Goal: Task Accomplishment & Management: Manage account settings

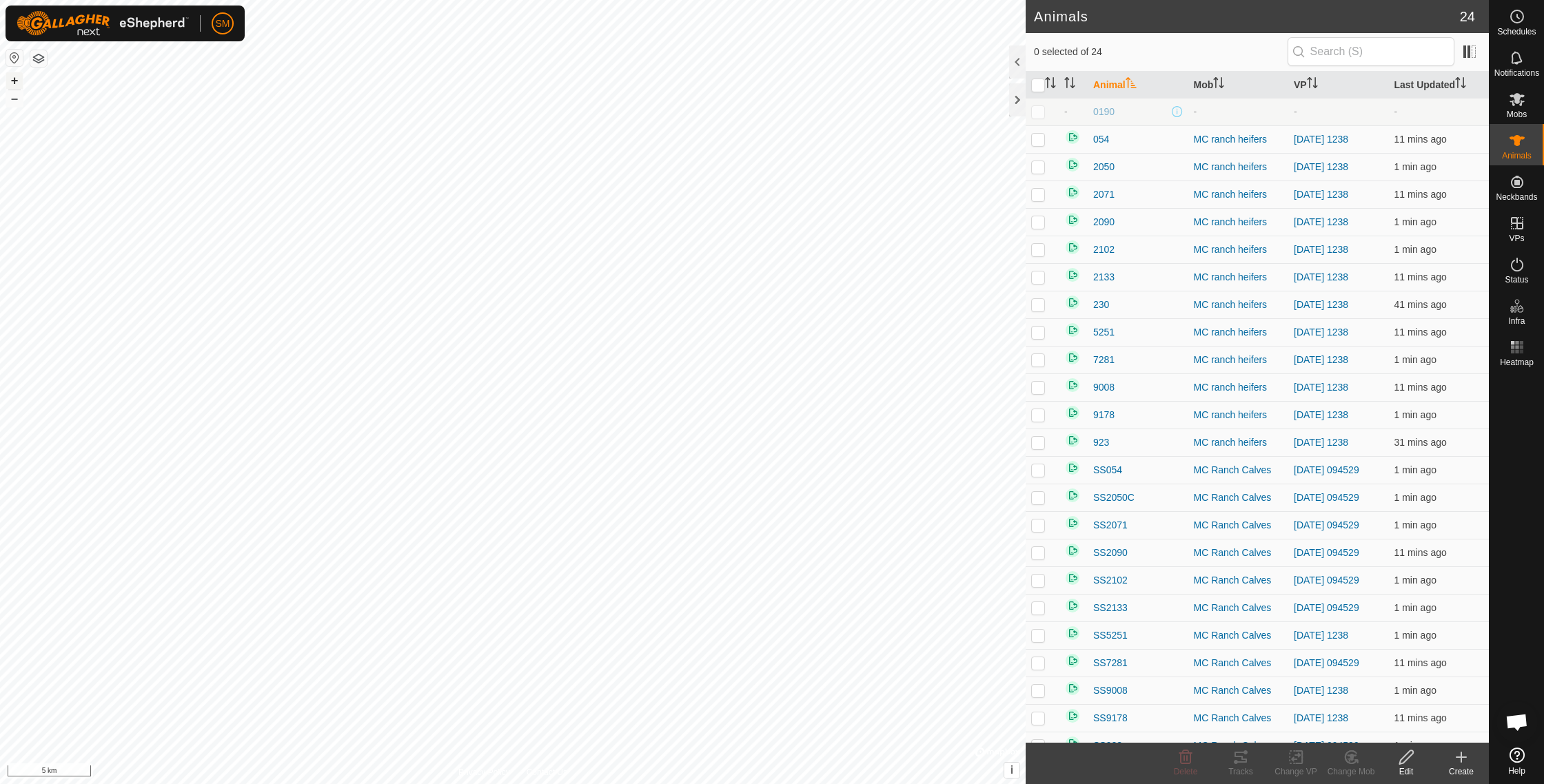
click at [15, 81] on button "+" at bounding box center [14, 80] width 17 height 17
click at [15, 82] on button "+" at bounding box center [14, 80] width 17 height 17
click at [1518, 224] on icon at bounding box center [1517, 223] width 17 height 17
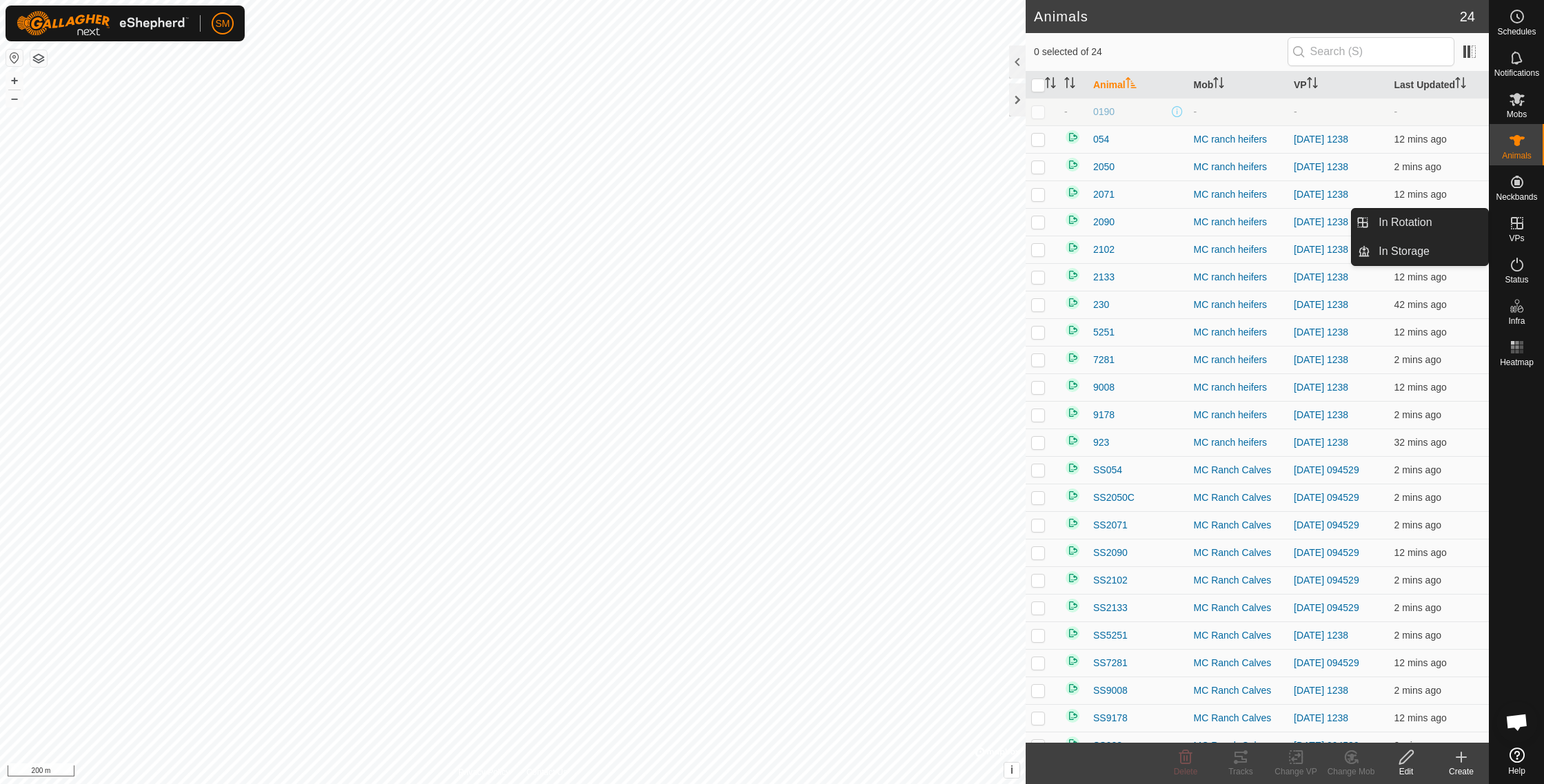
click at [1518, 225] on icon at bounding box center [1517, 223] width 17 height 17
click at [1515, 224] on icon at bounding box center [1516, 223] width 12 height 12
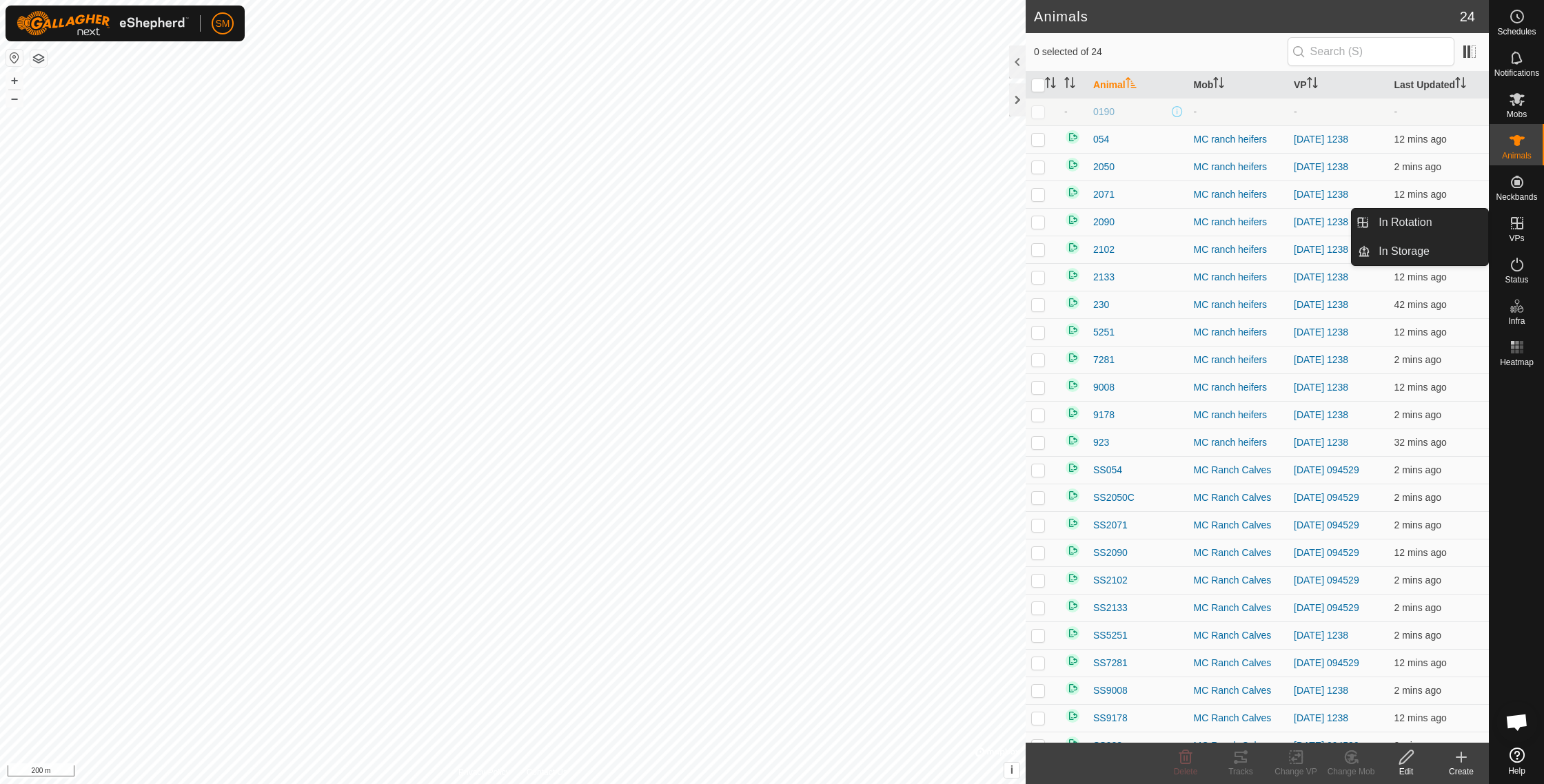
click at [1515, 224] on icon at bounding box center [1516, 223] width 12 height 12
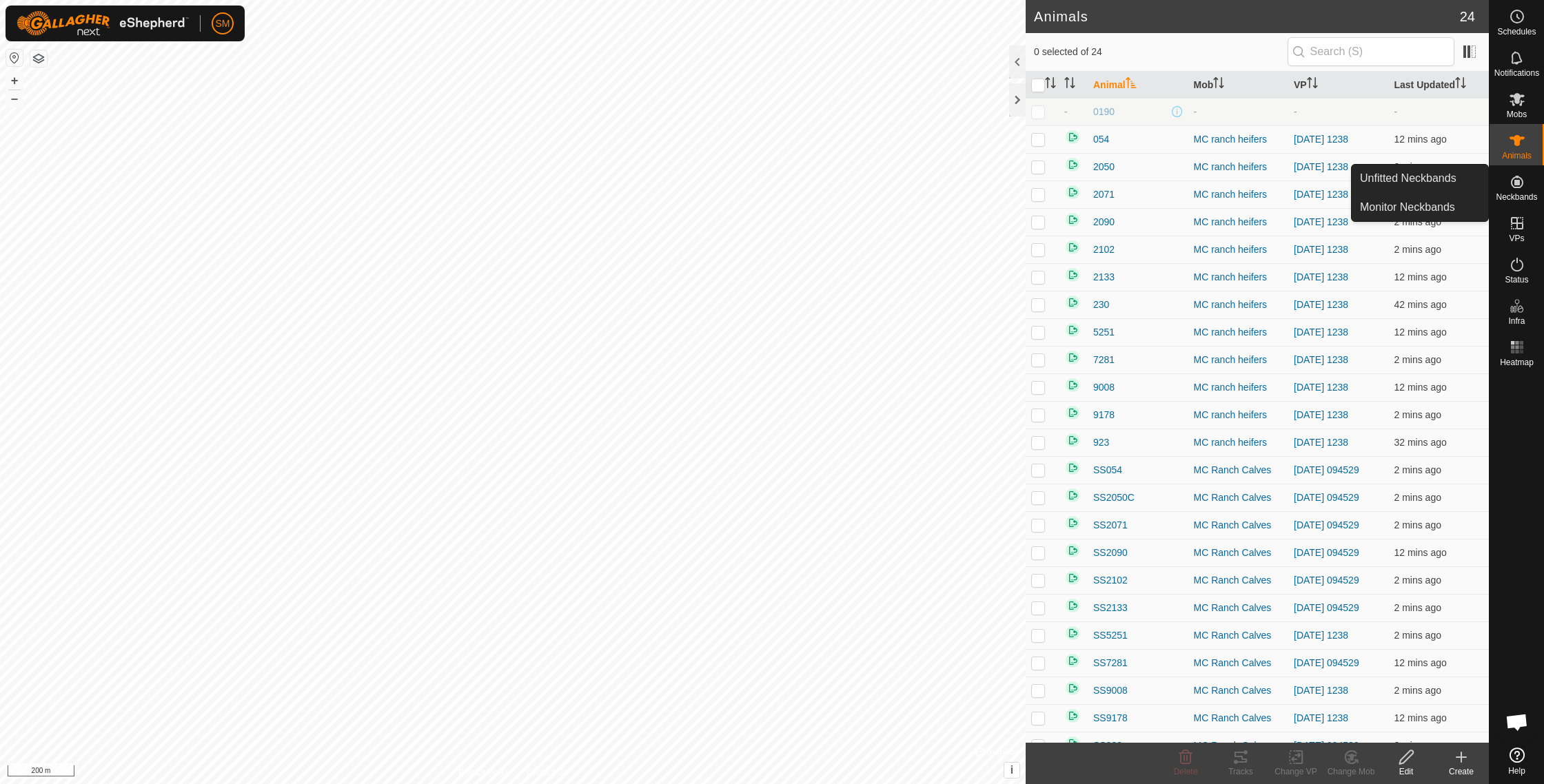
click at [1515, 185] on icon at bounding box center [1517, 182] width 17 height 17
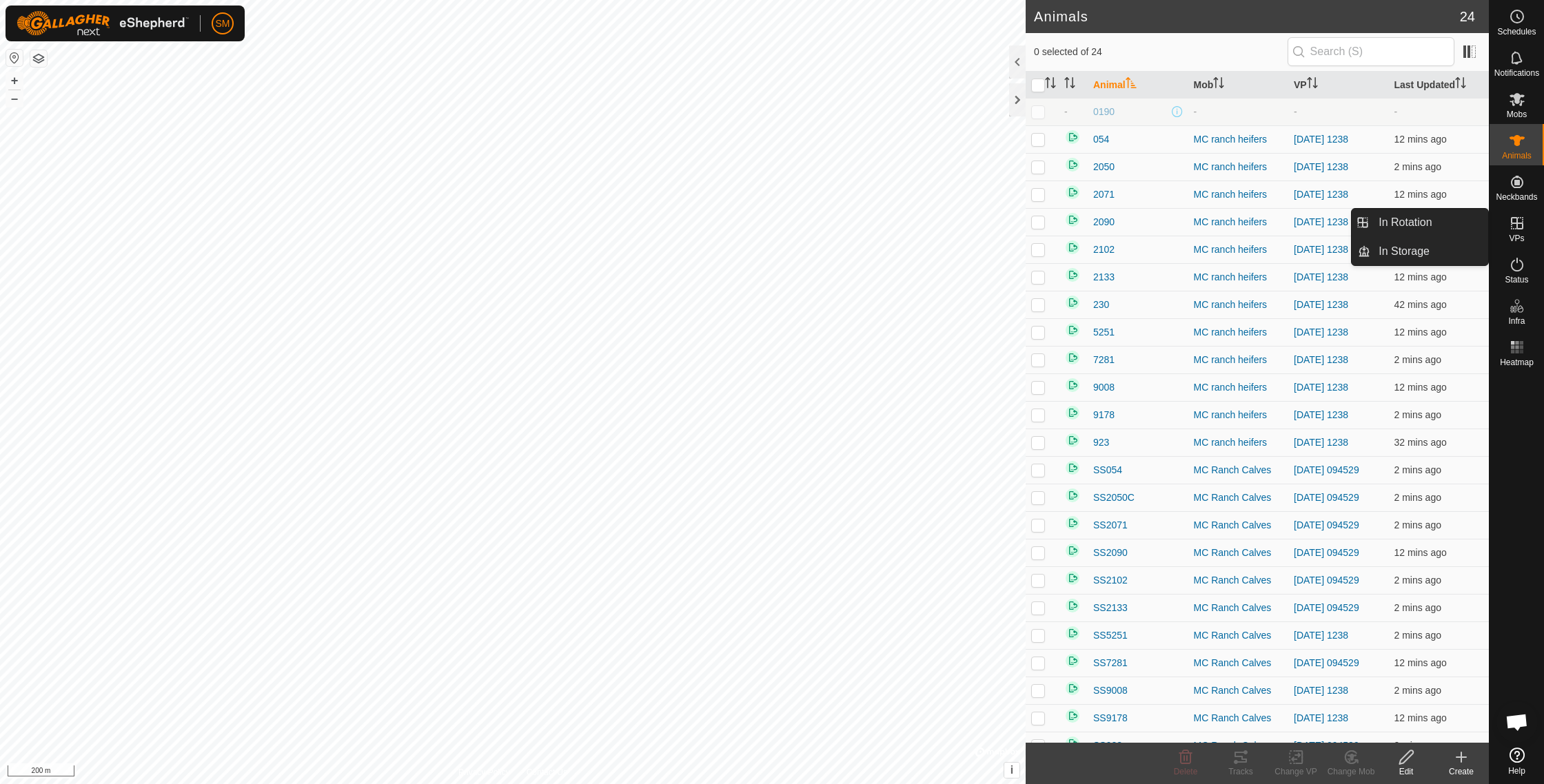
click at [1514, 223] on icon at bounding box center [1516, 223] width 12 height 12
click at [1520, 226] on icon at bounding box center [1517, 223] width 17 height 17
click at [1516, 103] on icon at bounding box center [1517, 99] width 17 height 17
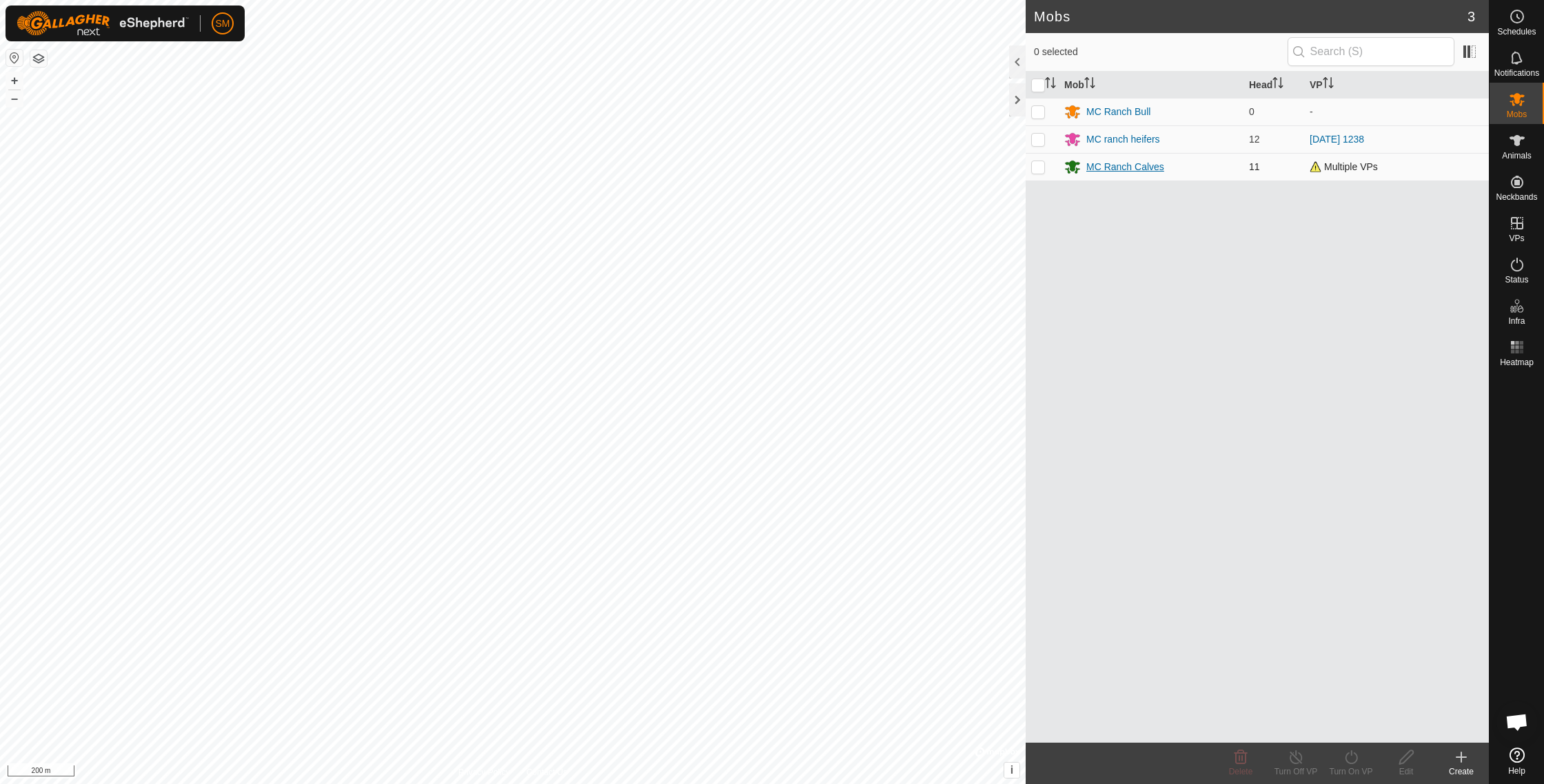
click at [1132, 165] on div "MC Ranch Calves" at bounding box center [1125, 167] width 78 height 14
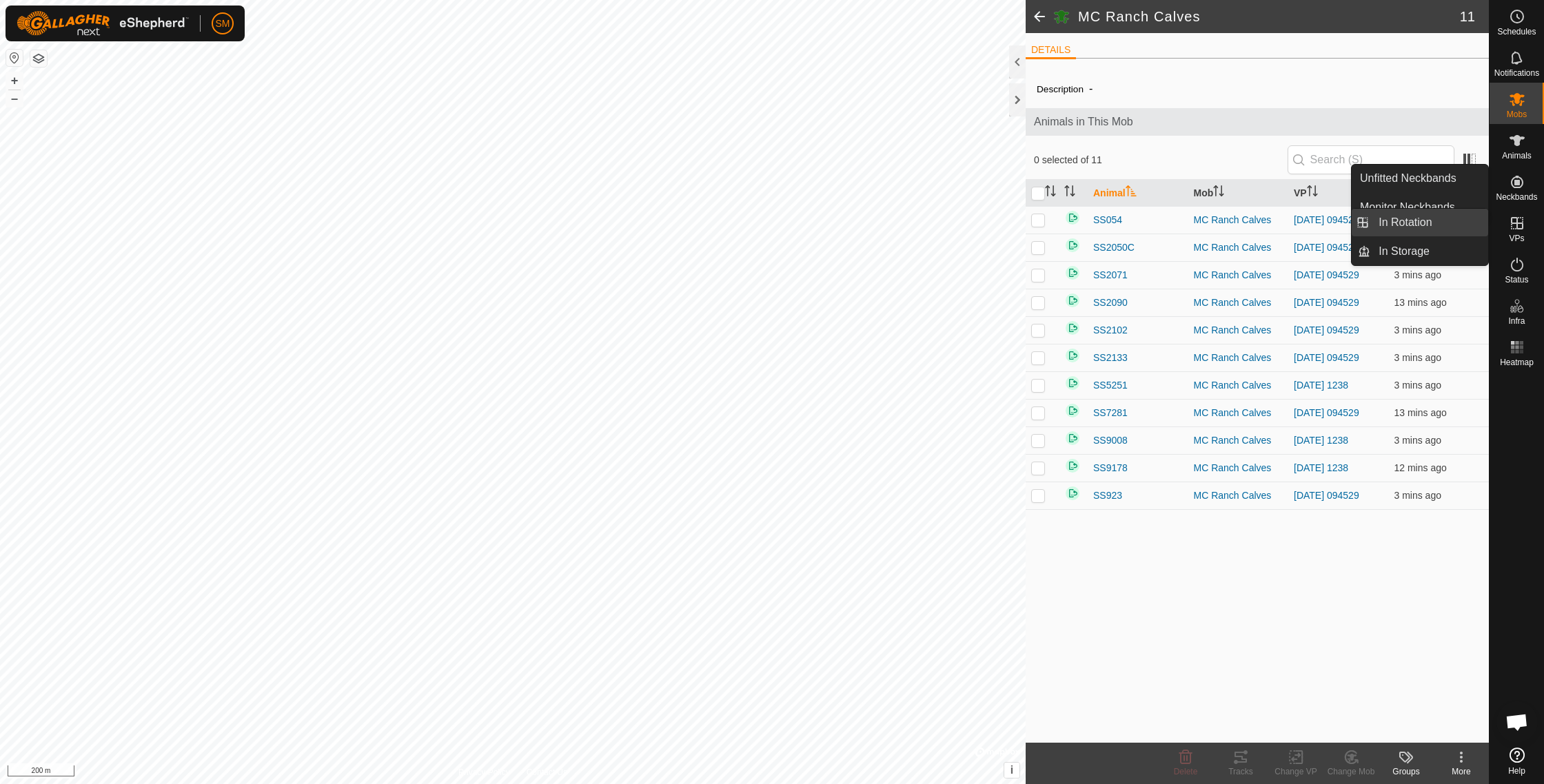
click at [1425, 221] on link "In Rotation" at bounding box center [1429, 222] width 118 height 27
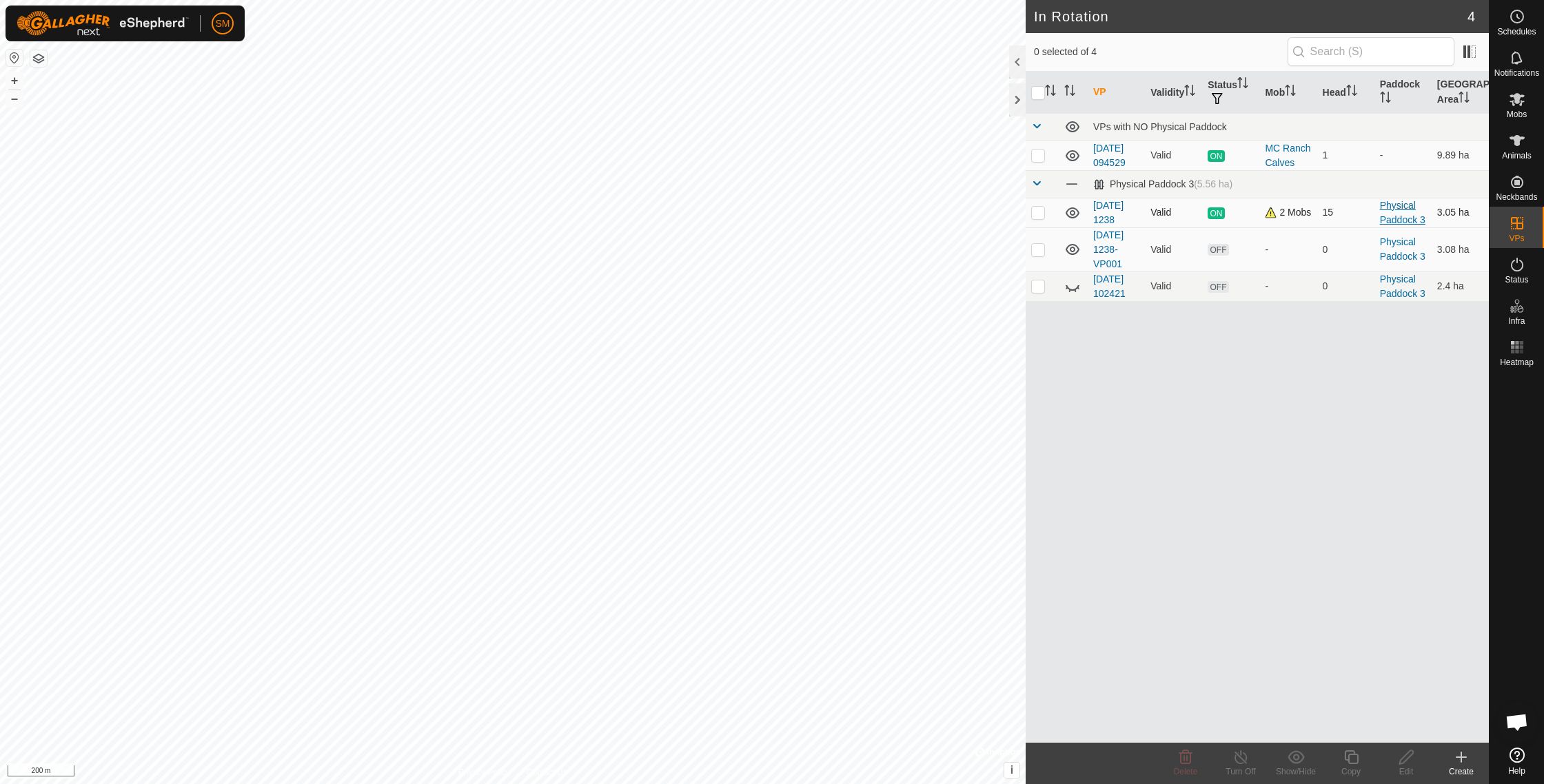
click at [1396, 204] on link "Physical Paddock 3" at bounding box center [1402, 212] width 46 height 26
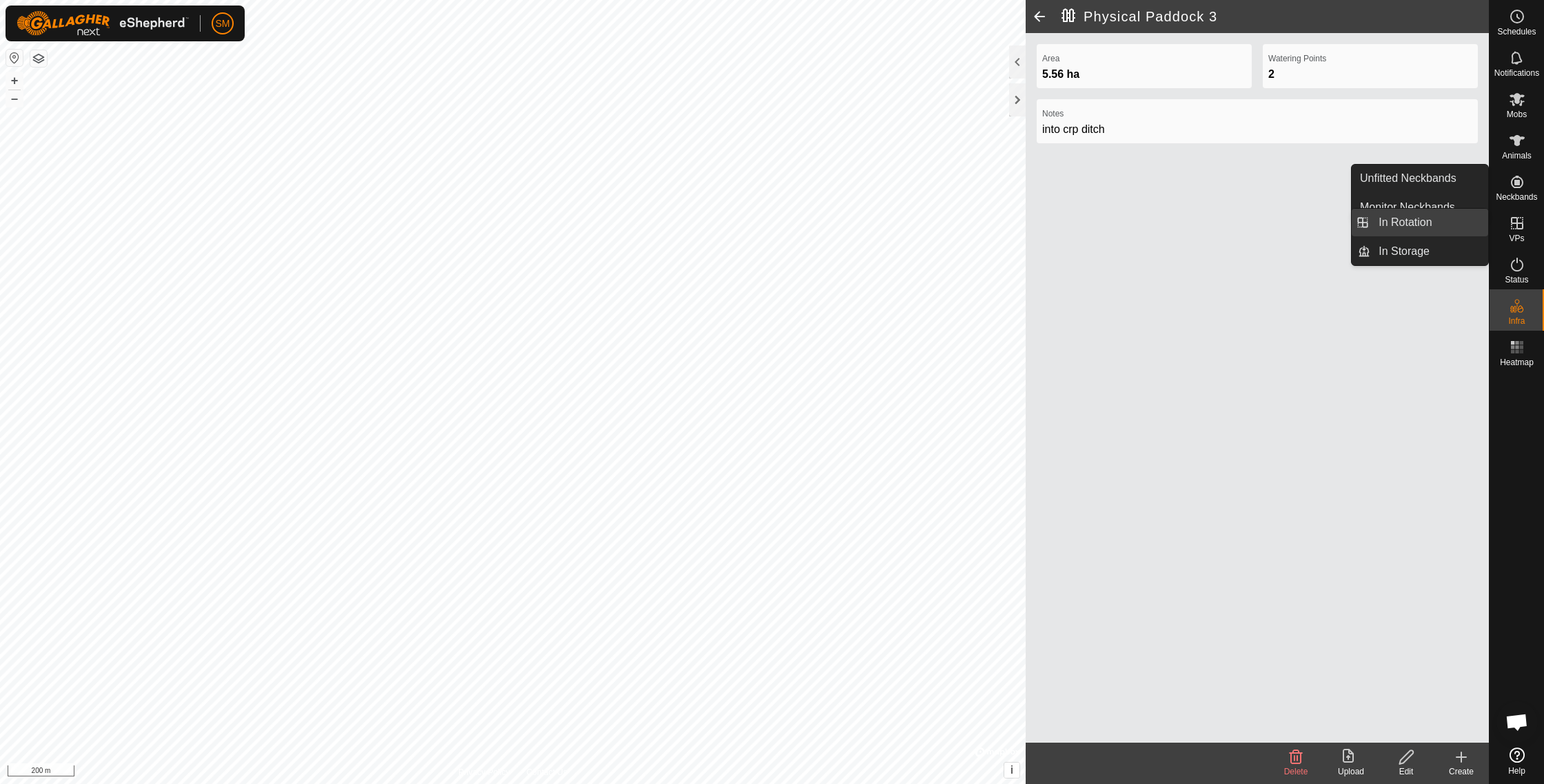
click at [1427, 225] on link "In Rotation" at bounding box center [1429, 222] width 118 height 27
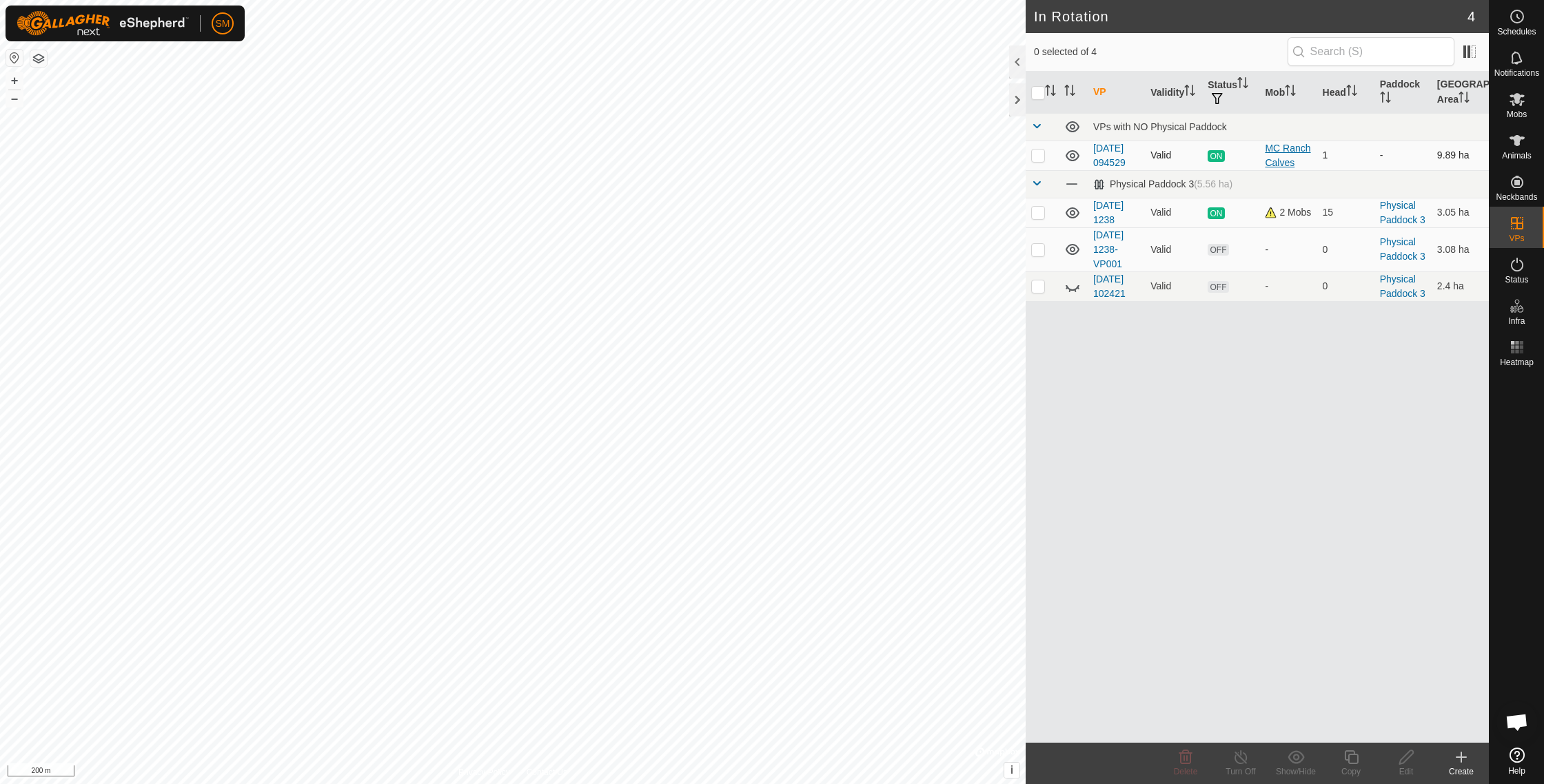
click at [1288, 149] on div "MC Ranch Calves" at bounding box center [1288, 156] width 47 height 29
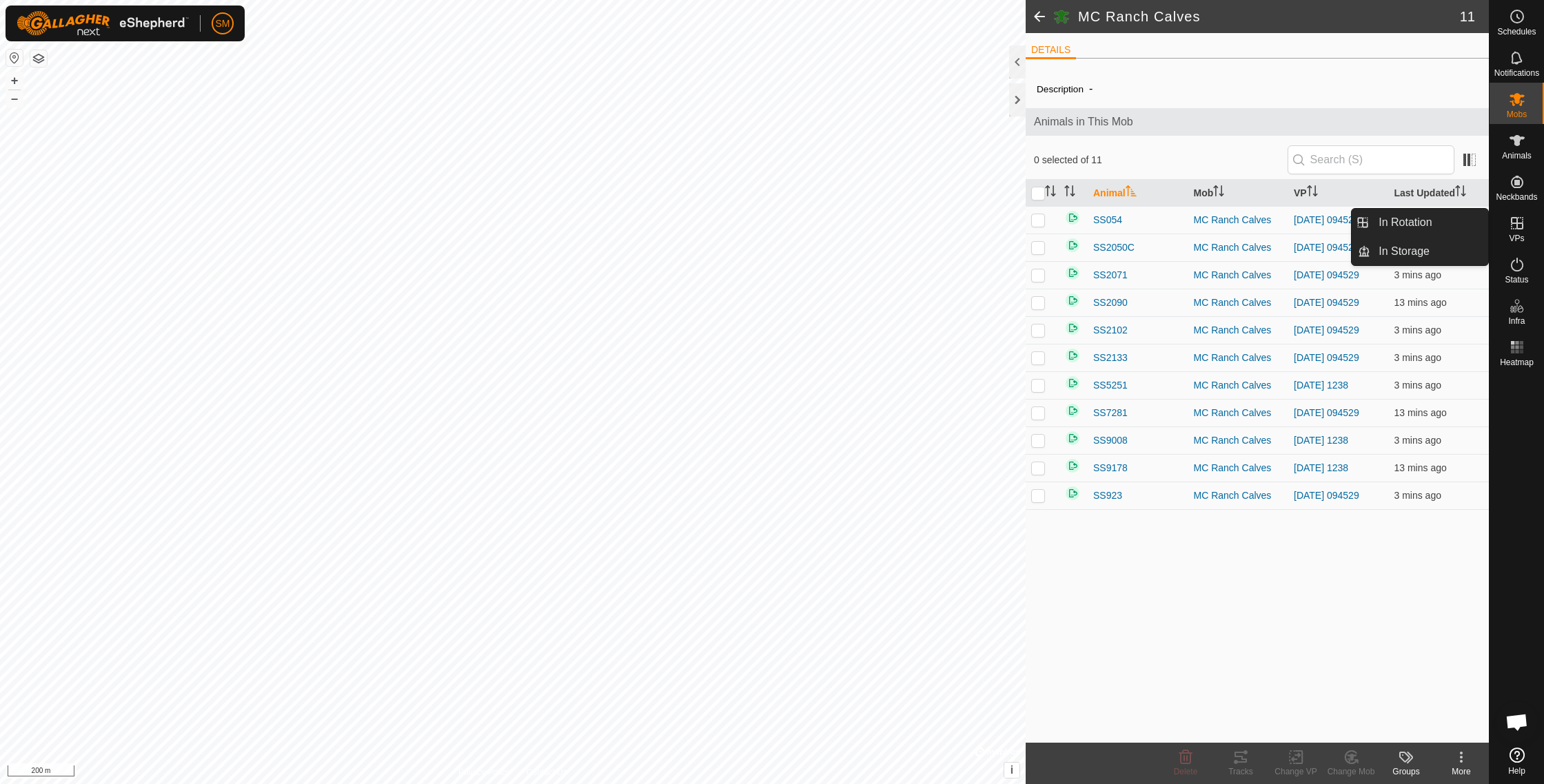
click at [1517, 224] on icon at bounding box center [1517, 223] width 17 height 17
click at [1412, 226] on link "In Rotation" at bounding box center [1429, 222] width 118 height 27
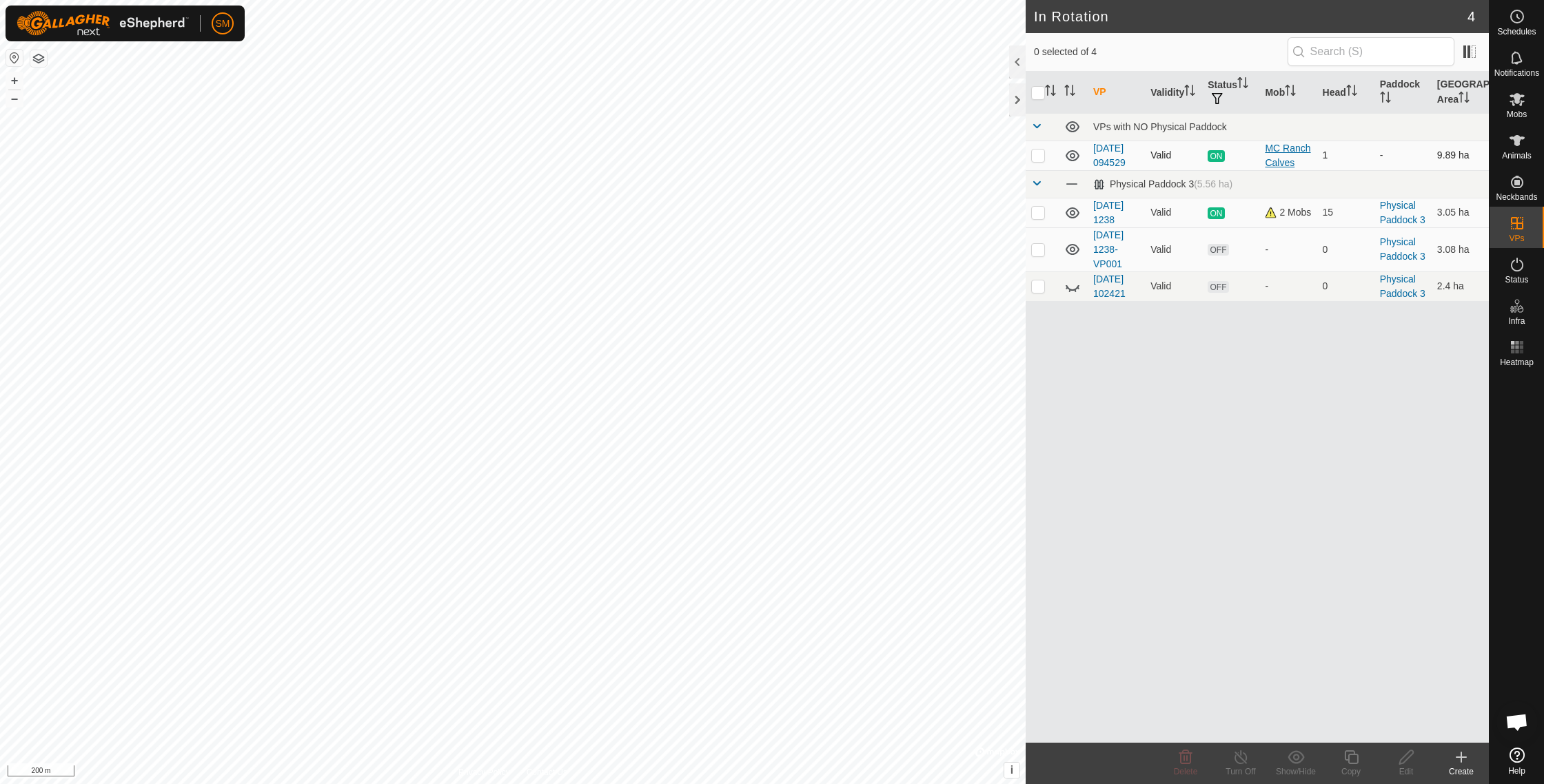
click at [1272, 149] on div "MC Ranch Calves" at bounding box center [1288, 156] width 47 height 29
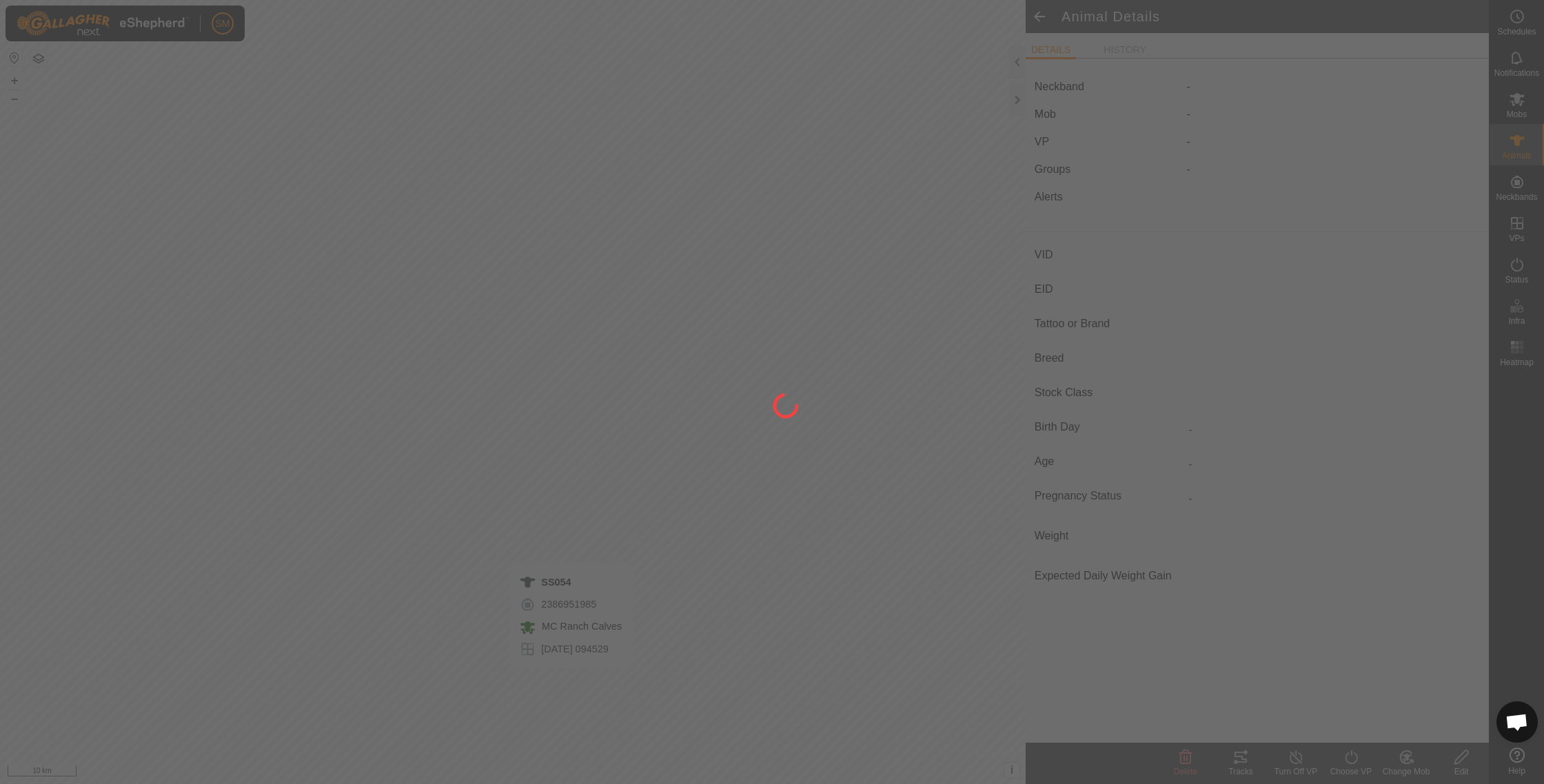
type input "SS054"
type input "-"
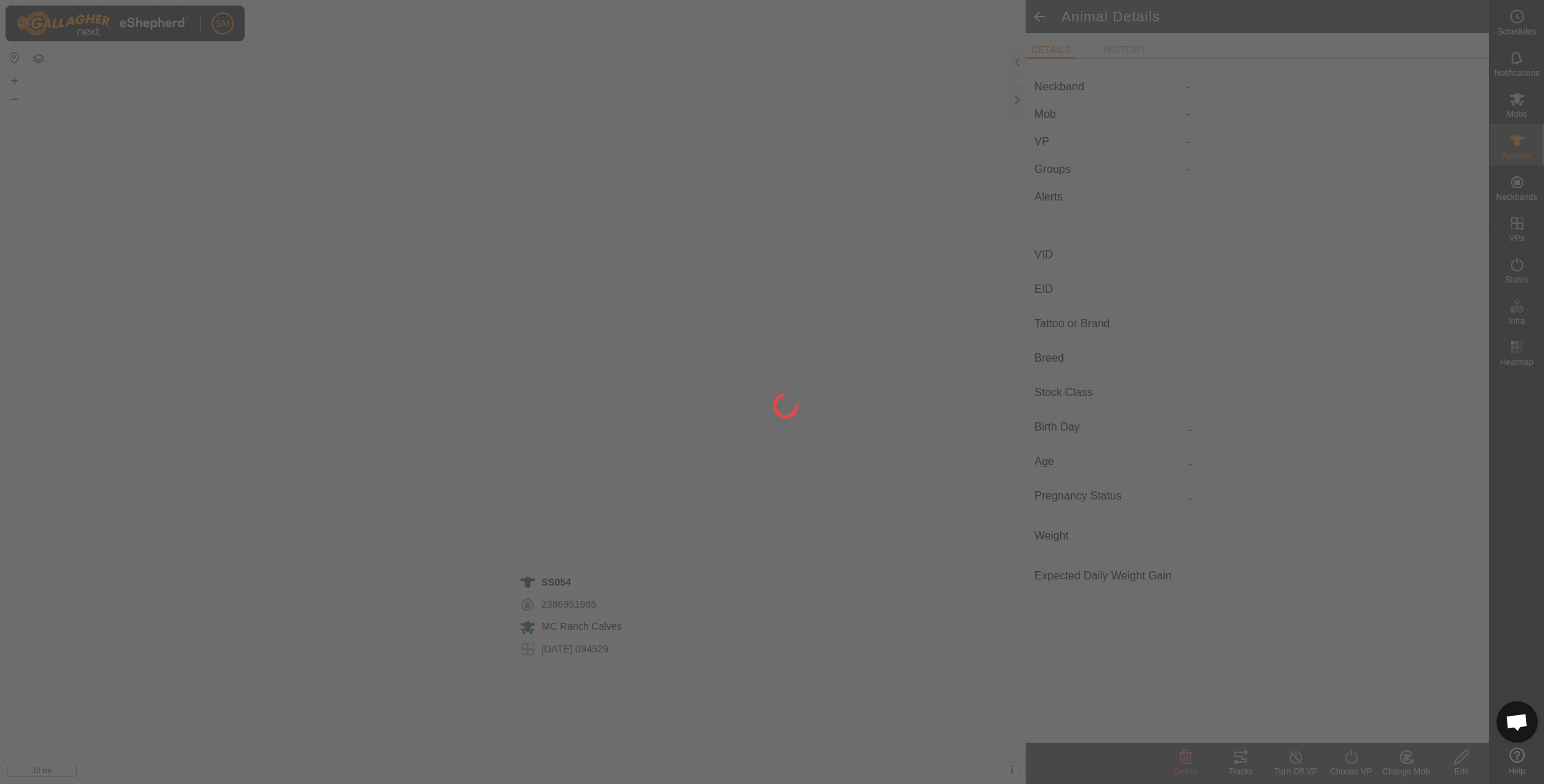
type input "0 kg"
type input "-"
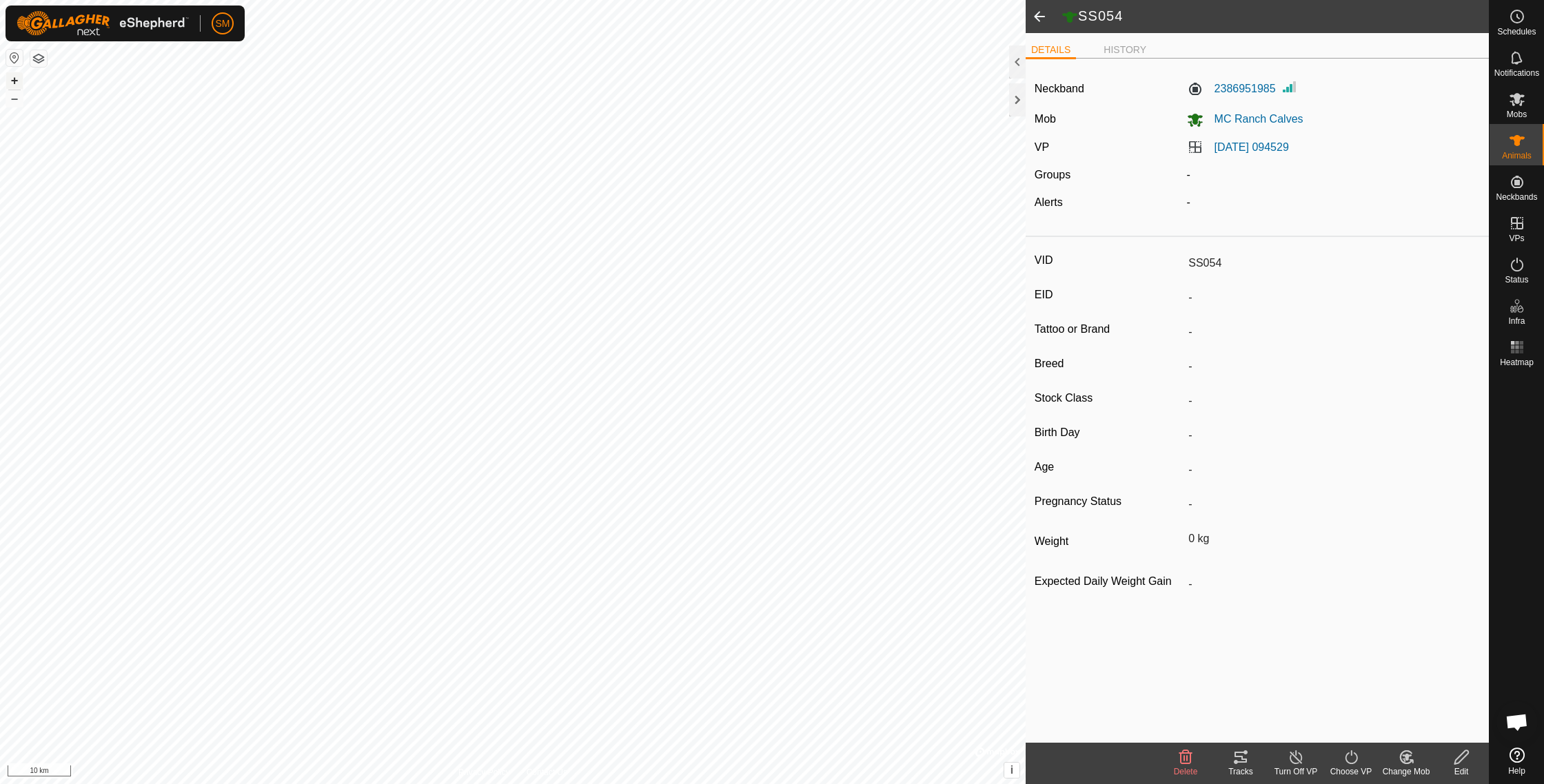
click at [15, 83] on button "+" at bounding box center [14, 80] width 17 height 17
click at [14, 81] on button "+" at bounding box center [14, 80] width 17 height 17
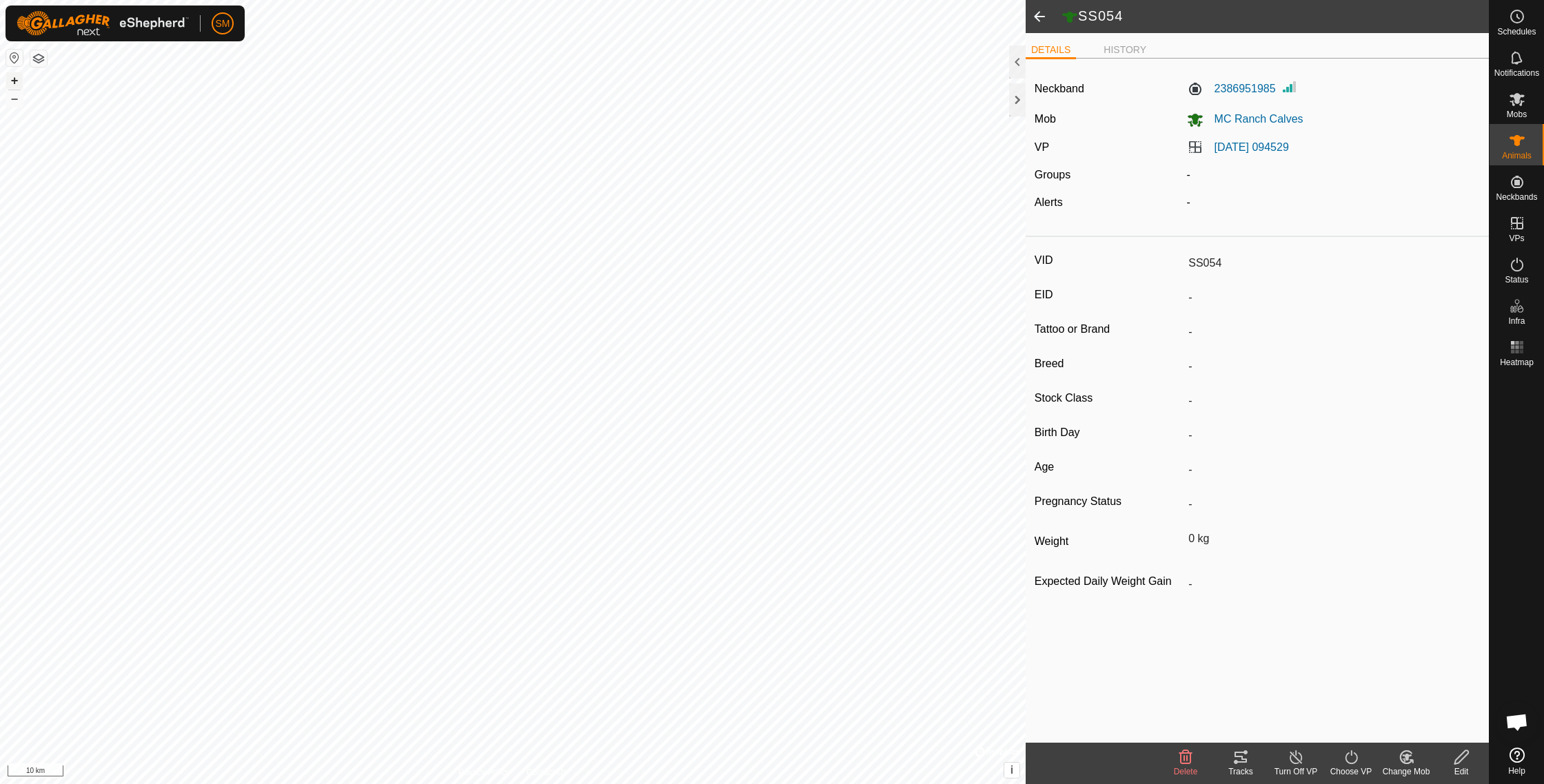
click at [14, 81] on button "+" at bounding box center [14, 80] width 17 height 17
click at [15, 81] on button "+" at bounding box center [14, 80] width 17 height 17
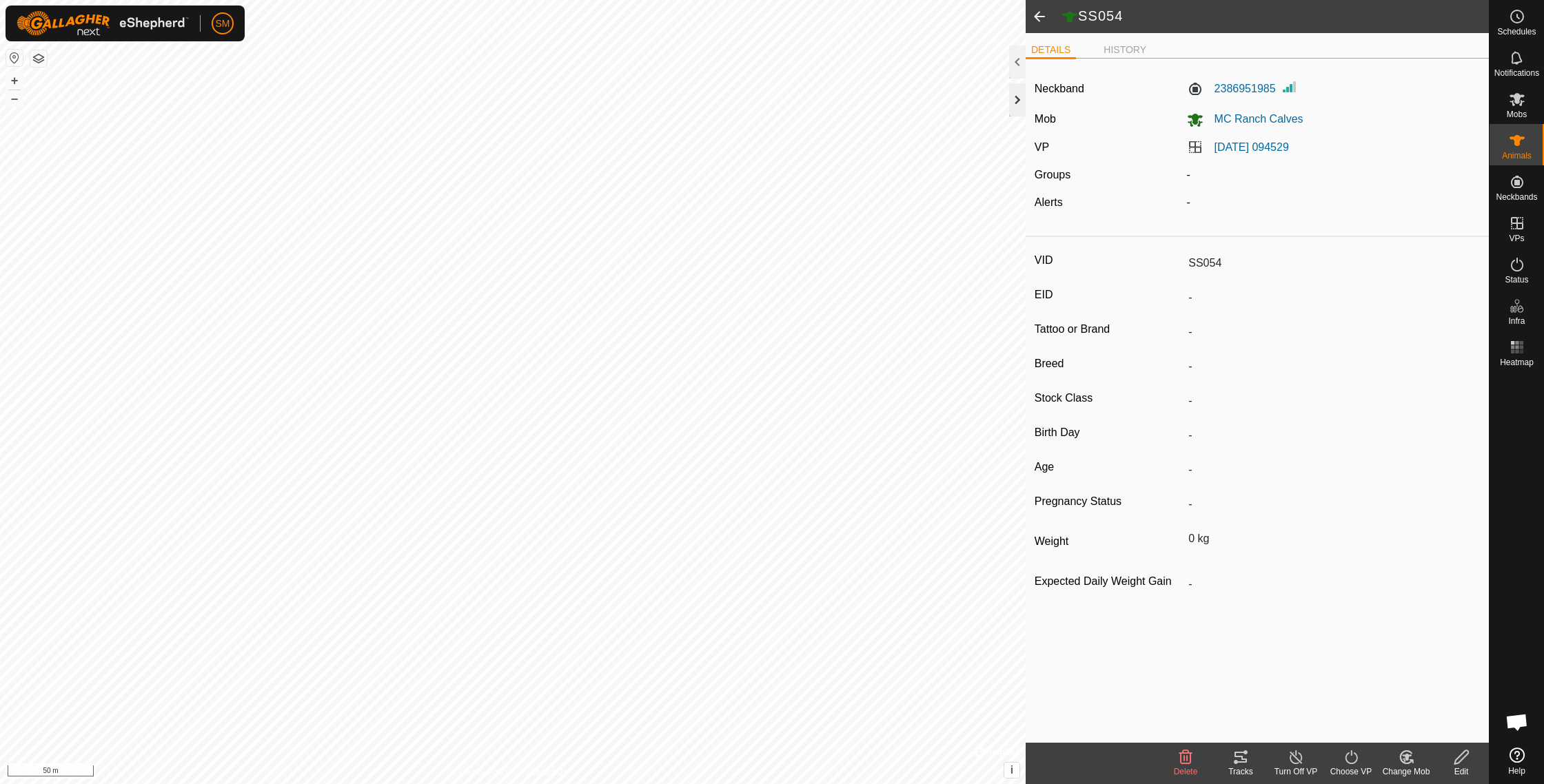
click at [1019, 110] on div at bounding box center [1017, 99] width 17 height 33
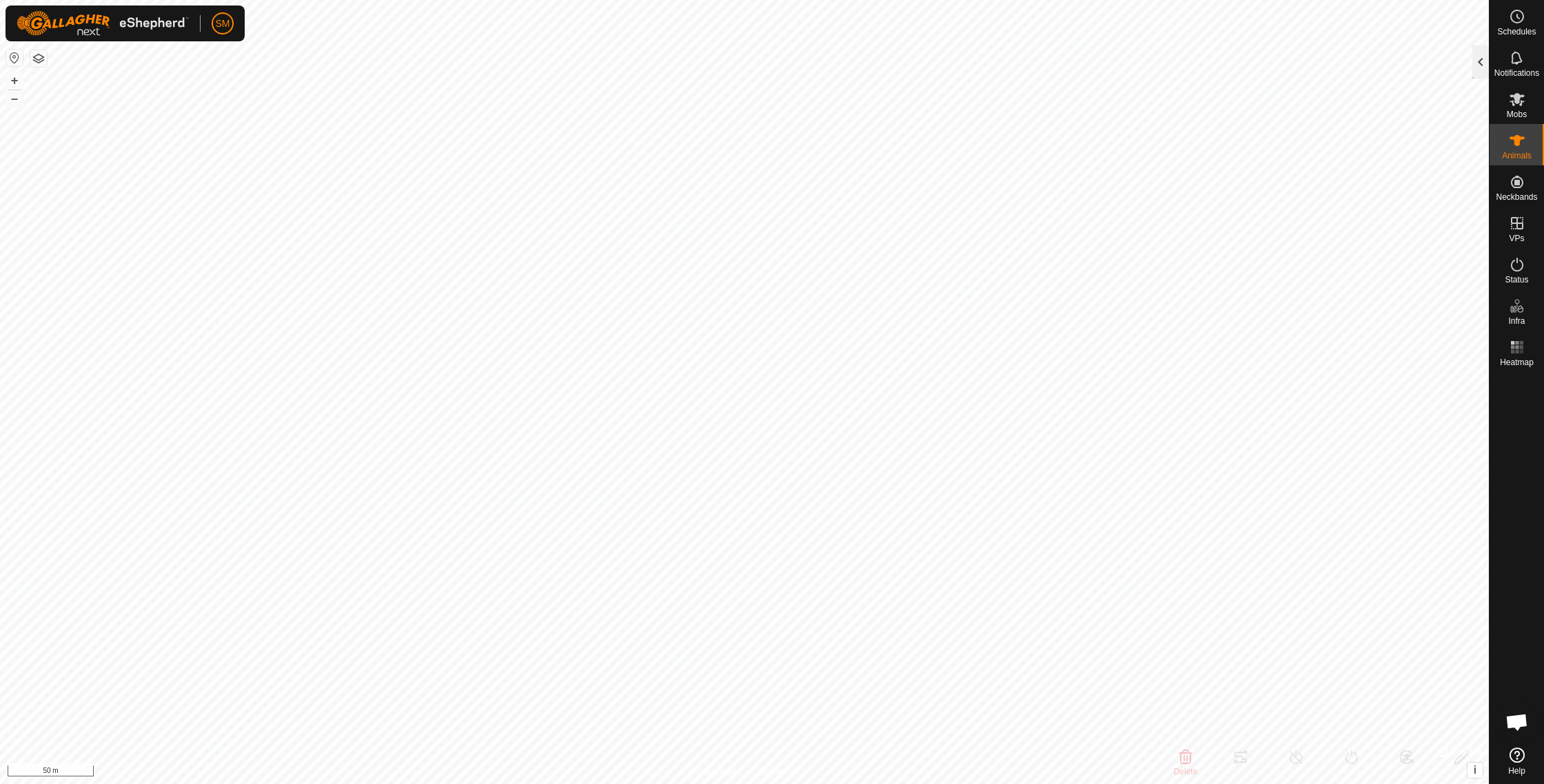
click at [1477, 66] on div at bounding box center [1480, 62] width 17 height 33
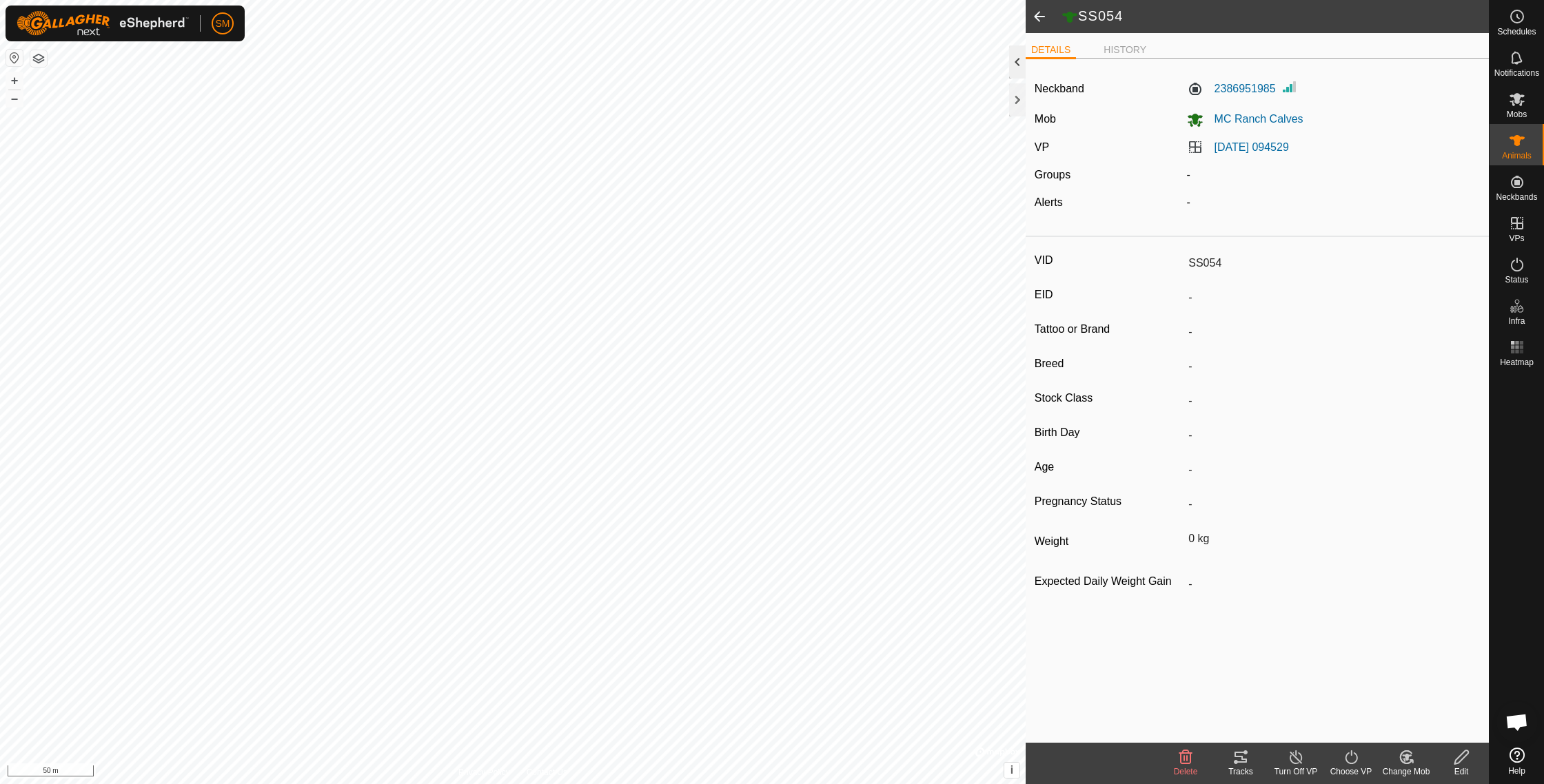
click at [1015, 66] on div at bounding box center [1017, 62] width 17 height 33
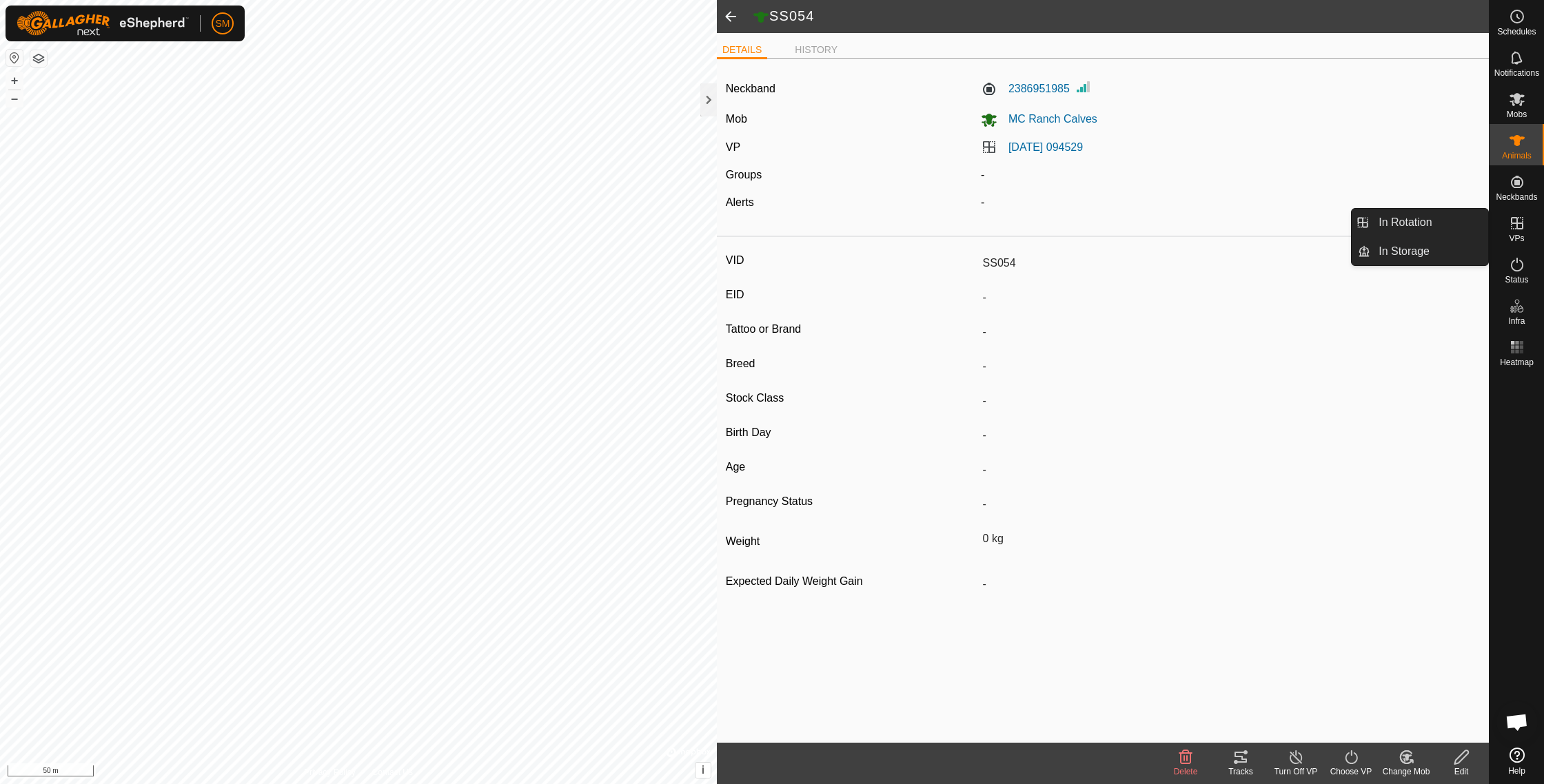
click at [1516, 223] on icon at bounding box center [1516, 223] width 12 height 12
click at [1461, 222] on link "In Rotation" at bounding box center [1429, 222] width 118 height 27
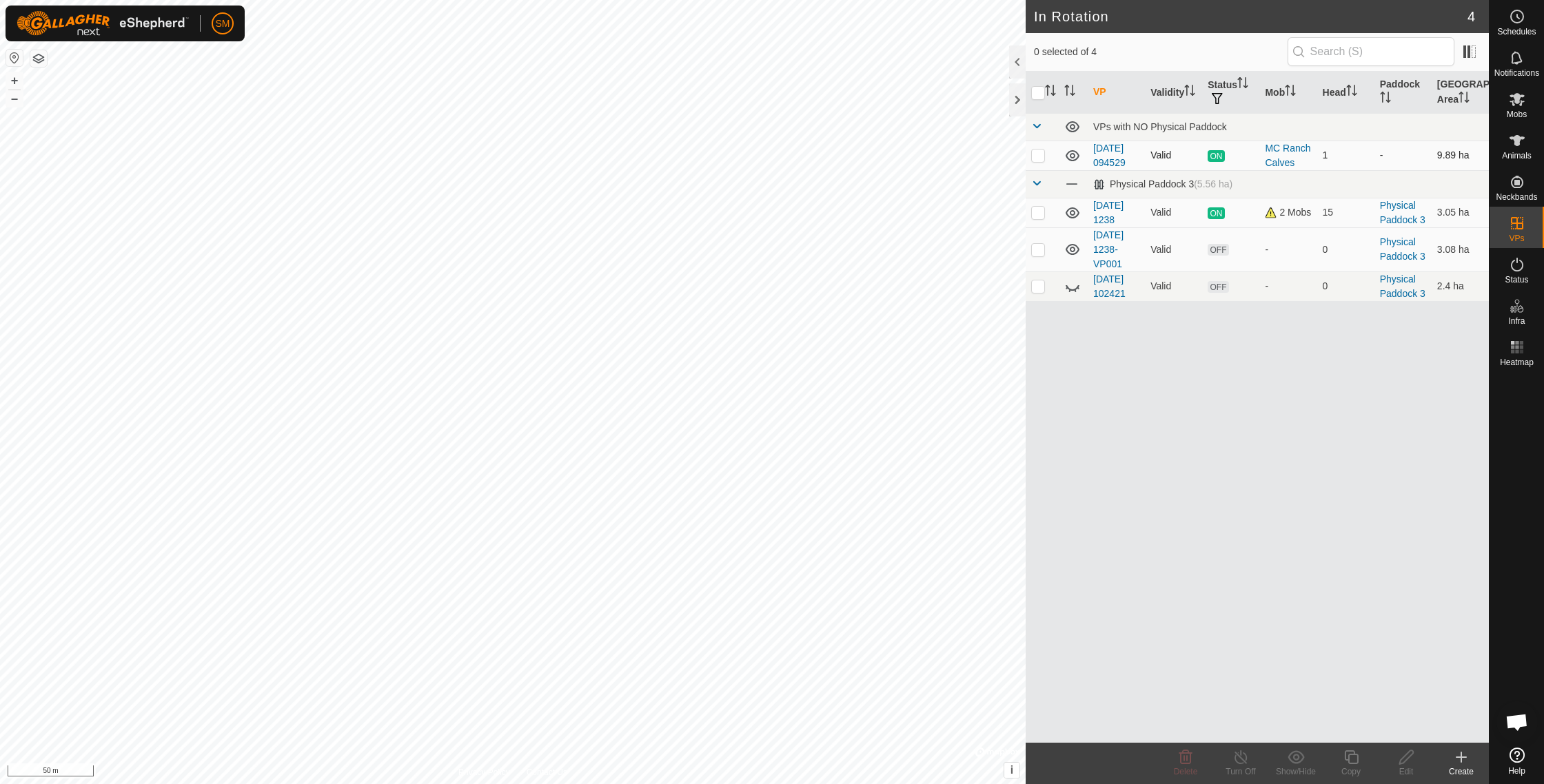
click at [1040, 155] on p-checkbox at bounding box center [1037, 155] width 14 height 11
checkbox input "true"
click at [1347, 756] on icon at bounding box center [1351, 757] width 17 height 17
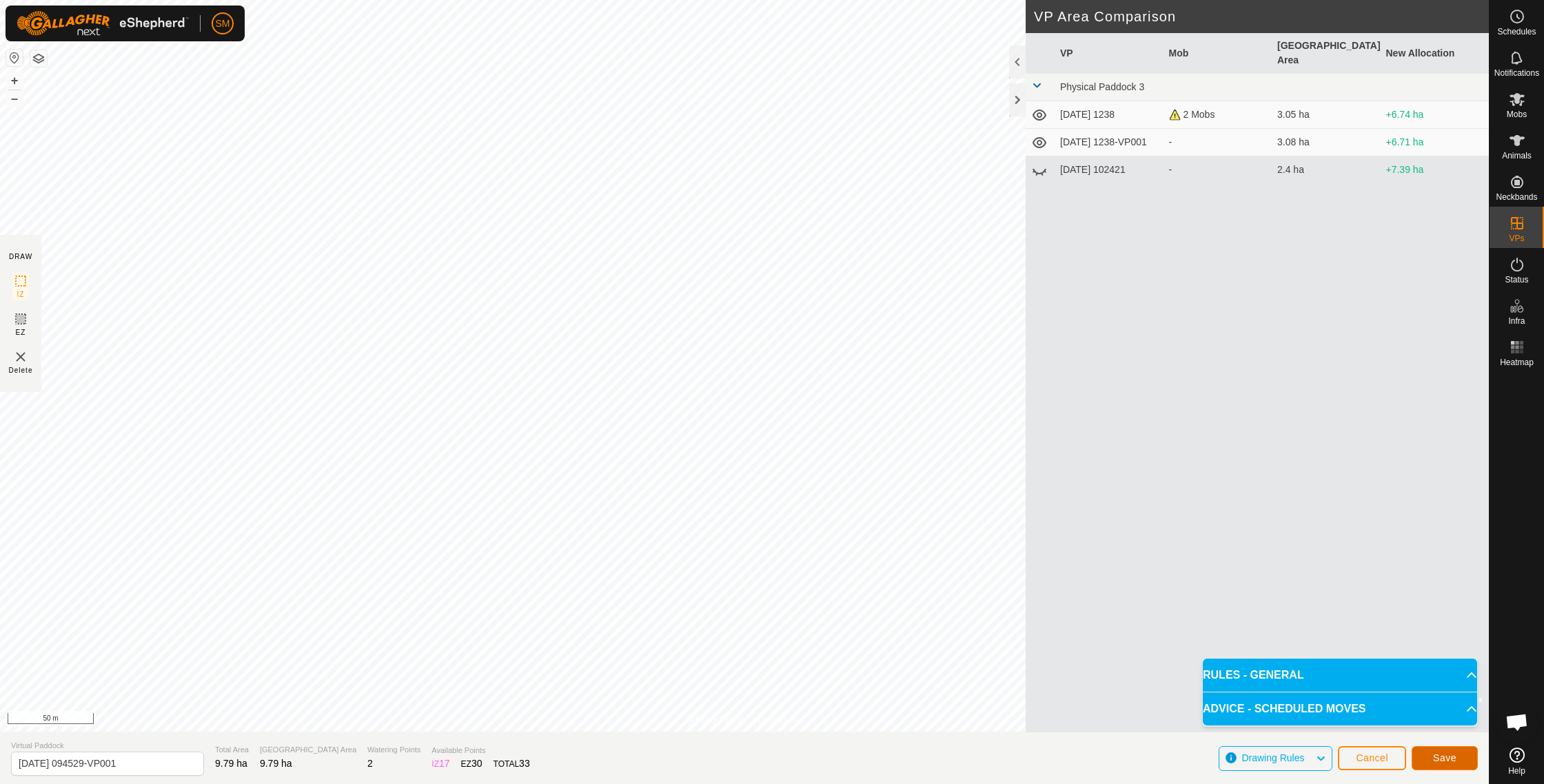
click at [1437, 755] on span "Save" at bounding box center [1444, 758] width 23 height 11
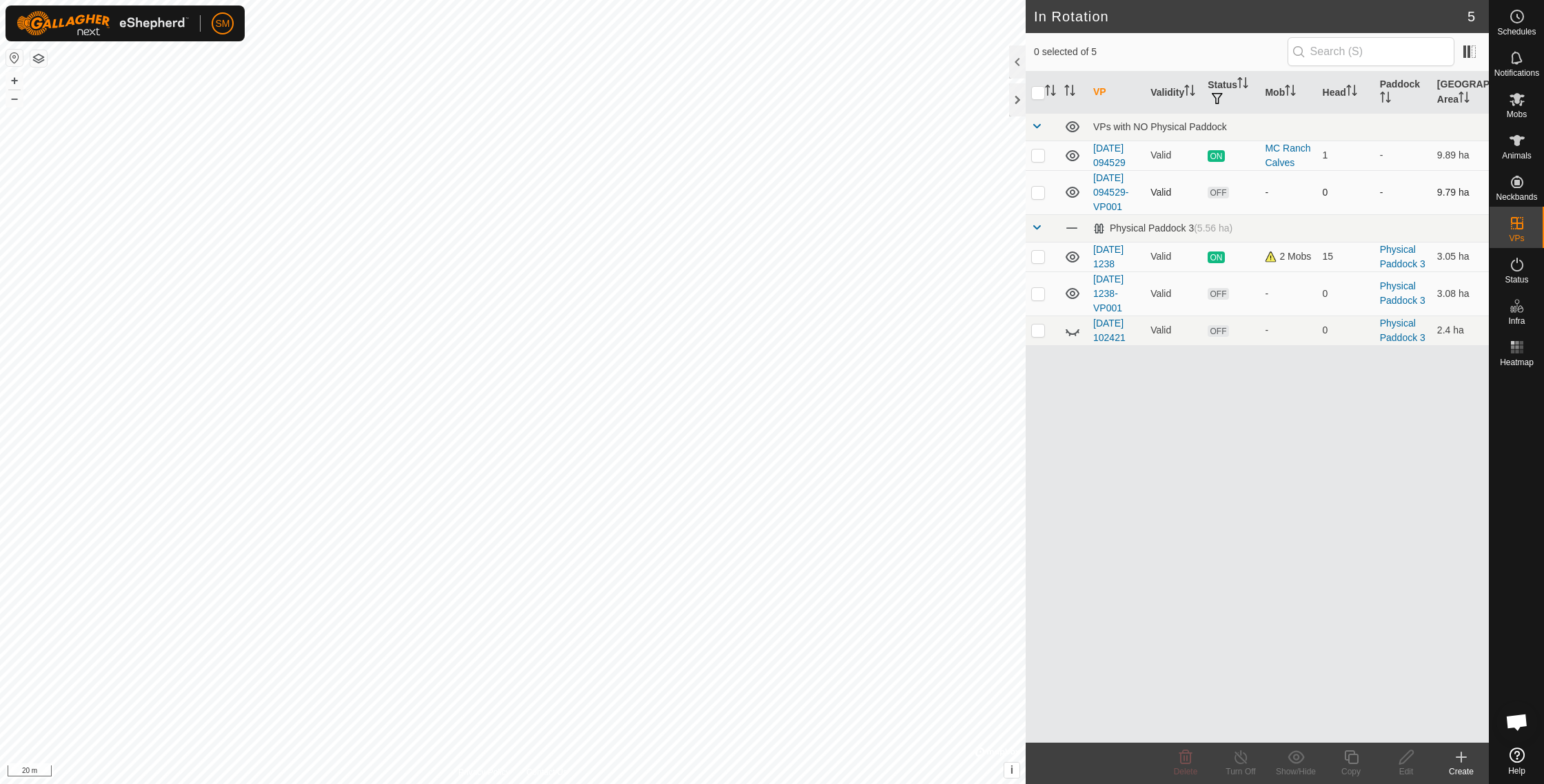
click at [1037, 198] on p-checkbox at bounding box center [1037, 192] width 14 height 11
checkbox input "true"
click at [1108, 208] on link "[DATE] 094529-VP001" at bounding box center [1111, 192] width 35 height 40
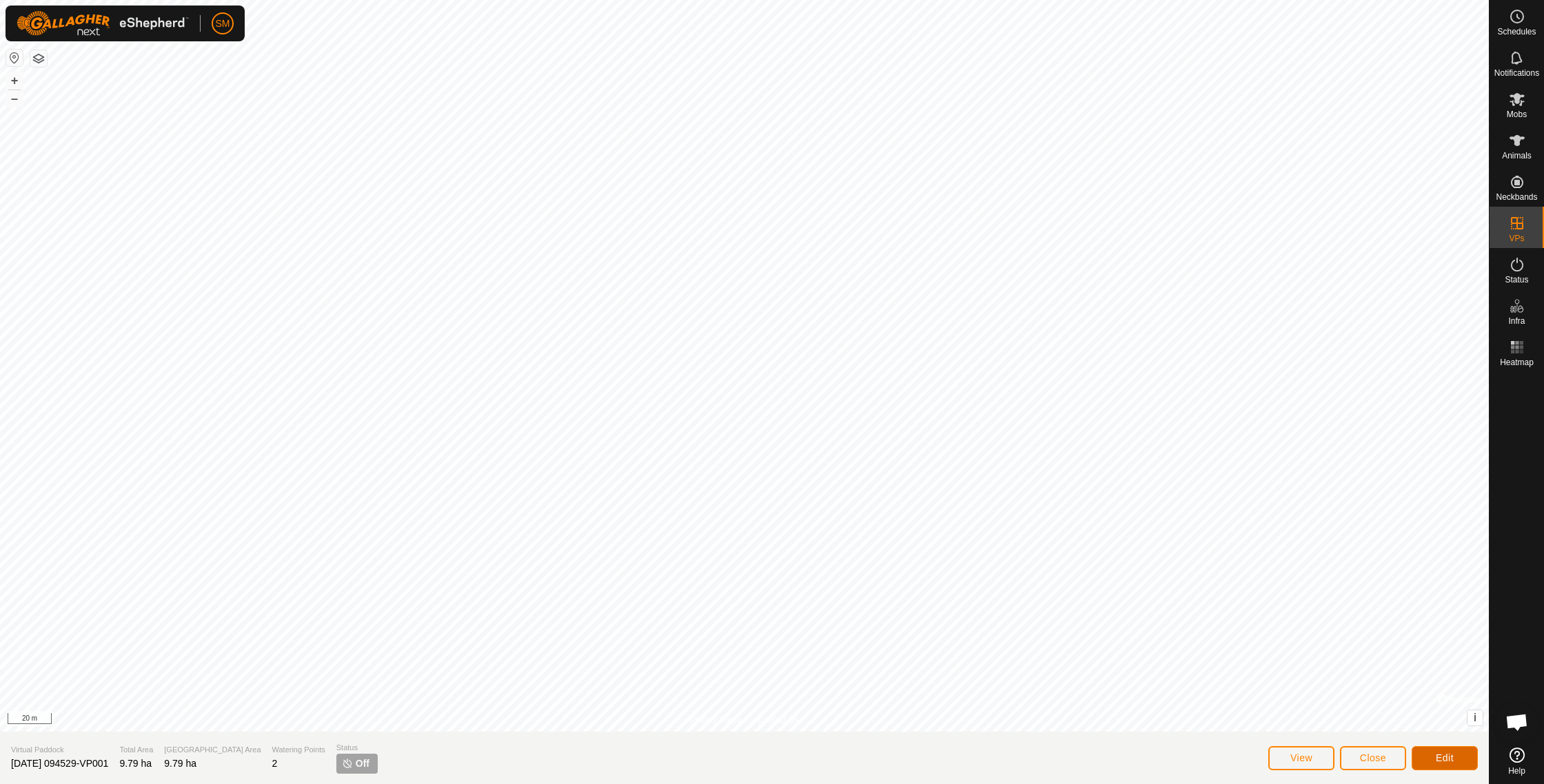
click at [1445, 761] on span "Edit" at bounding box center [1445, 758] width 18 height 11
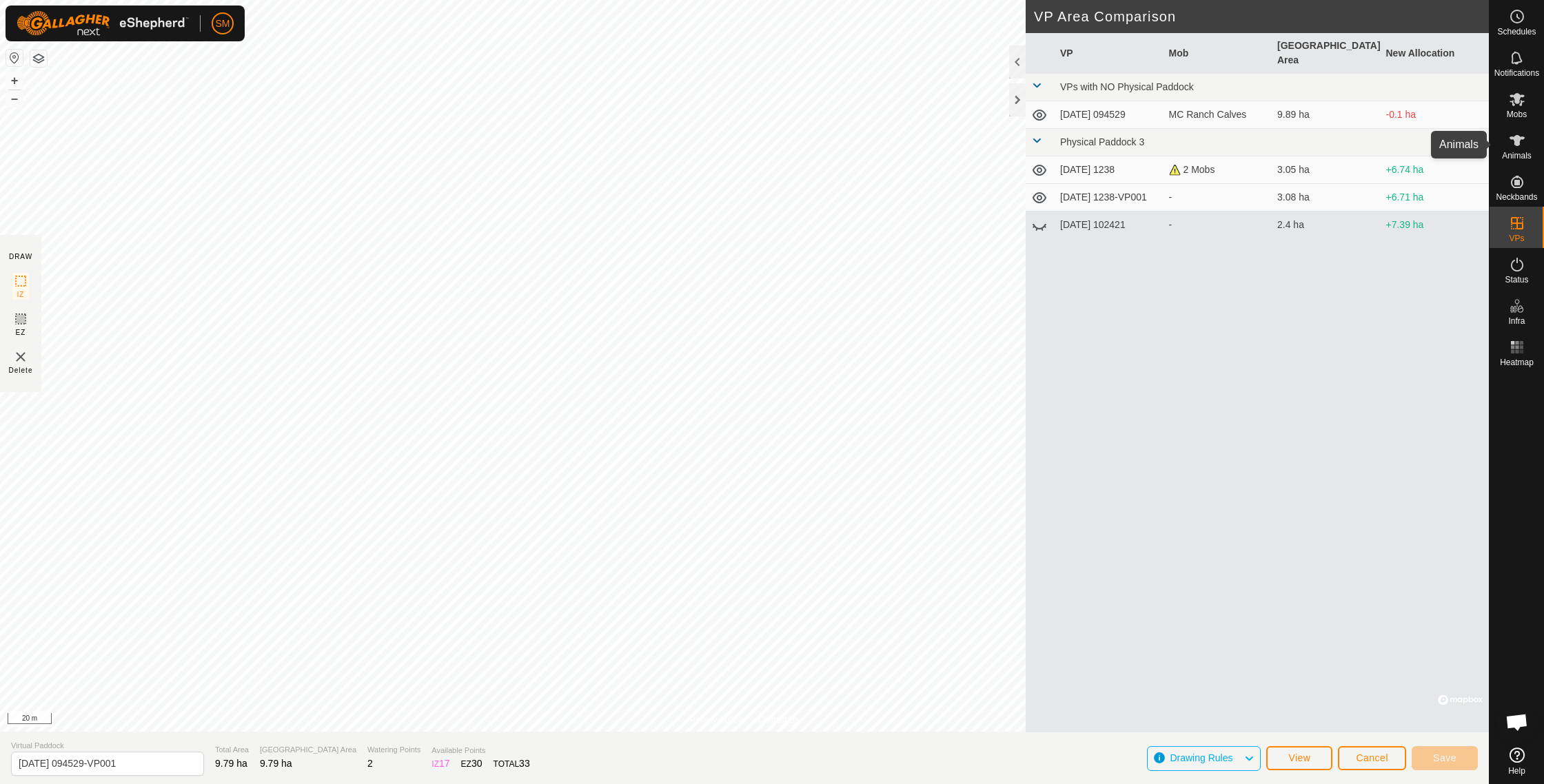
click at [1520, 147] on icon at bounding box center [1517, 140] width 17 height 17
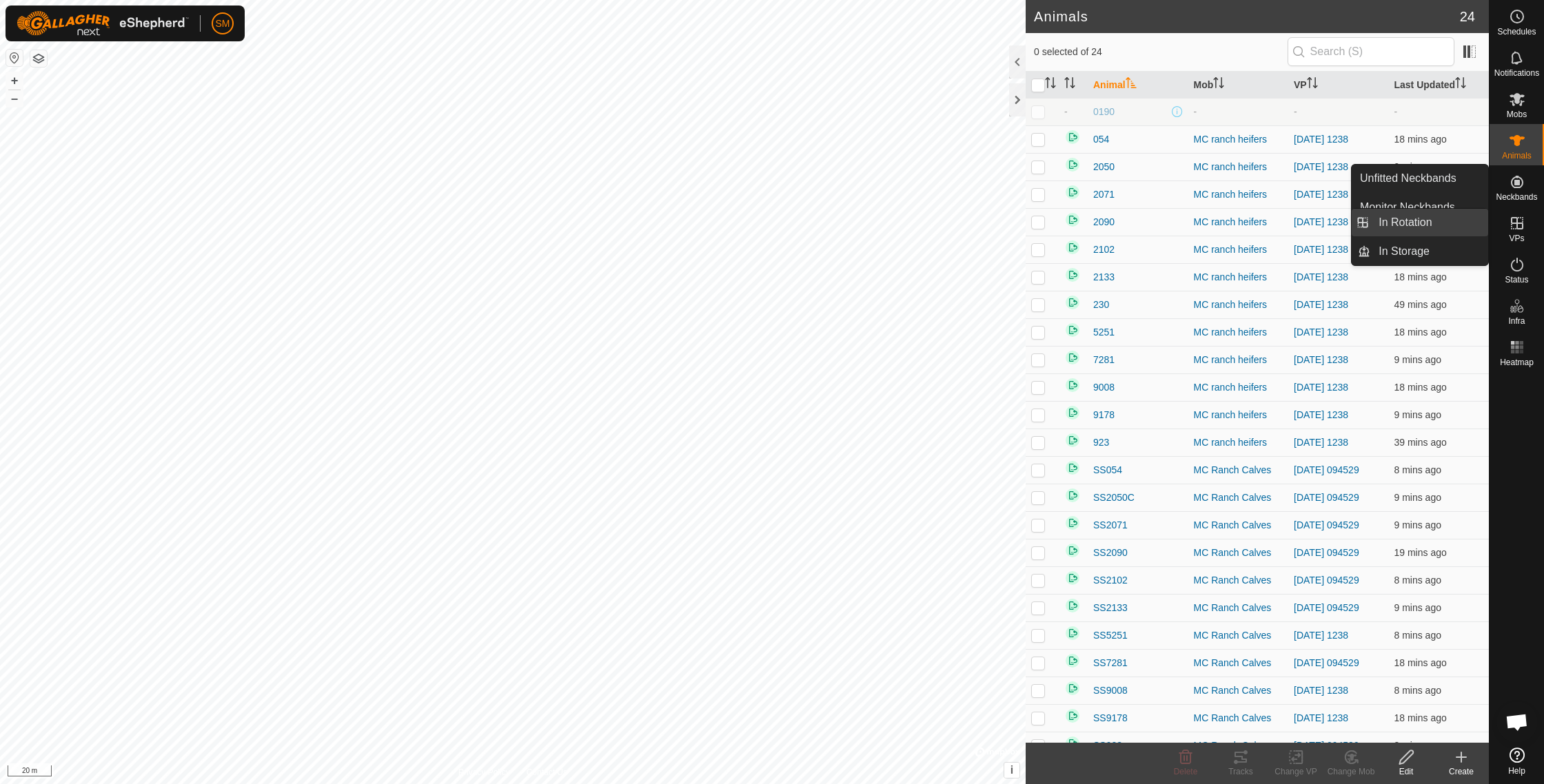
click at [1406, 225] on link "In Rotation" at bounding box center [1429, 222] width 118 height 27
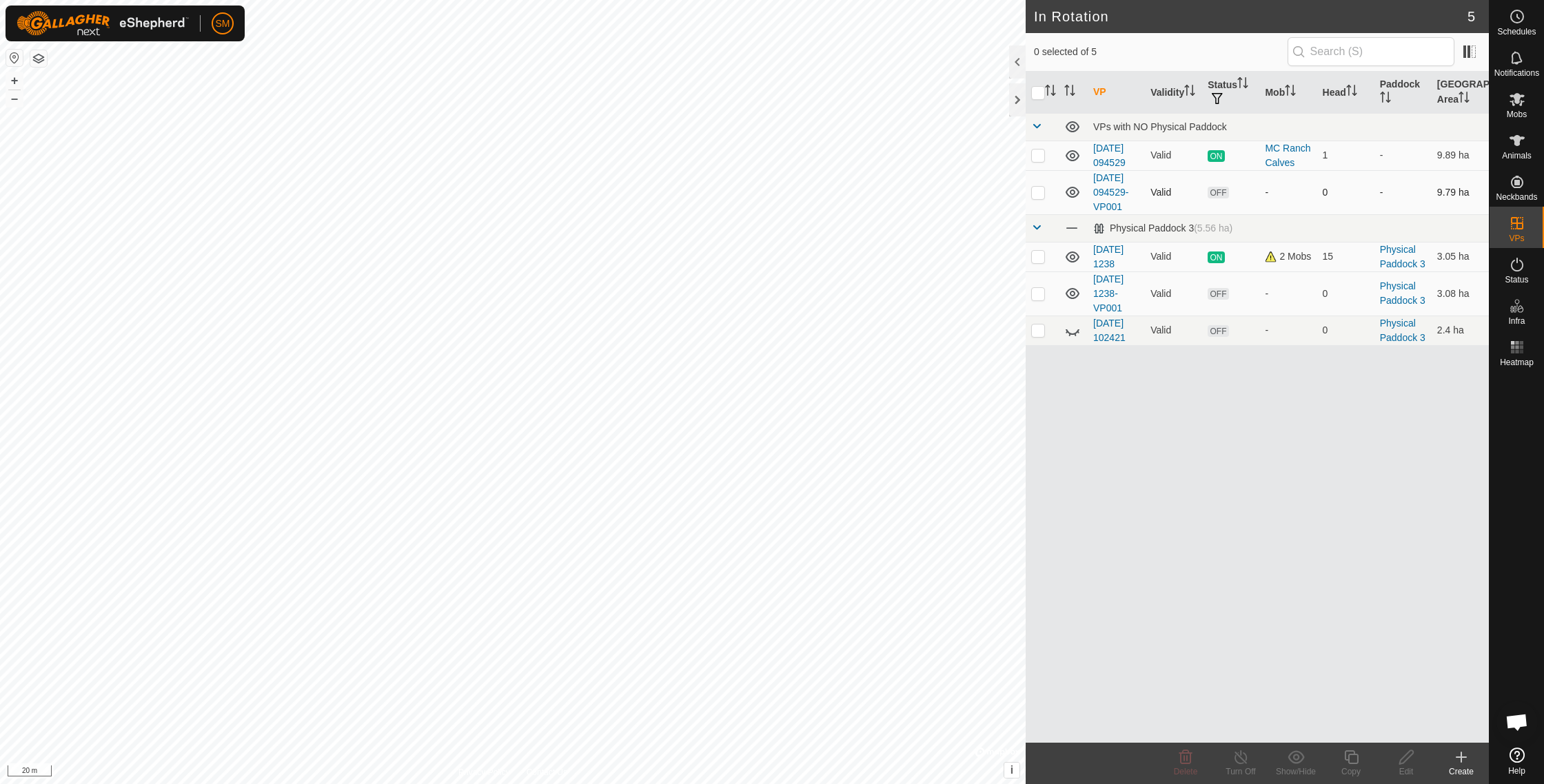
click at [1104, 212] on td "[DATE] 094529-VP001" at bounding box center [1116, 192] width 57 height 44
click at [1104, 208] on link "[DATE] 094529-VP001" at bounding box center [1111, 192] width 35 height 40
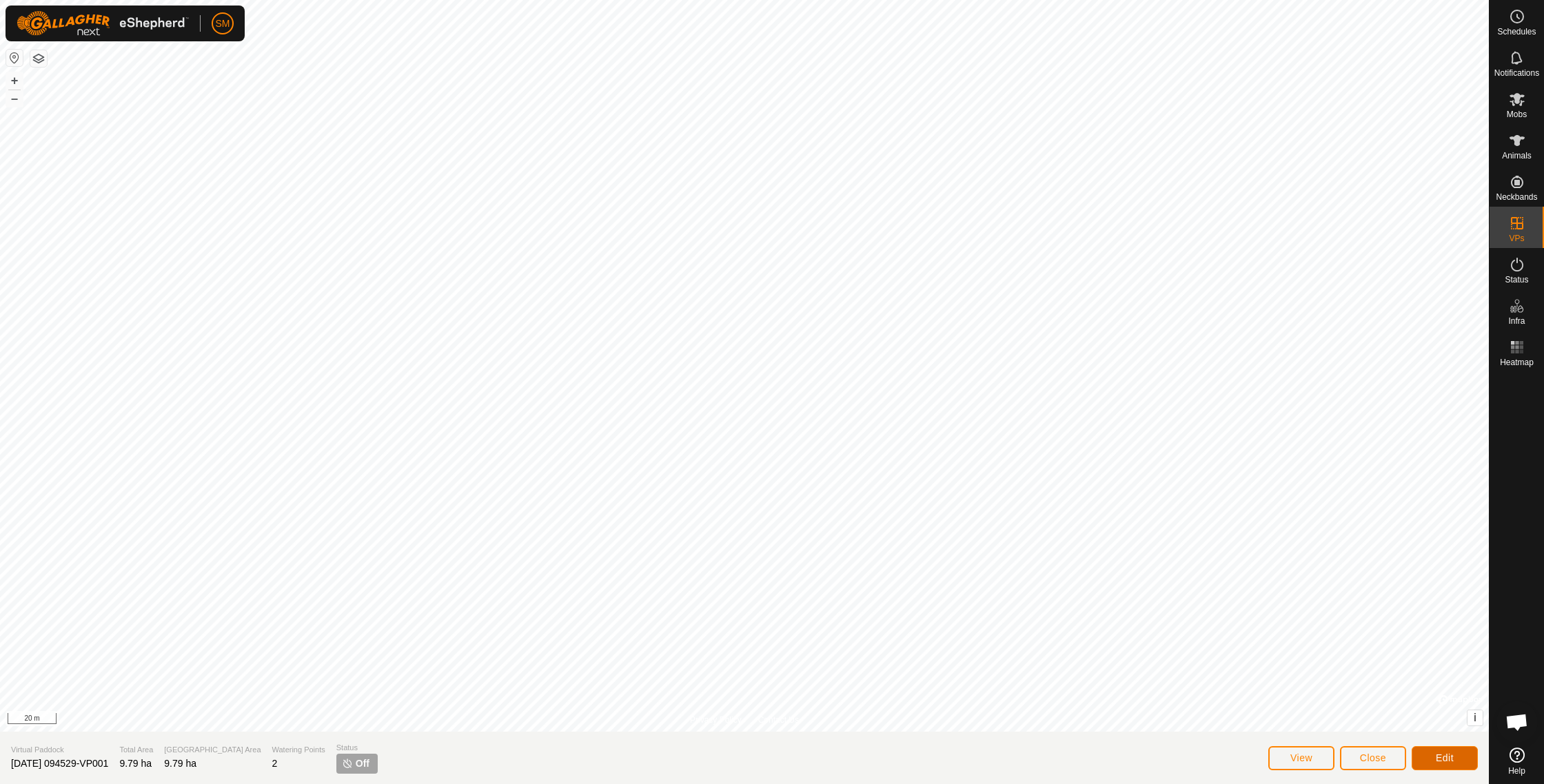
click at [1446, 760] on span "Edit" at bounding box center [1445, 758] width 18 height 11
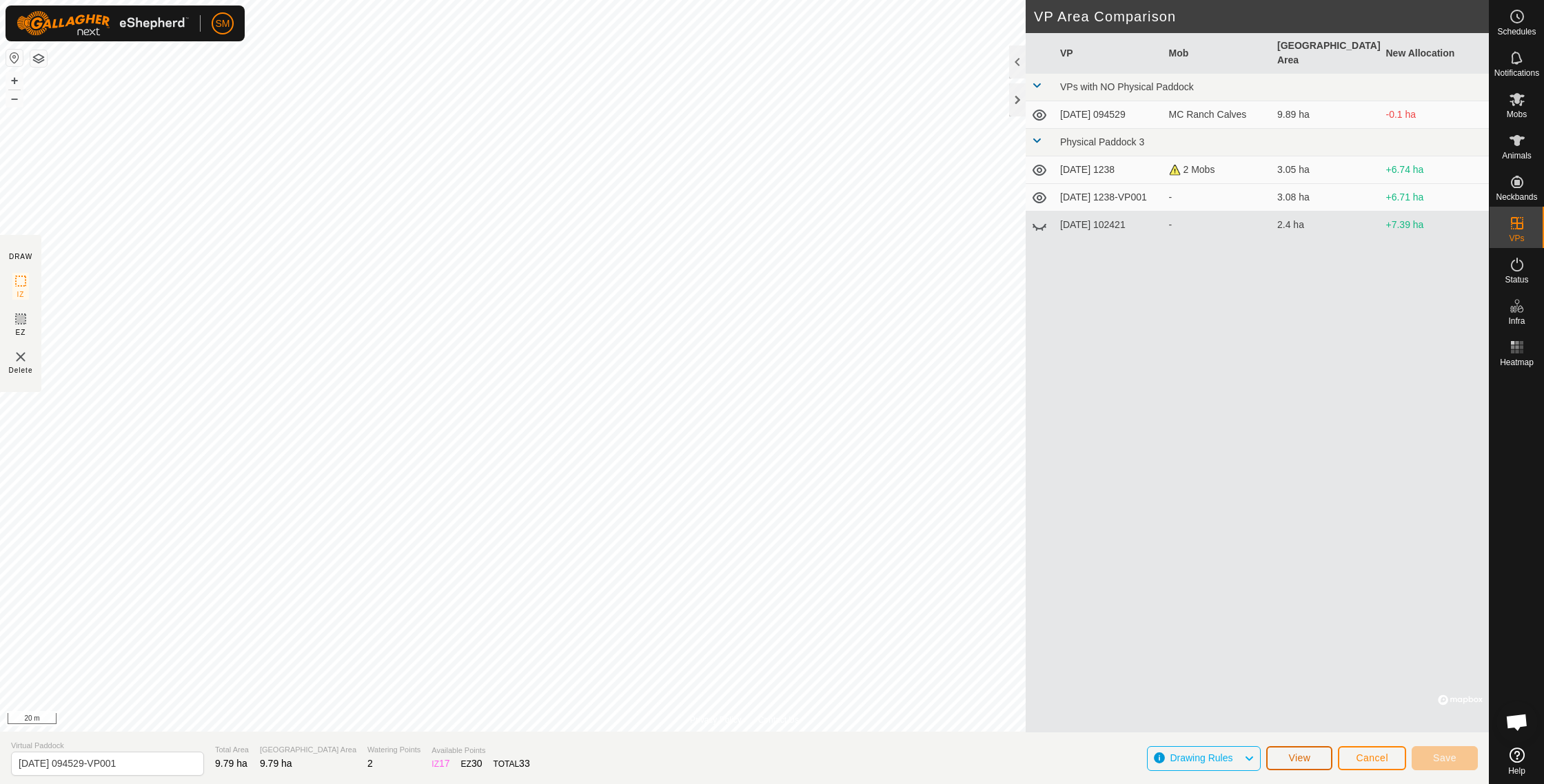
click at [1288, 766] on button "View" at bounding box center [1299, 758] width 66 height 24
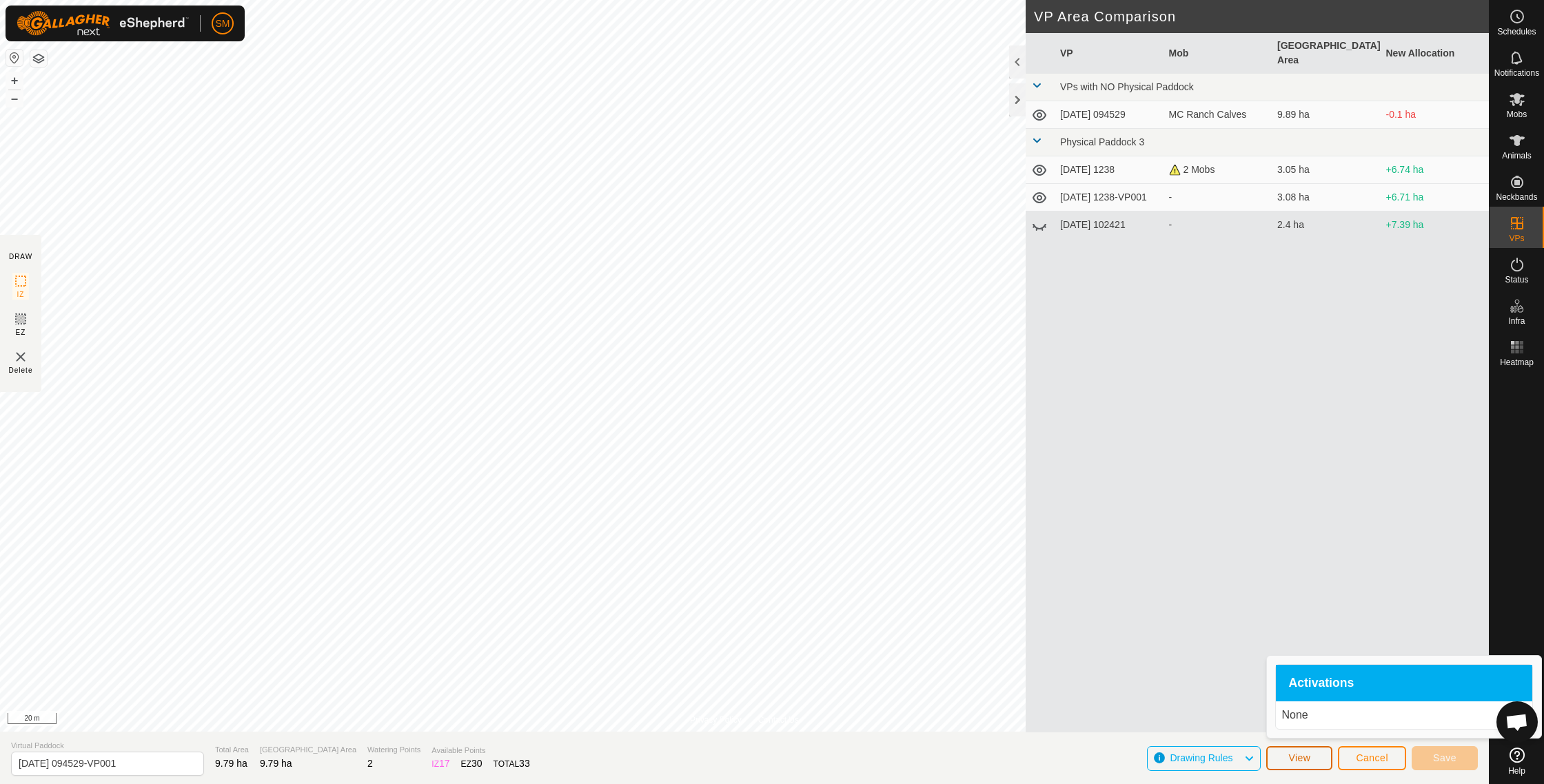
click at [1287, 763] on button "View" at bounding box center [1299, 758] width 66 height 24
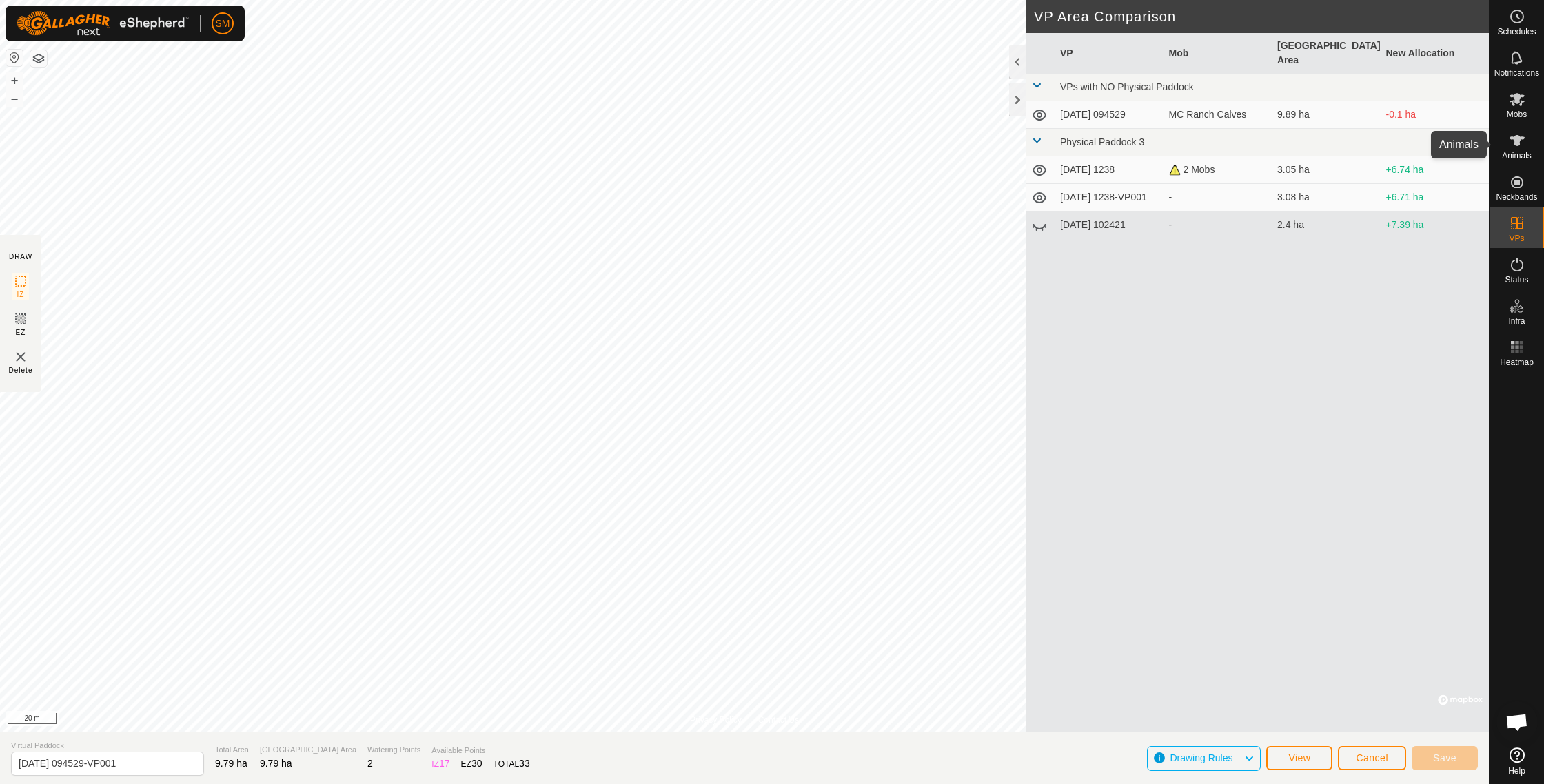
click at [1522, 143] on icon at bounding box center [1517, 140] width 17 height 17
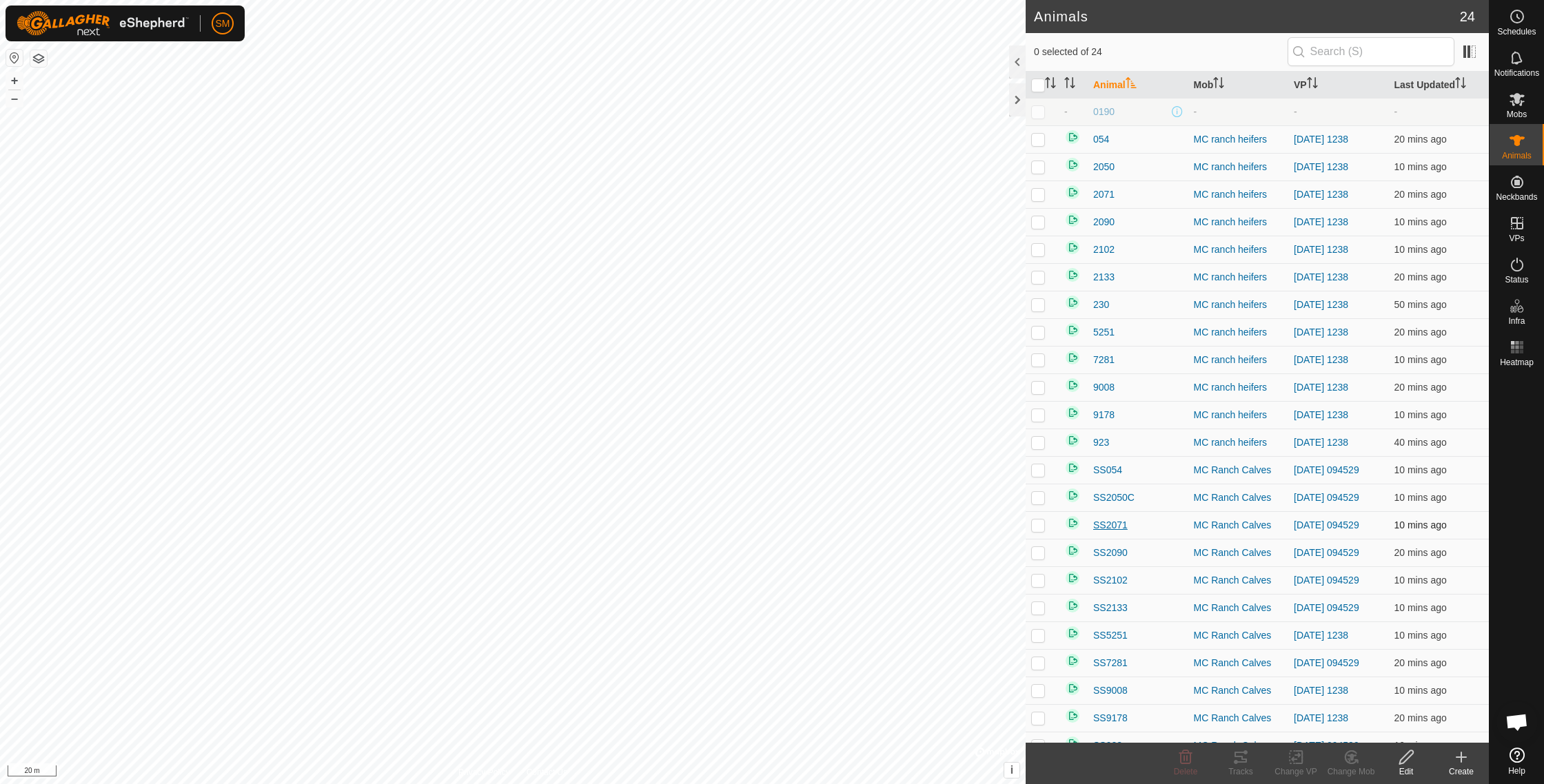
click at [1099, 525] on span "SS2071" at bounding box center [1110, 525] width 34 height 14
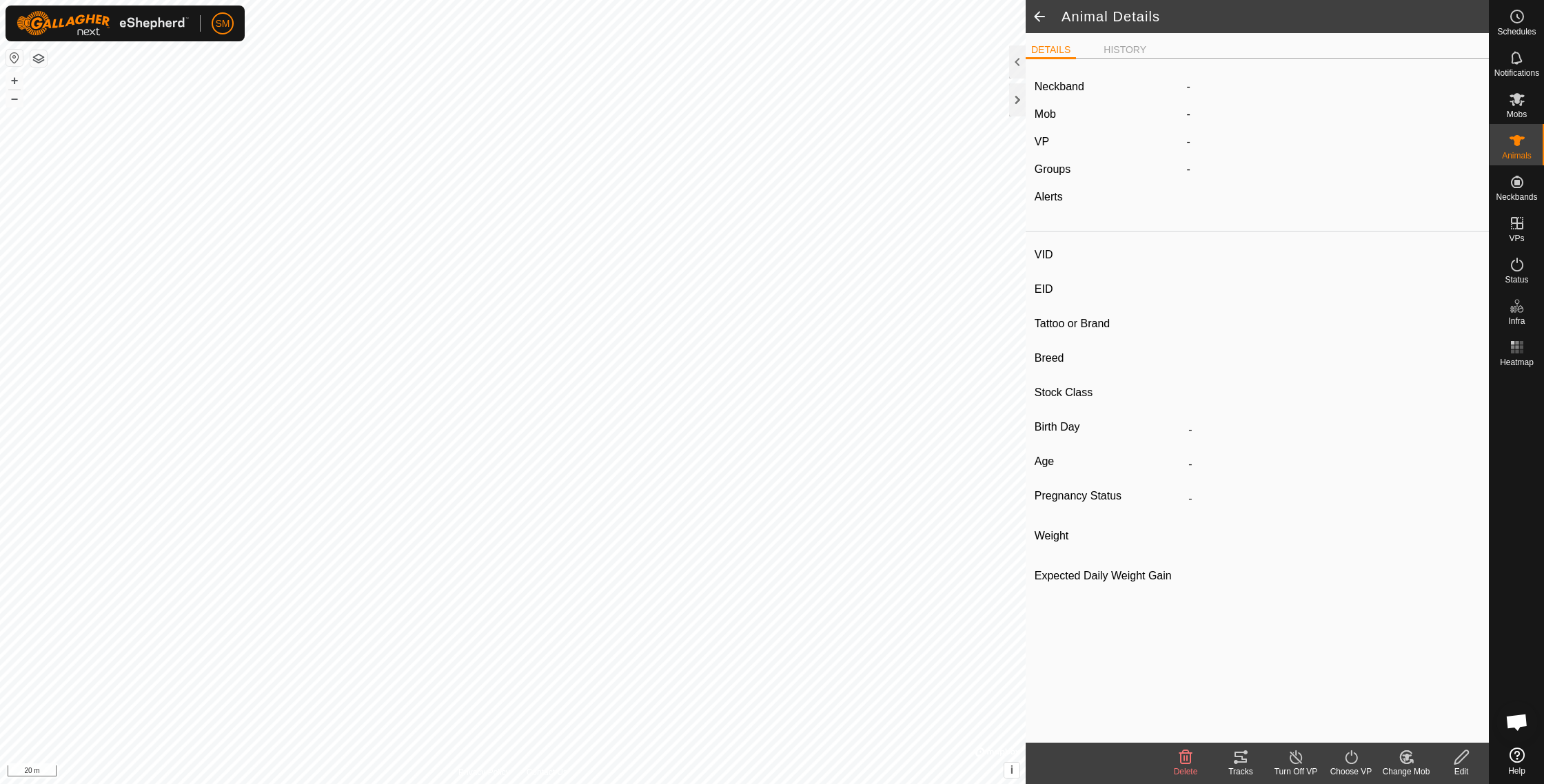
type input "SS2071"
type input "-"
type input "[DEMOGRAPHIC_DATA]"
type input "-"
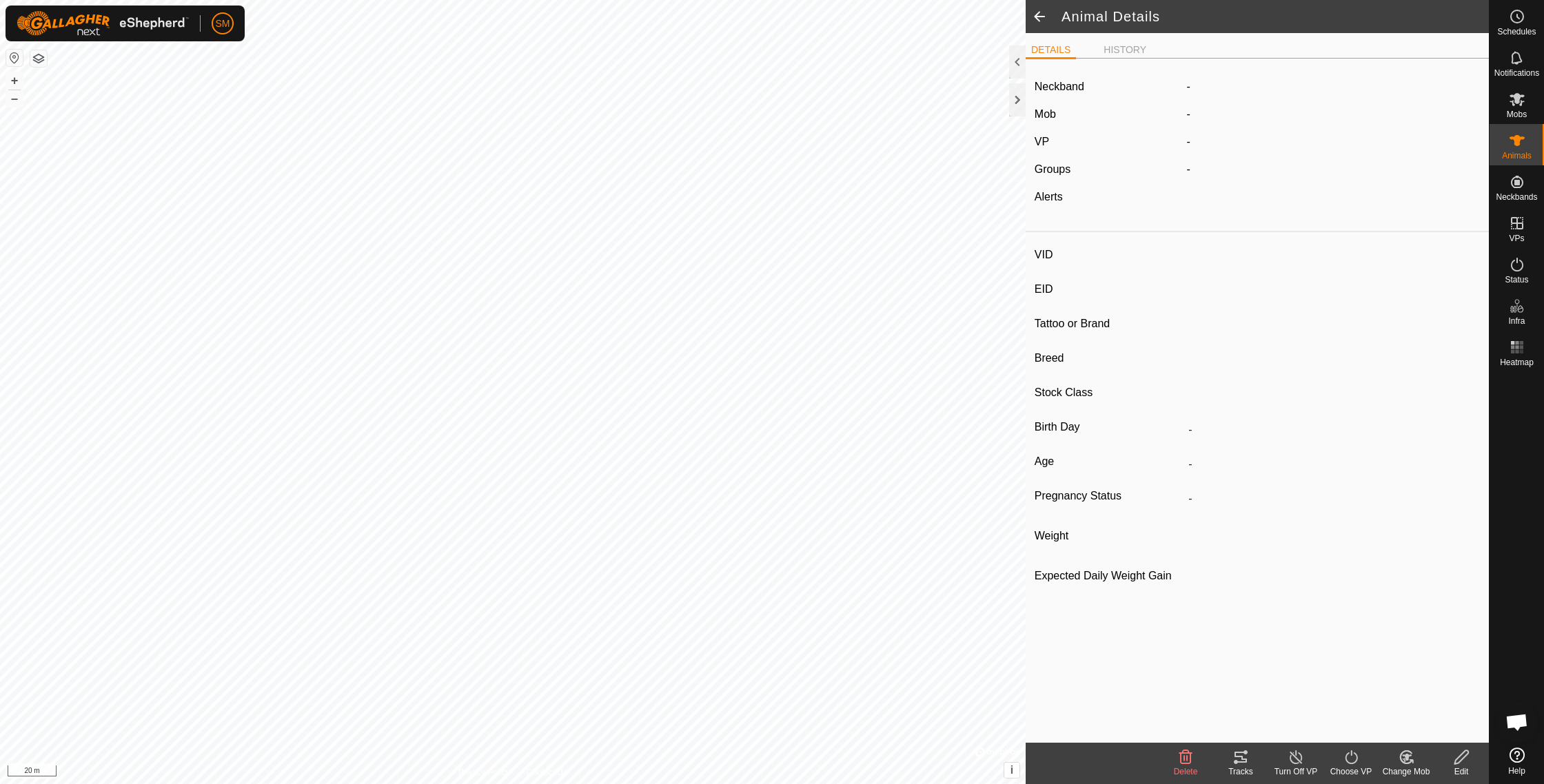
type input "04/2024"
type input "1 year 6 months"
type input "578 kg"
type input "-"
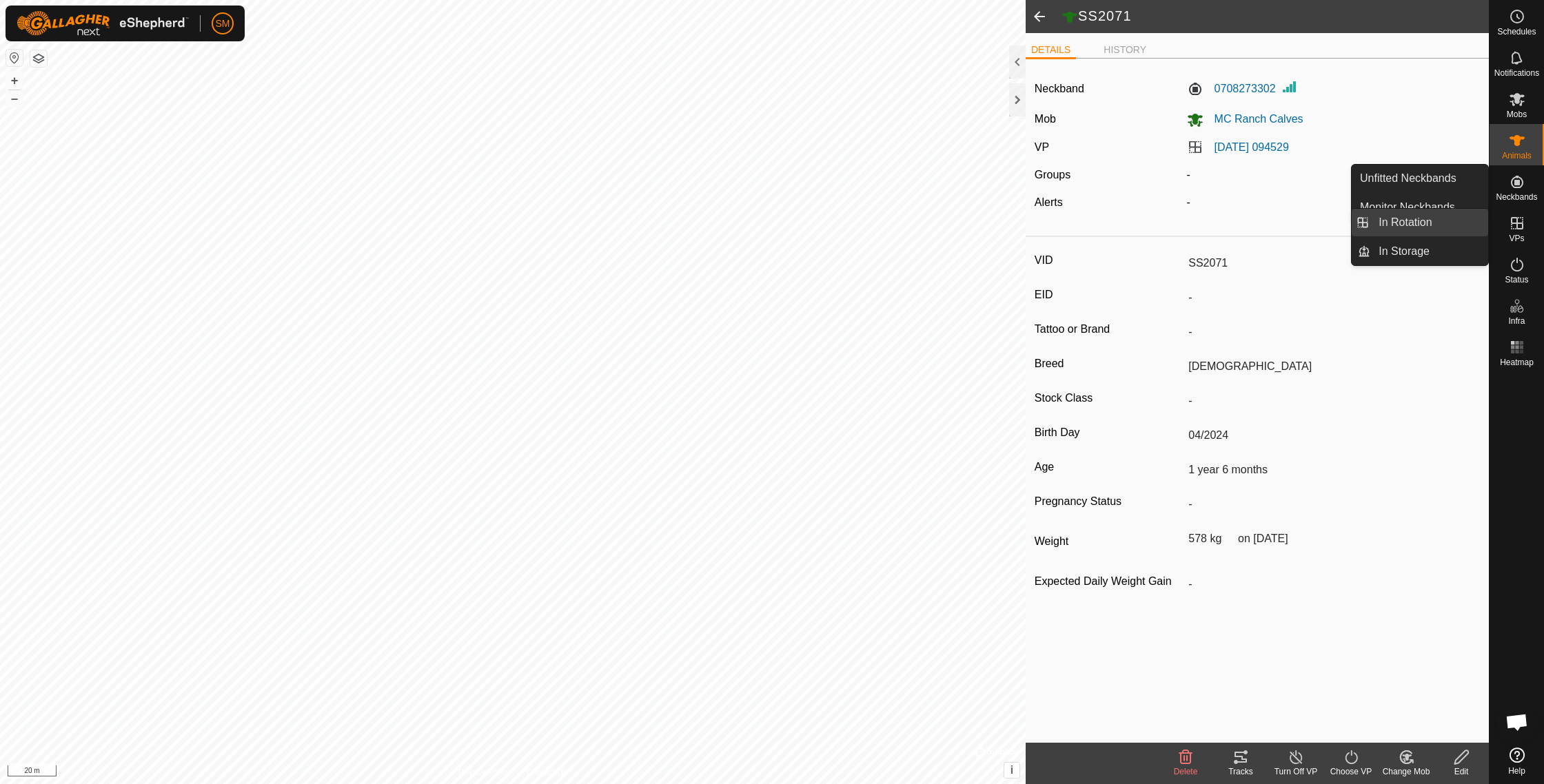
click at [1439, 233] on link "In Rotation" at bounding box center [1429, 222] width 118 height 27
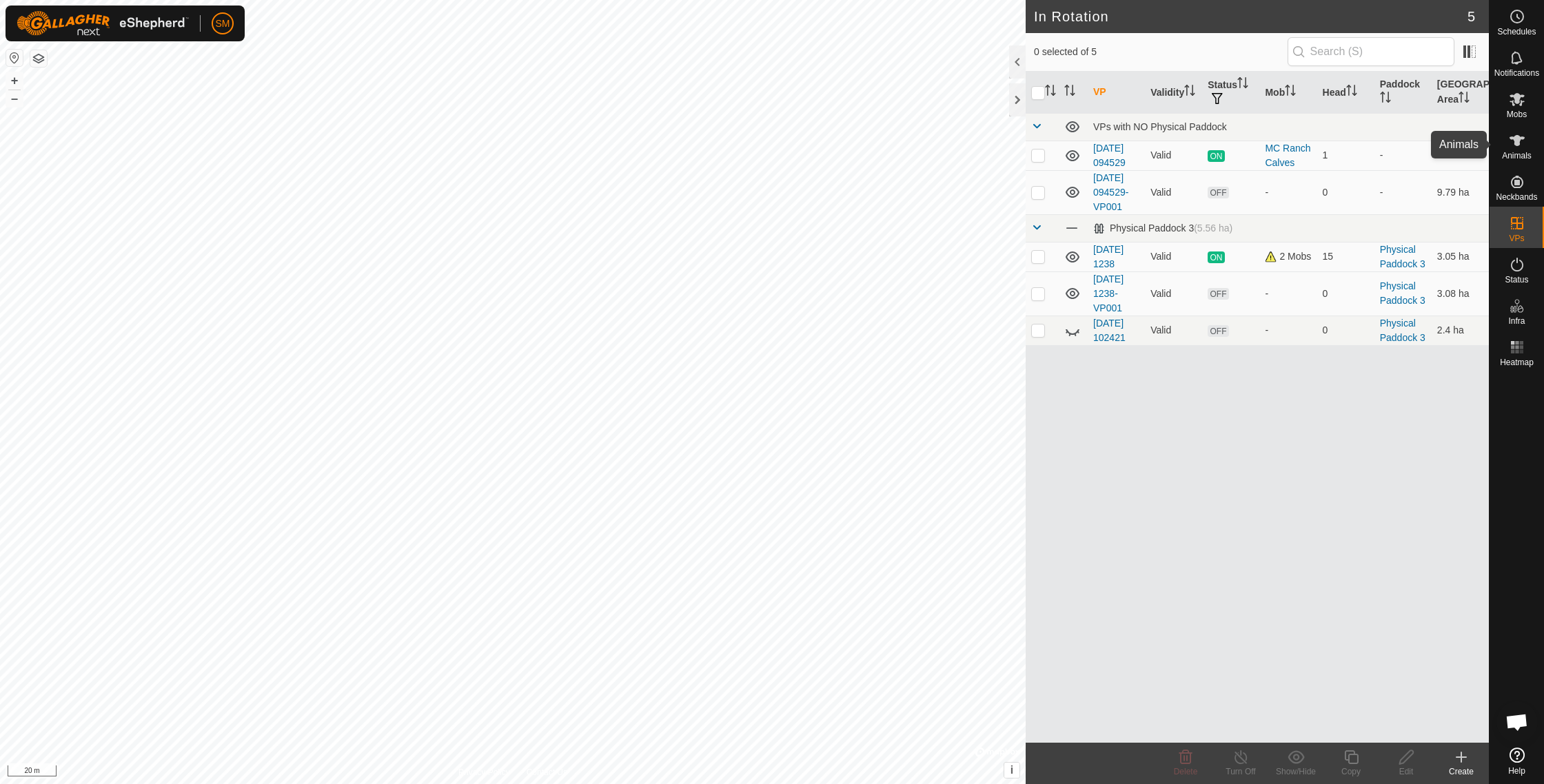
click at [1515, 136] on icon at bounding box center [1517, 140] width 15 height 11
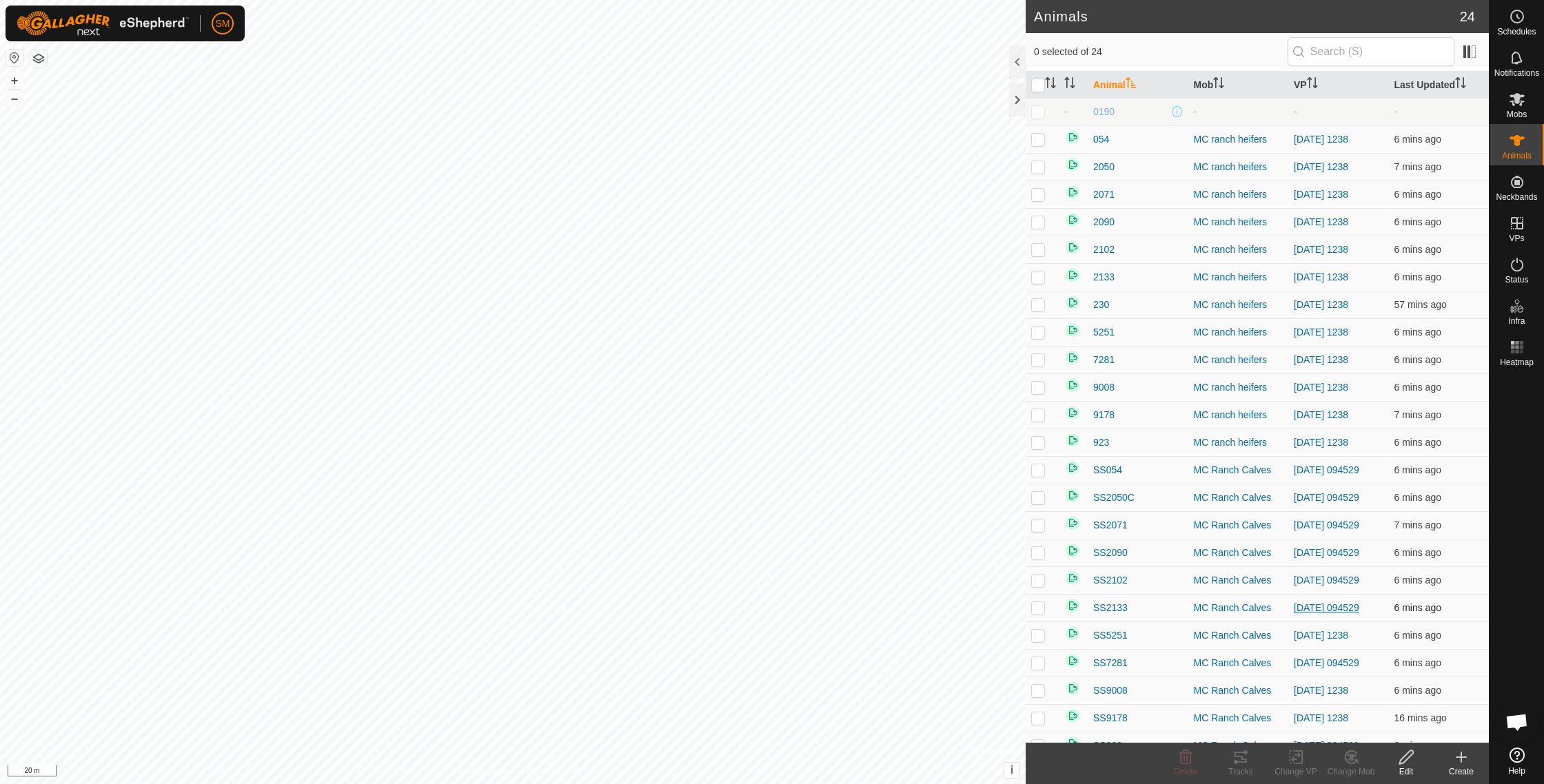
click at [1335, 610] on link "[DATE] 094529" at bounding box center [1327, 608] width 66 height 11
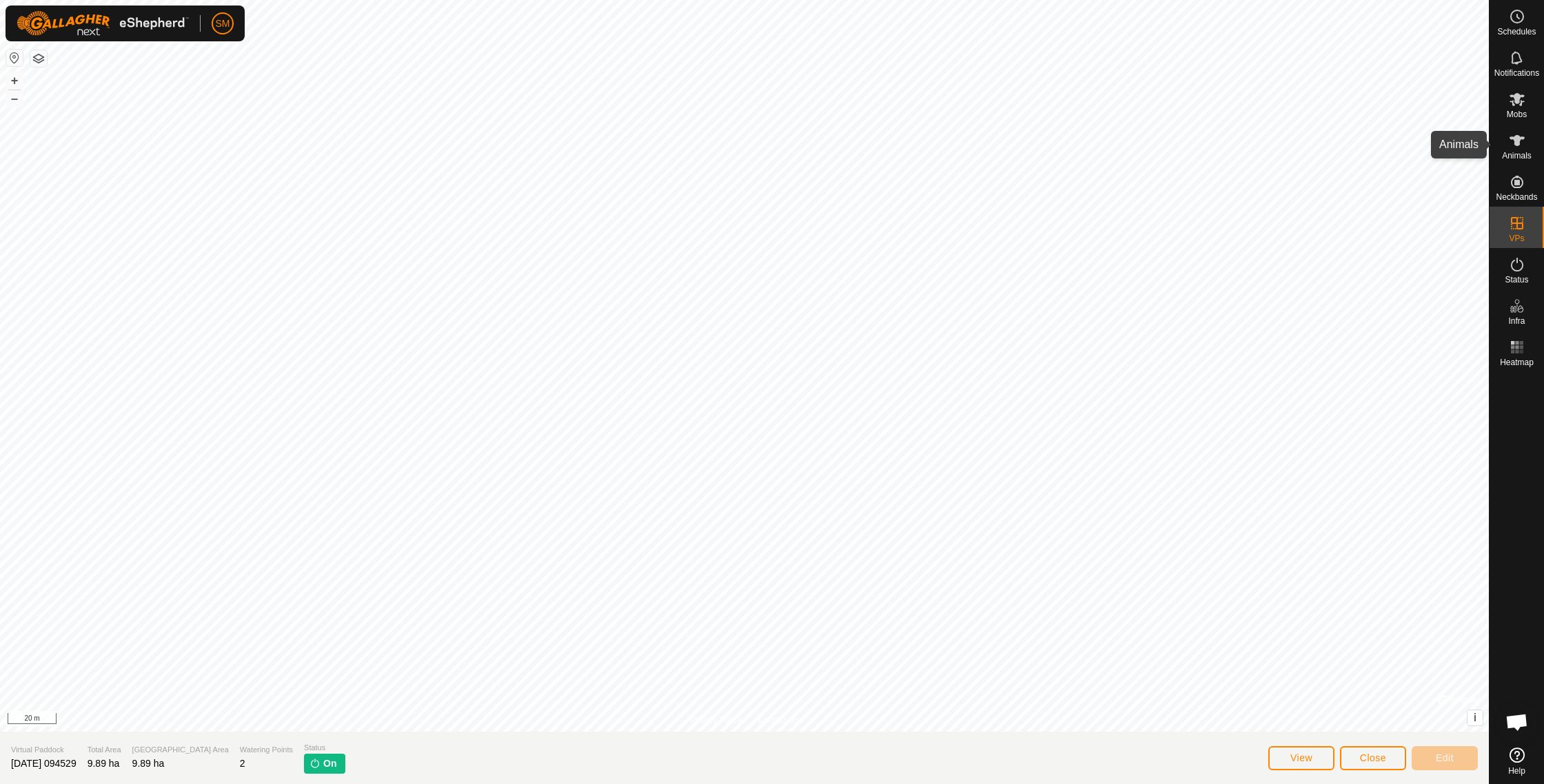
click at [1518, 145] on icon at bounding box center [1517, 140] width 17 height 17
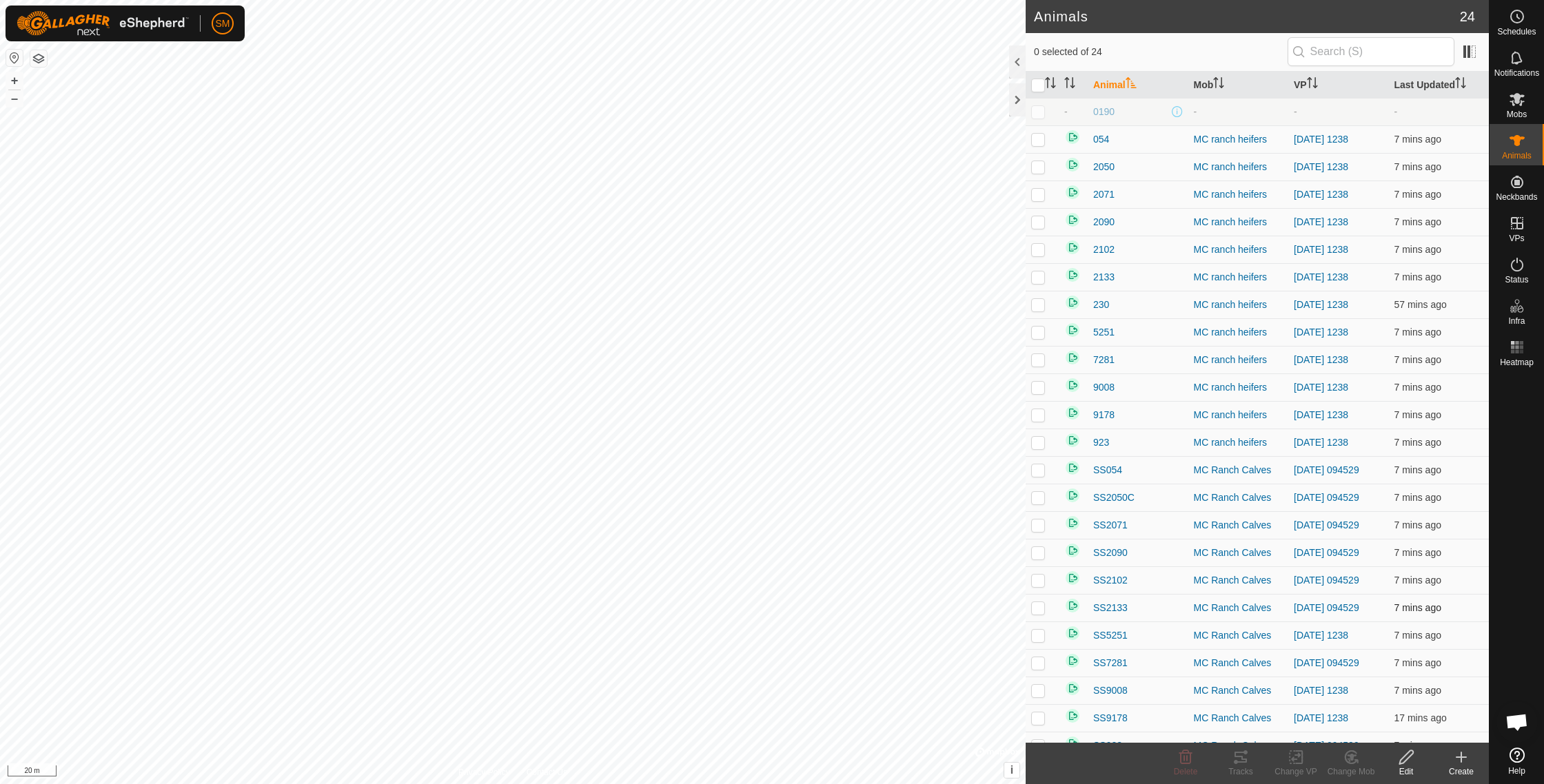
click at [1036, 608] on p-checkbox at bounding box center [1037, 608] width 14 height 11
checkbox input "true"
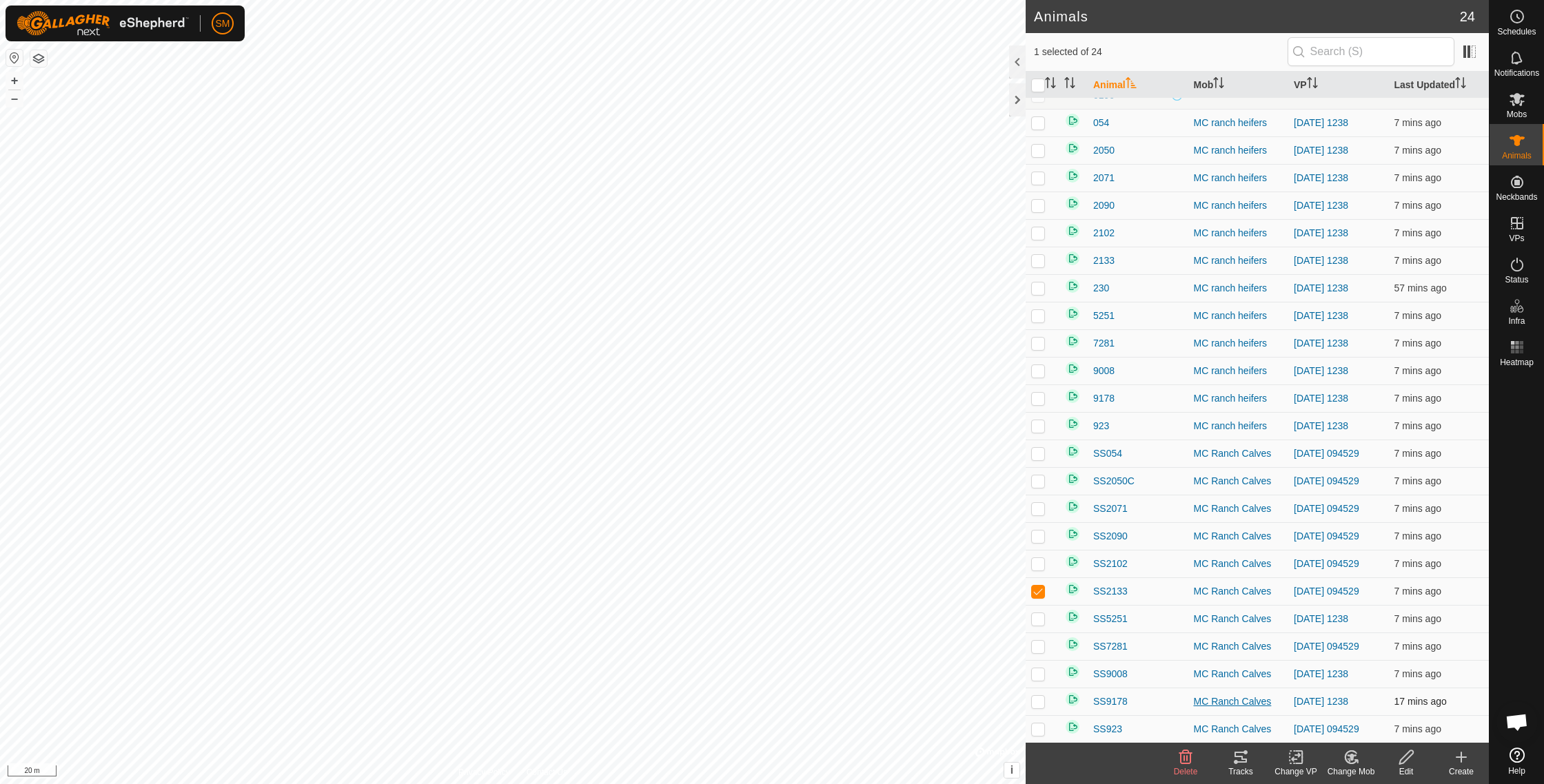
scroll to position [17, 0]
click at [1038, 731] on p-checkbox at bounding box center [1037, 729] width 14 height 11
checkbox input "true"
click at [1041, 510] on p-checkbox at bounding box center [1037, 508] width 14 height 11
checkbox input "true"
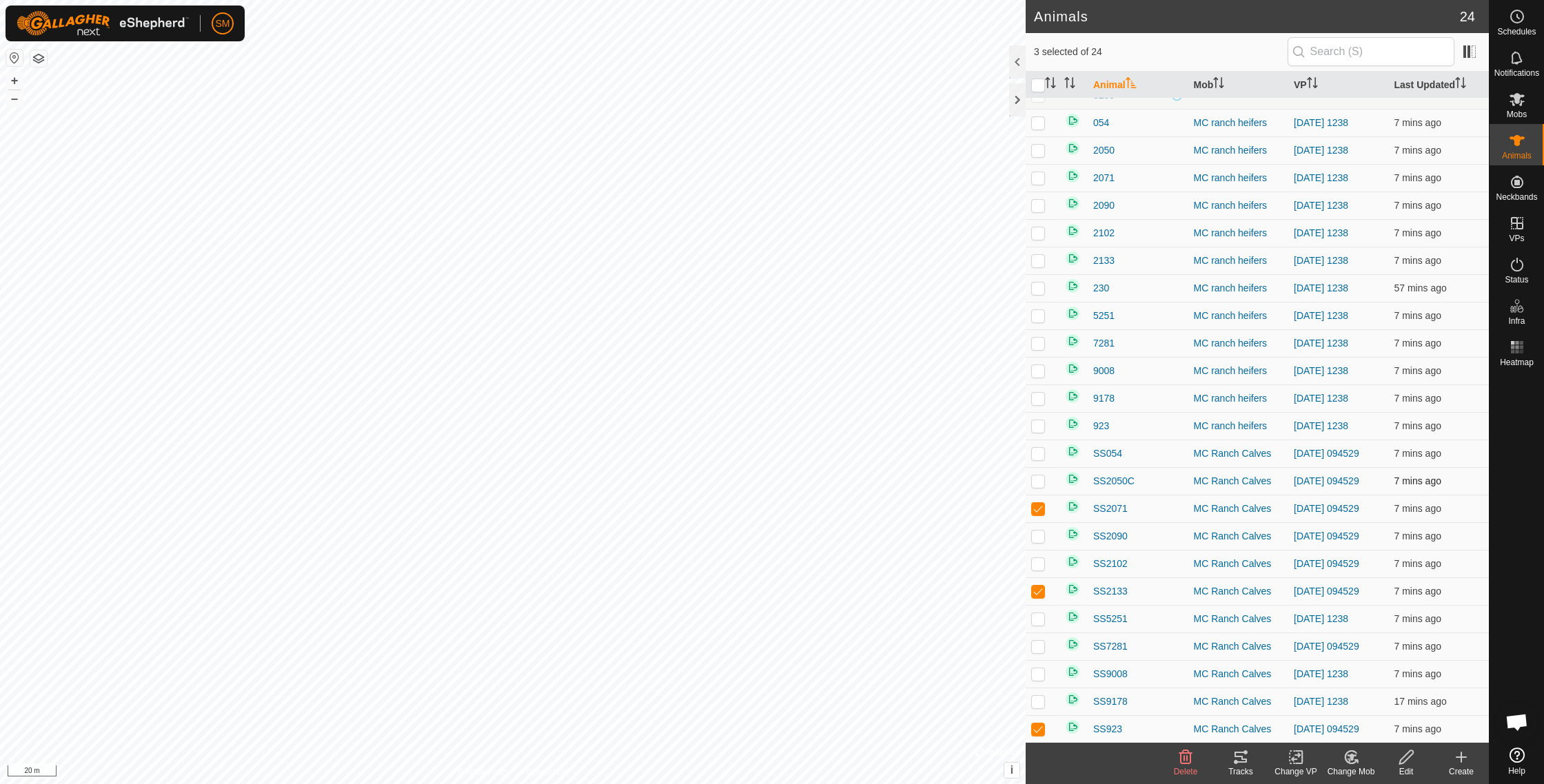
click at [1037, 482] on p-checkbox at bounding box center [1037, 481] width 14 height 11
checkbox input "true"
click at [1298, 761] on icon at bounding box center [1295, 757] width 17 height 17
click at [1312, 703] on link "Choose VP..." at bounding box center [1337, 697] width 136 height 27
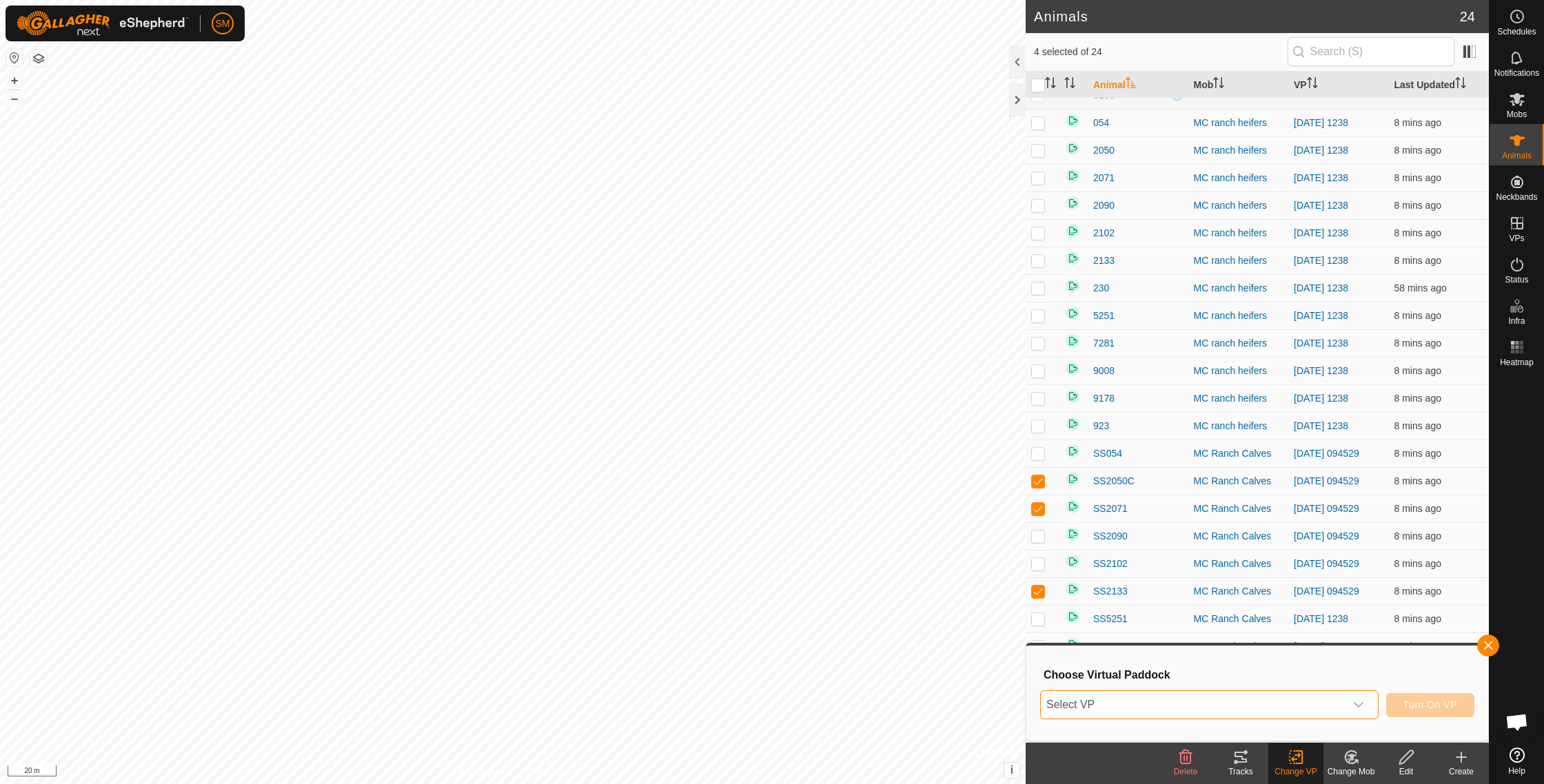
click at [1328, 712] on span "Select VP" at bounding box center [1192, 705] width 304 height 27
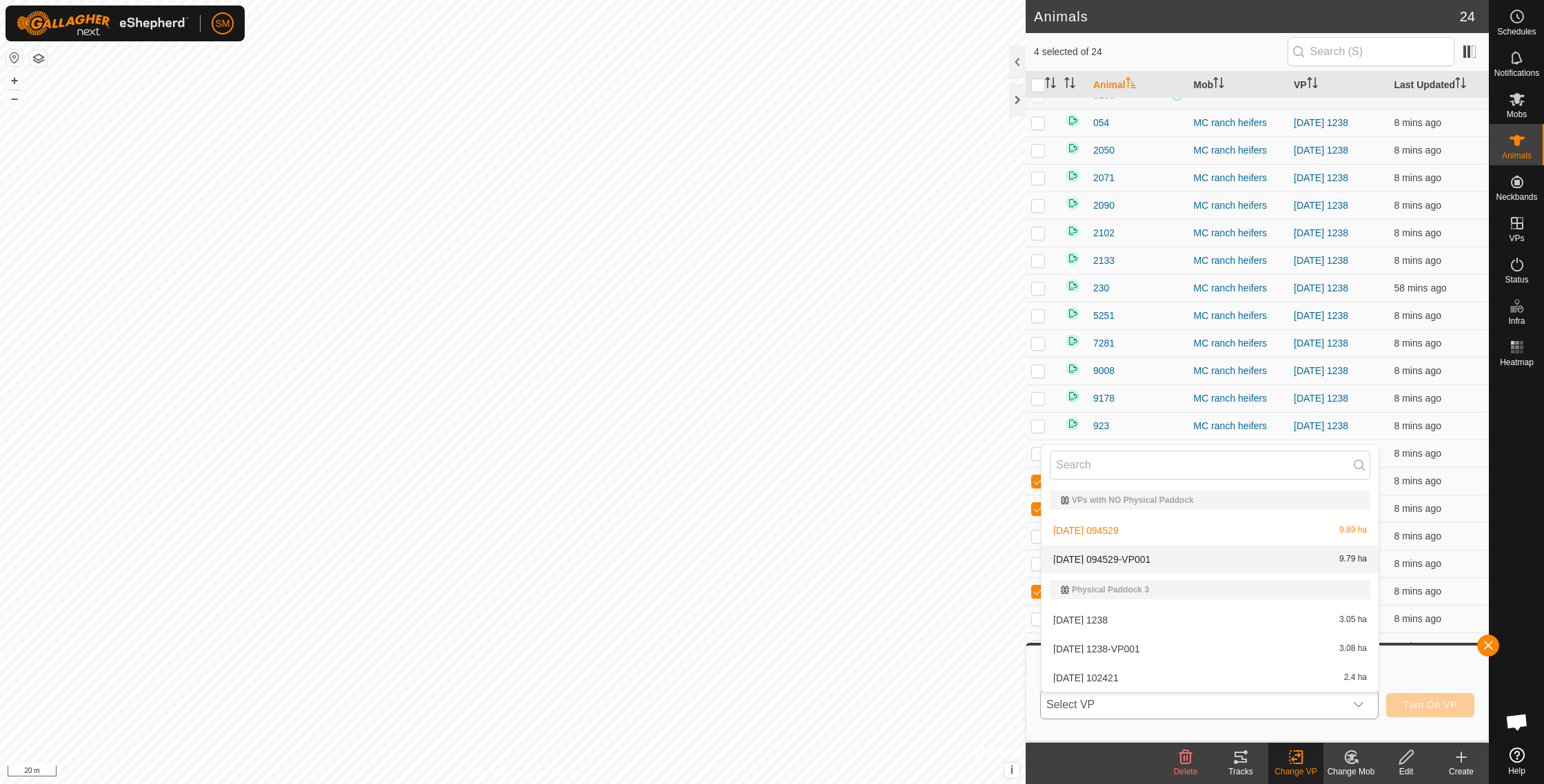
click at [1158, 558] on li "[DATE] 094529-VP001 9.79 ha" at bounding box center [1210, 559] width 337 height 27
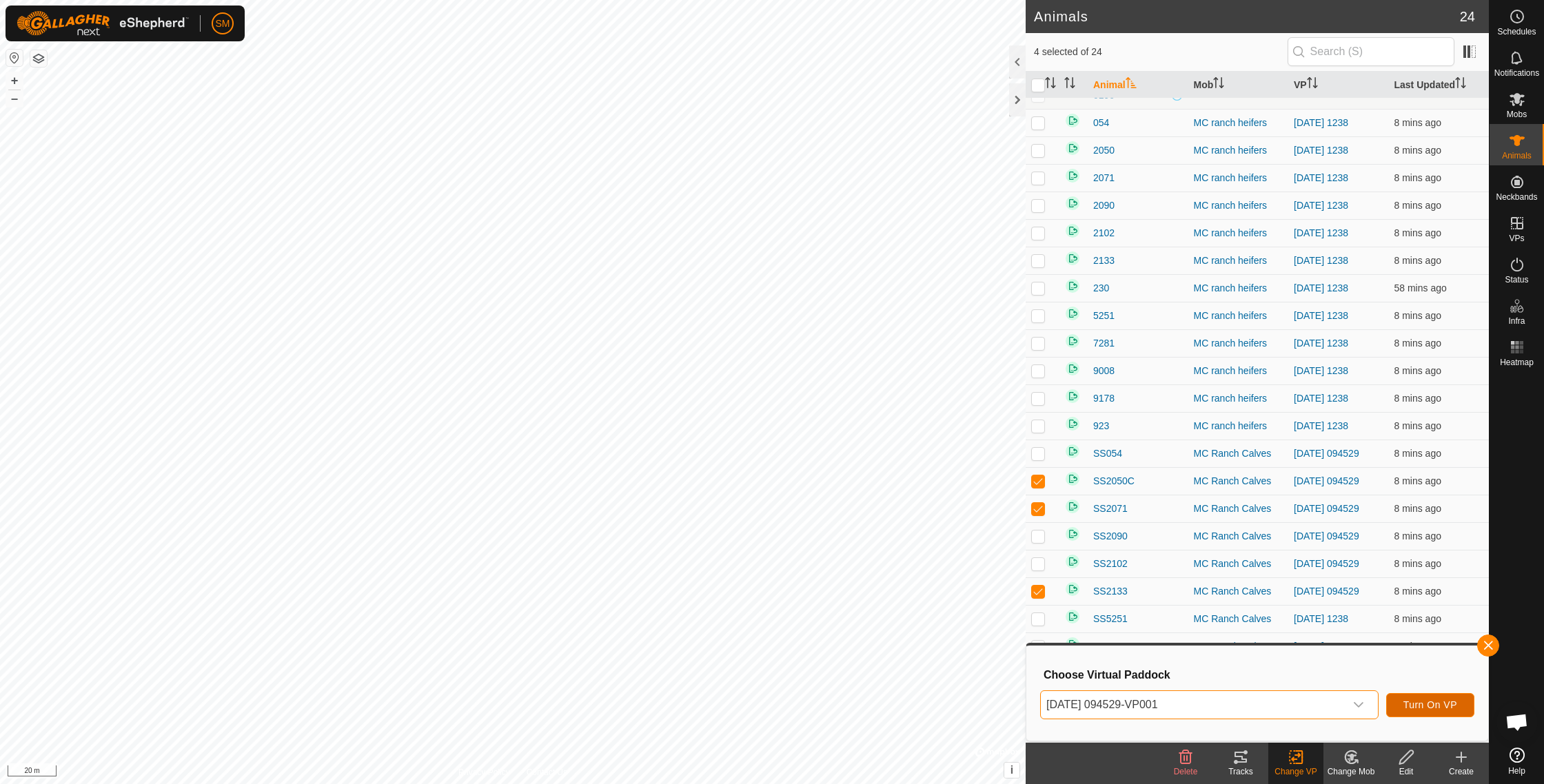
click at [1426, 703] on span "Turn On VP" at bounding box center [1429, 705] width 54 height 11
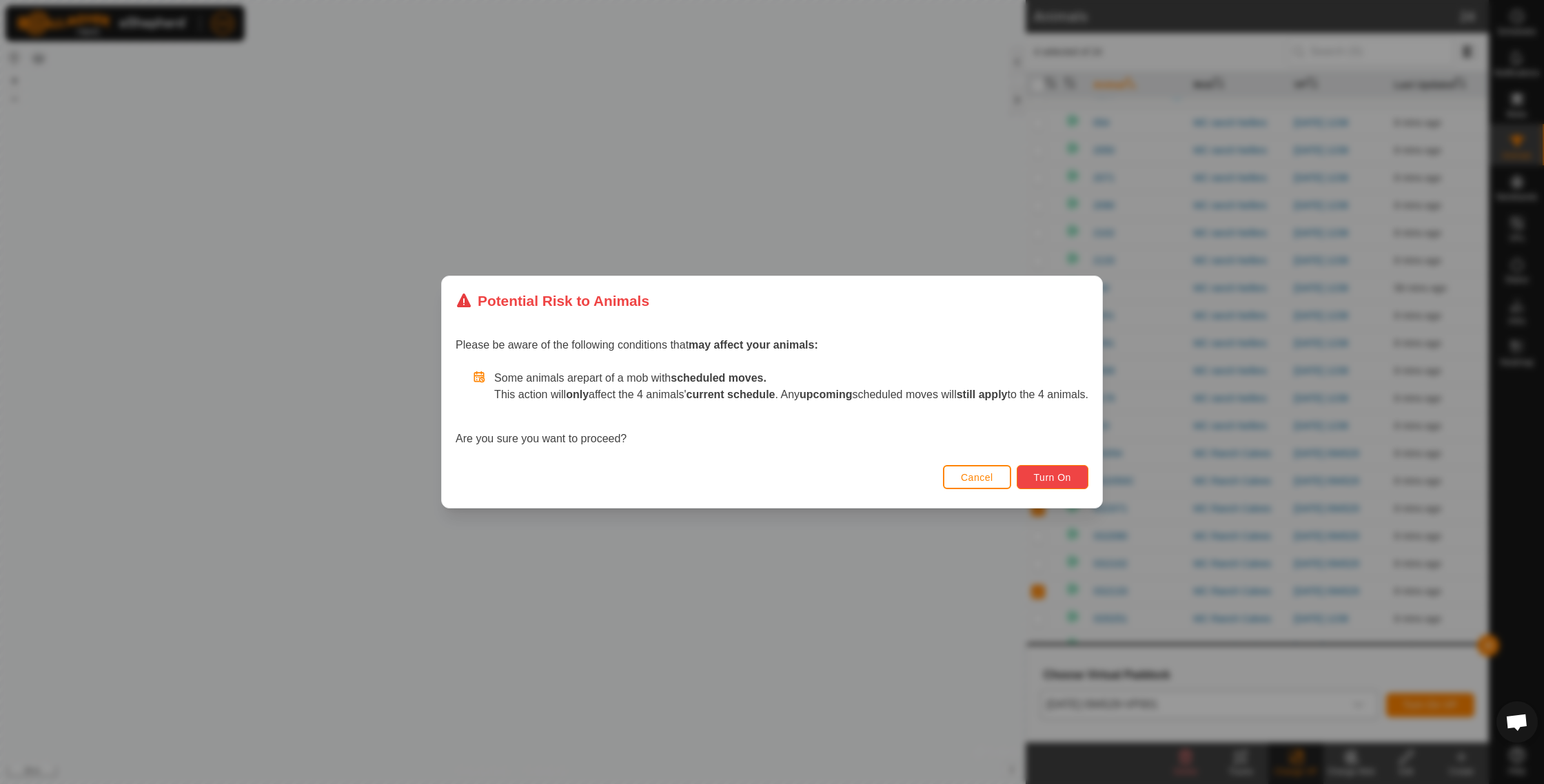
click at [1054, 474] on span "Turn On" at bounding box center [1052, 478] width 37 height 11
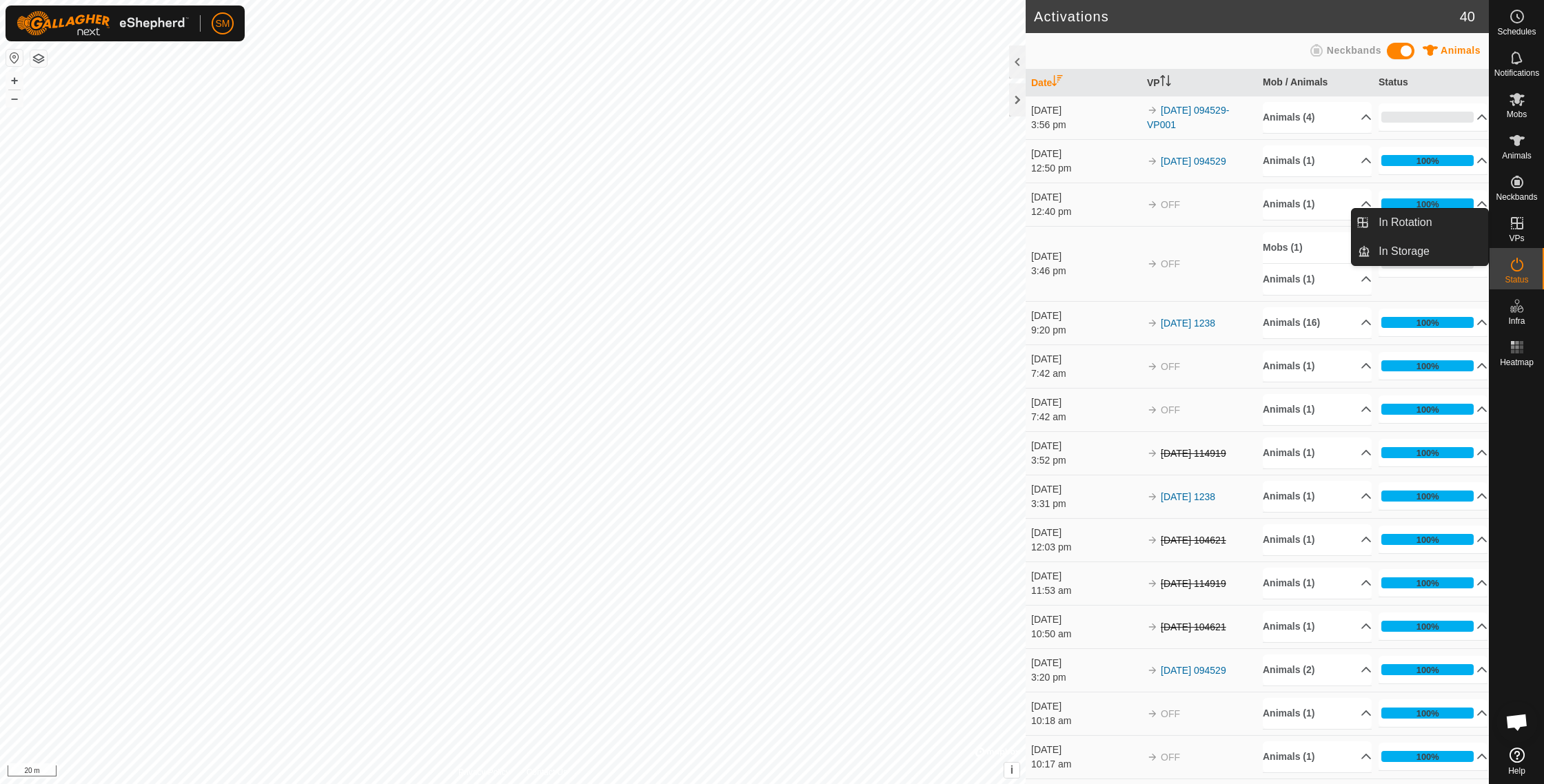
click at [1522, 235] on span "VPs" at bounding box center [1516, 238] width 15 height 8
click at [1460, 224] on link "In Rotation" at bounding box center [1429, 222] width 118 height 27
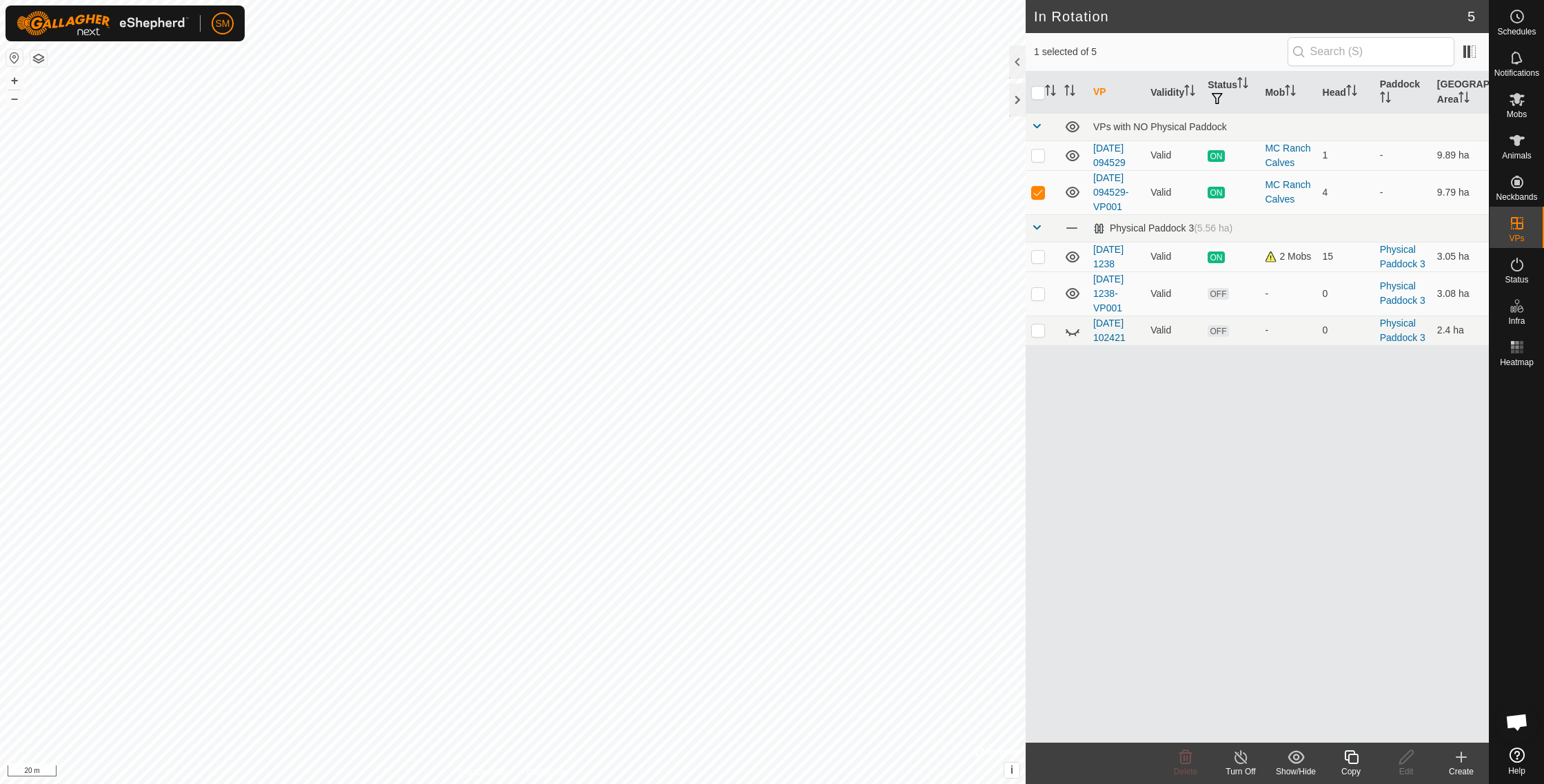
click at [1133, 0] on html "SM Schedules Notifications Mobs Animals Neckbands VPs Status Infra Heatmap Help…" at bounding box center [772, 392] width 1544 height 784
click at [1016, 0] on html "SM Schedules Notifications Mobs Animals Neckbands VPs Status Infra Heatmap Help…" at bounding box center [772, 392] width 1544 height 784
click at [995, 0] on html "SM Schedules Notifications Mobs Animals Neckbands VPs Status Infra Heatmap Help…" at bounding box center [772, 392] width 1544 height 784
click at [1038, 198] on p-checkbox at bounding box center [1037, 192] width 14 height 11
checkbox input "false"
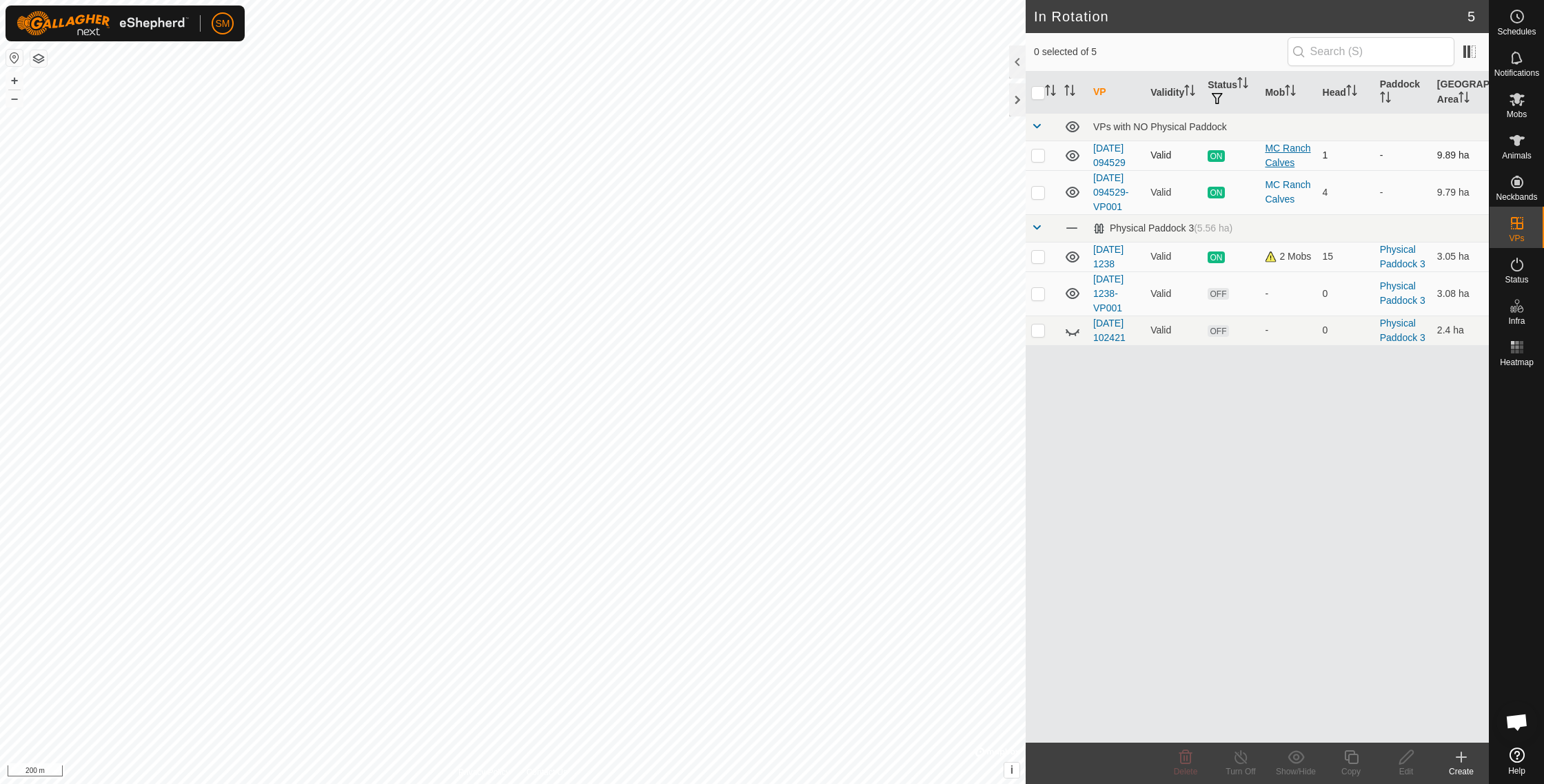
click at [1285, 161] on div "MC Ranch Calves" at bounding box center [1288, 156] width 47 height 29
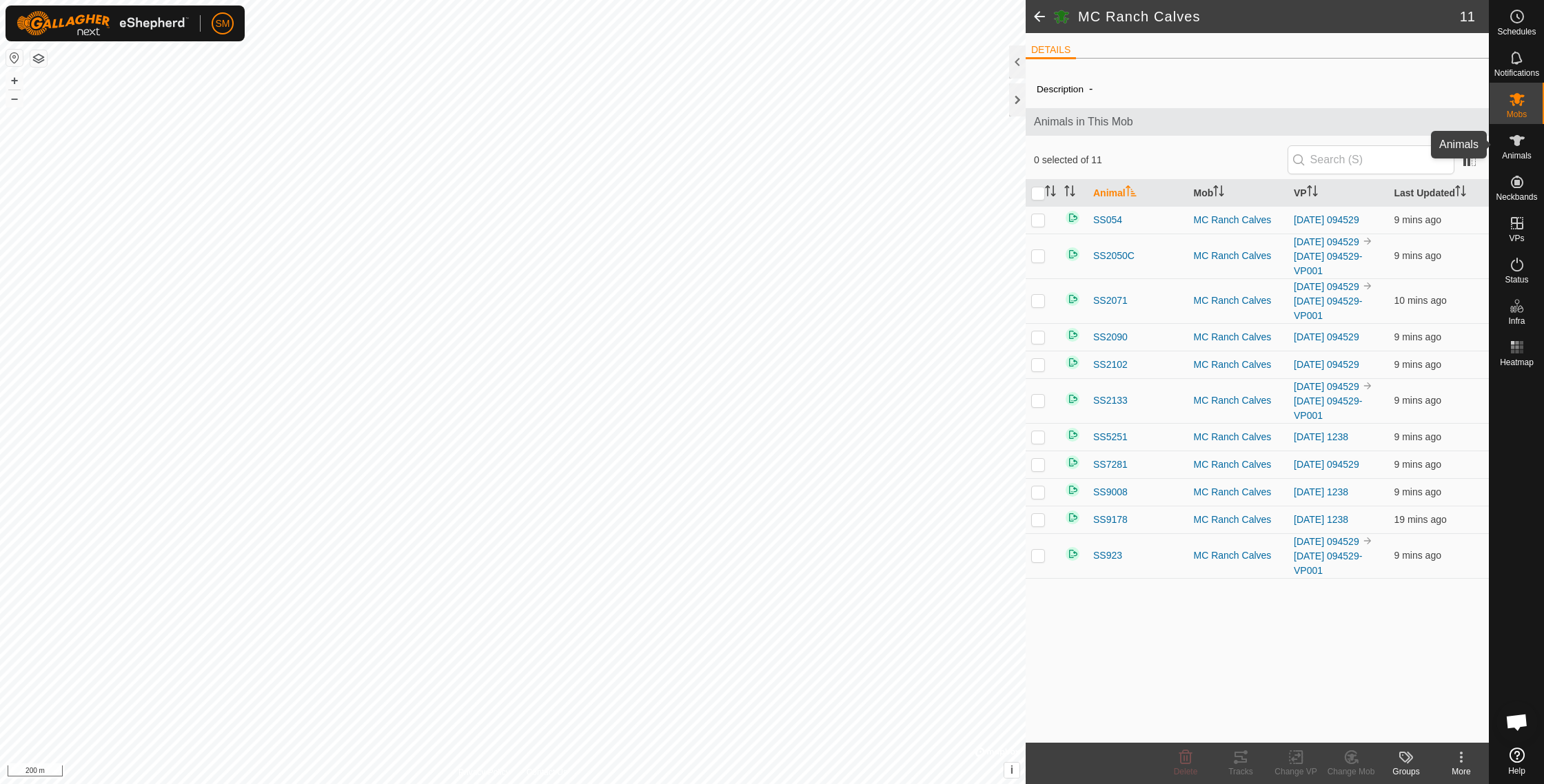
click at [1520, 146] on icon at bounding box center [1517, 140] width 17 height 17
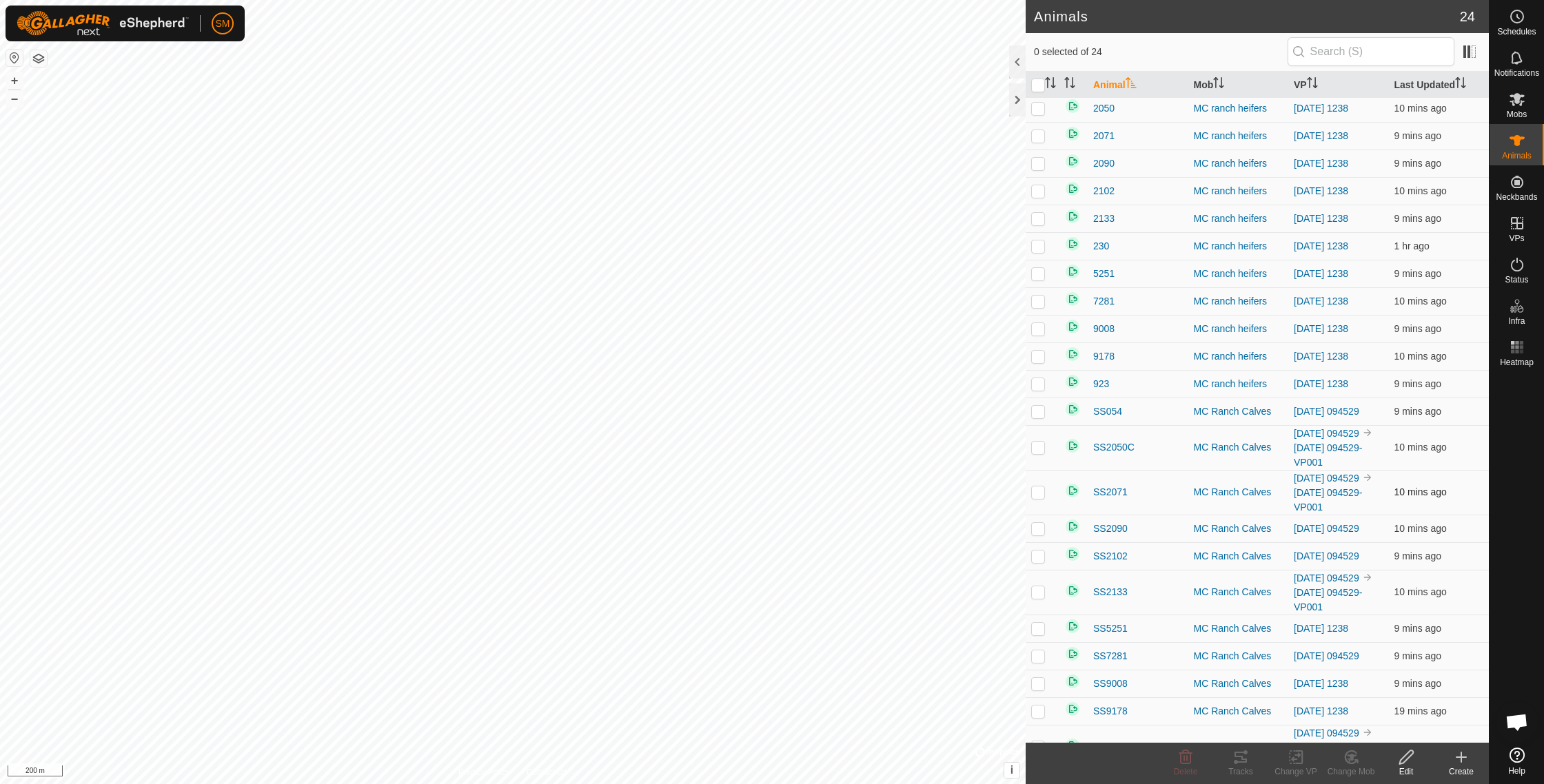
scroll to position [84, 0]
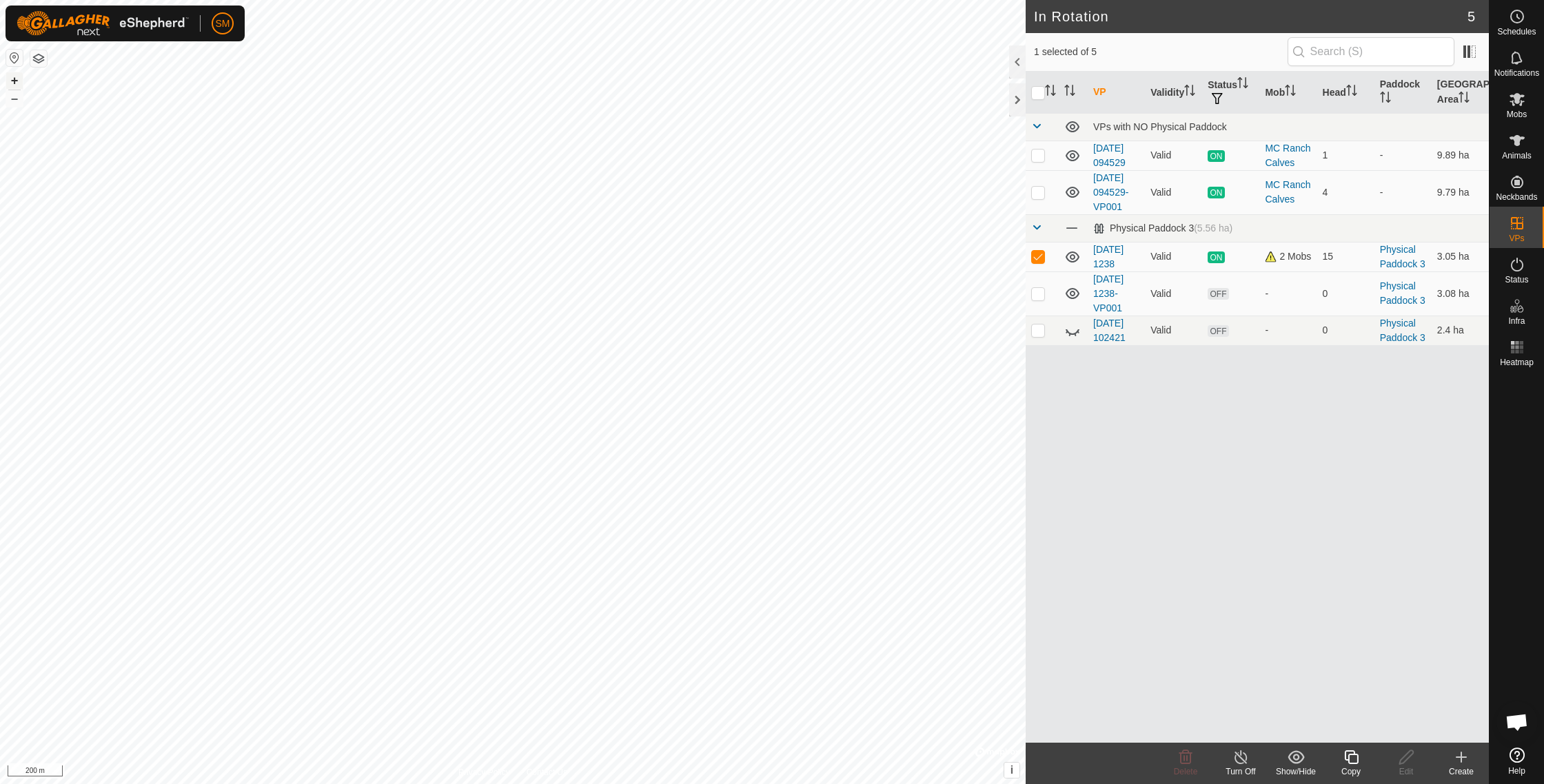
click at [14, 78] on button "+" at bounding box center [14, 80] width 17 height 17
click at [14, 80] on button "+" at bounding box center [14, 80] width 17 height 17
click at [14, 82] on button "+" at bounding box center [14, 80] width 17 height 17
checkbox input "false"
checkbox input "true"
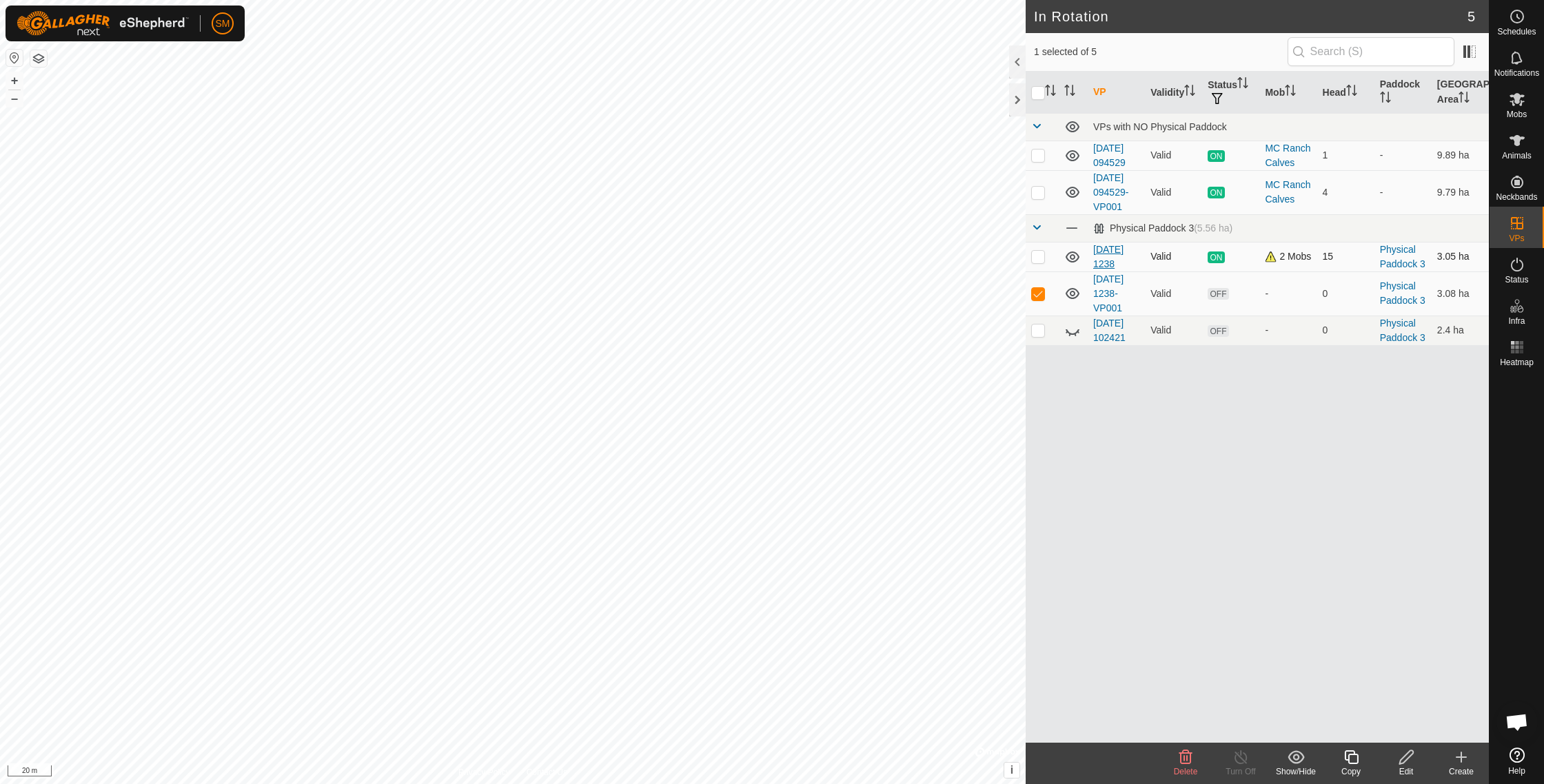
click at [1118, 269] on link "[DATE] 1238" at bounding box center [1108, 257] width 30 height 26
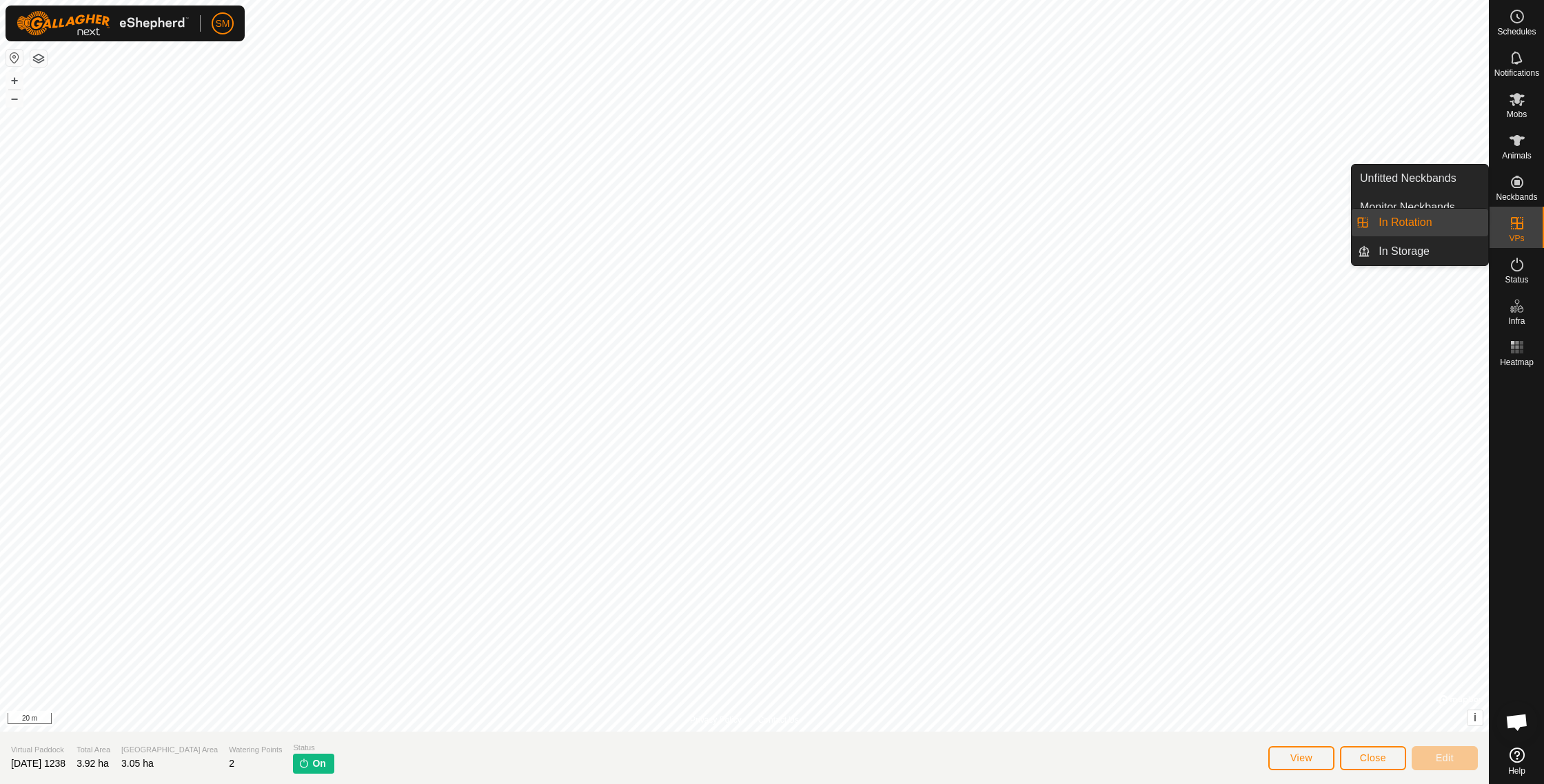
click at [1455, 228] on link "In Rotation" at bounding box center [1429, 222] width 118 height 27
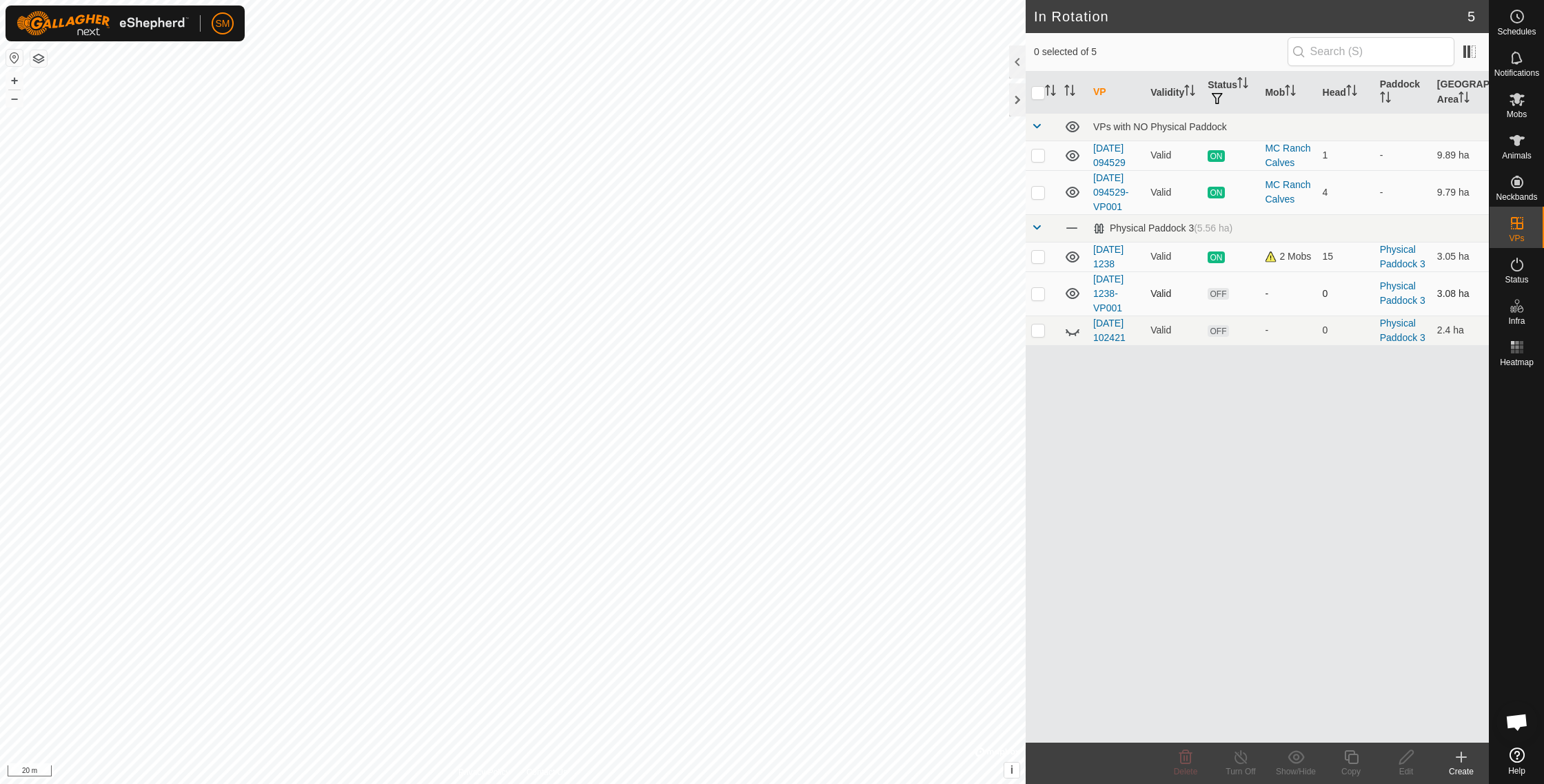
click at [1038, 299] on p-checkbox at bounding box center [1037, 293] width 14 height 11
checkbox input "false"
click at [1100, 294] on link "[DATE] 1238-VP001" at bounding box center [1108, 293] width 30 height 40
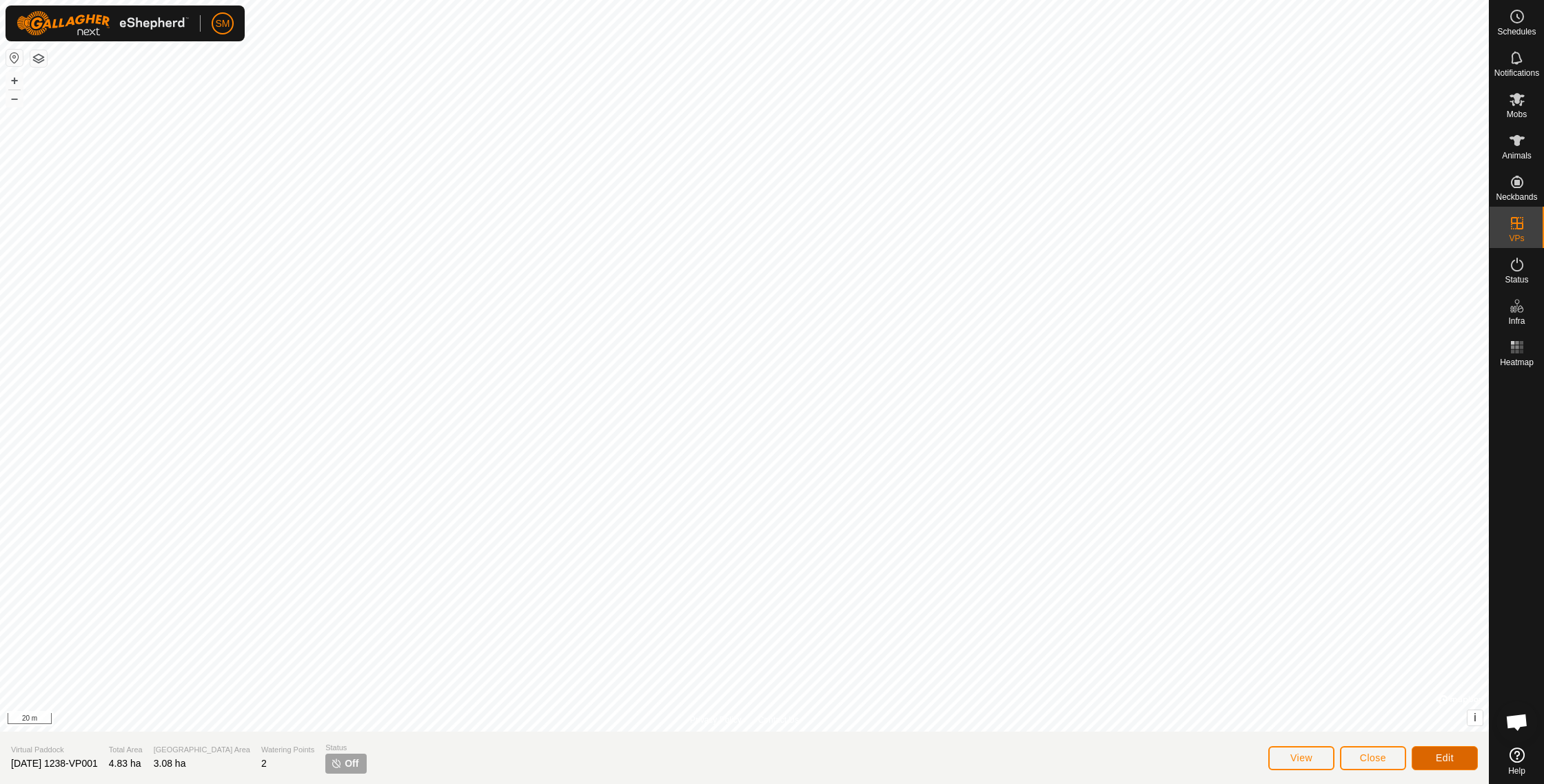
click at [1445, 761] on span "Edit" at bounding box center [1445, 758] width 18 height 11
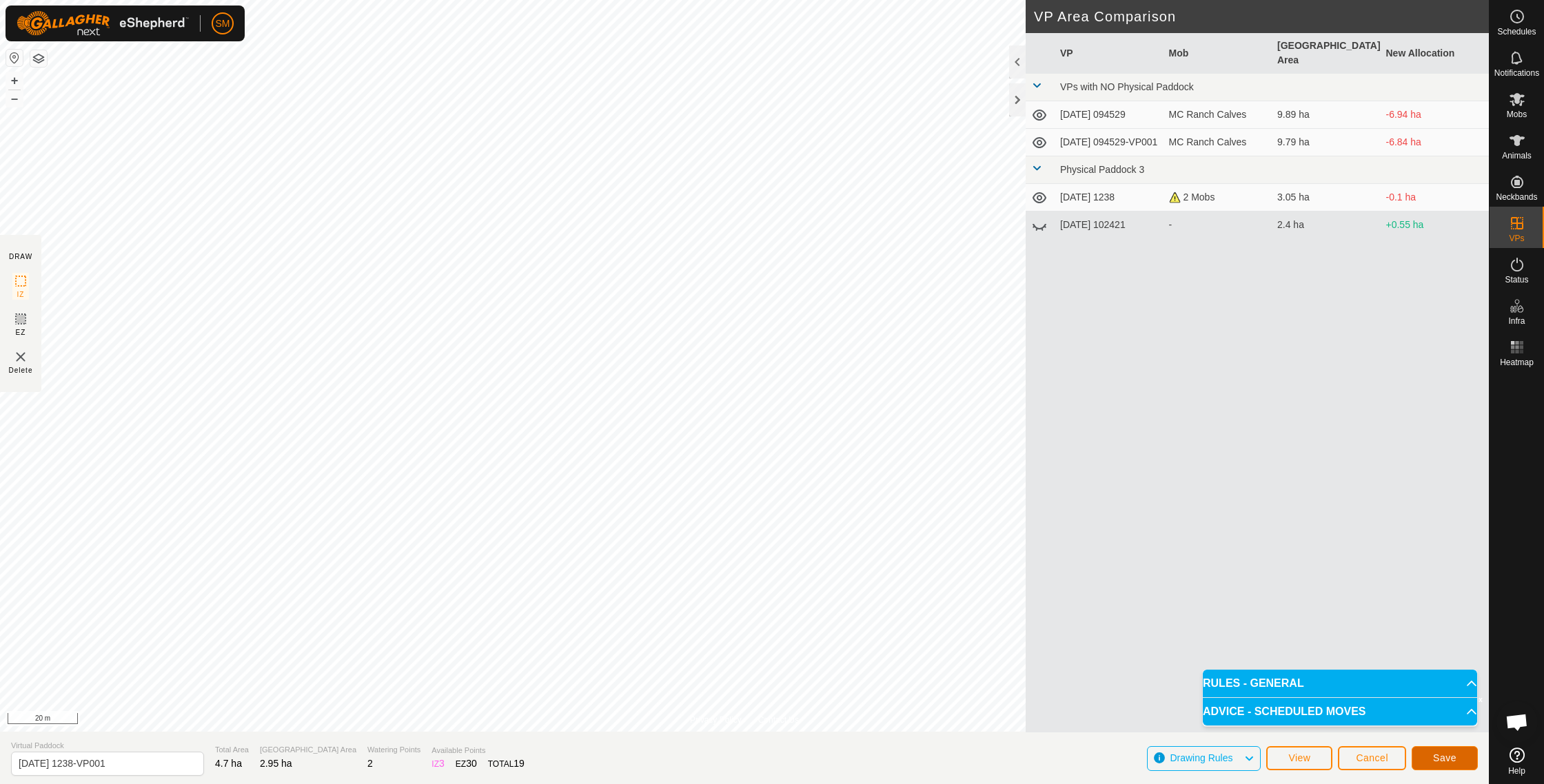
click at [1429, 756] on button "Save" at bounding box center [1445, 758] width 66 height 24
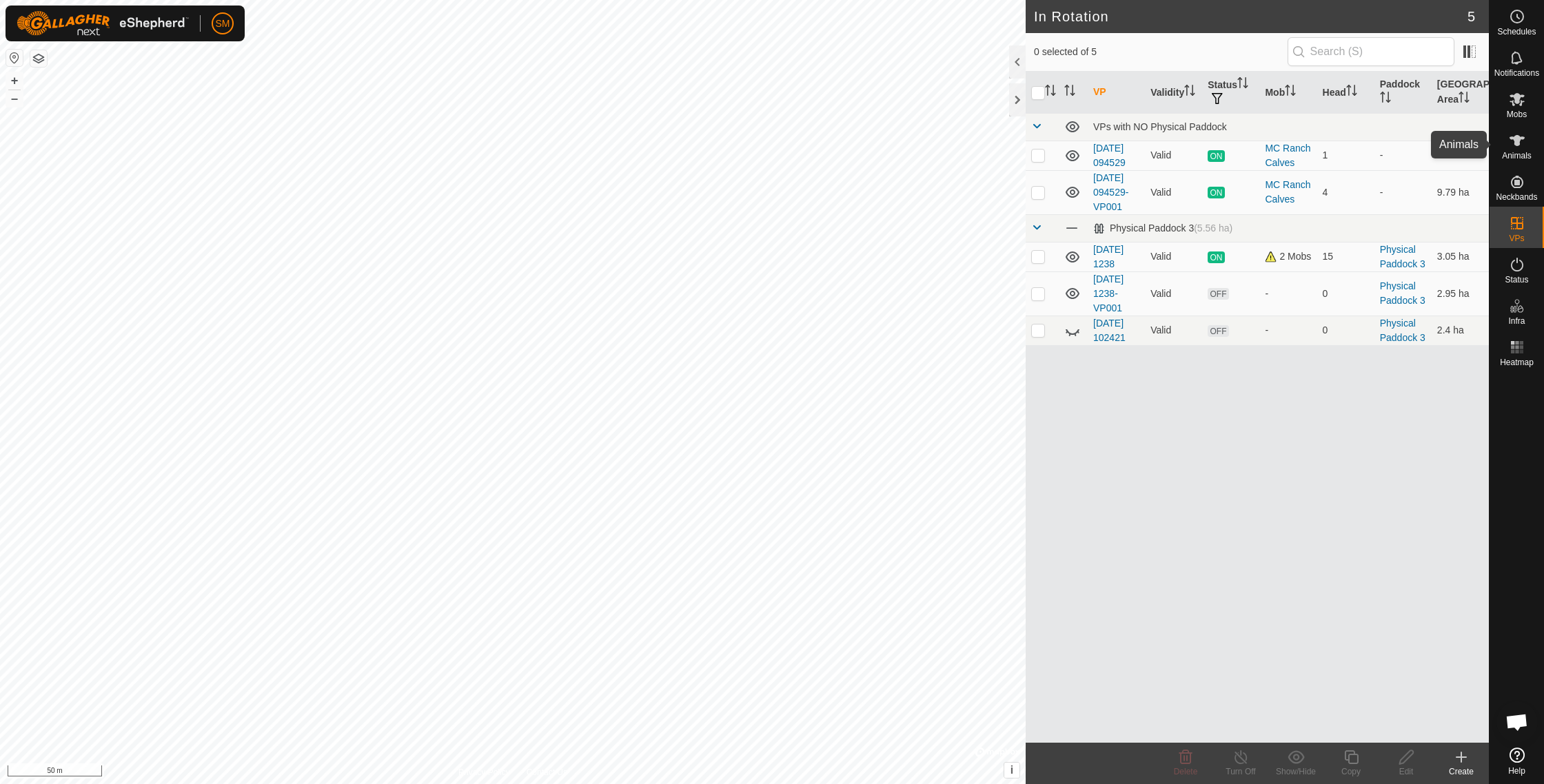
click at [1520, 147] on icon at bounding box center [1517, 140] width 17 height 17
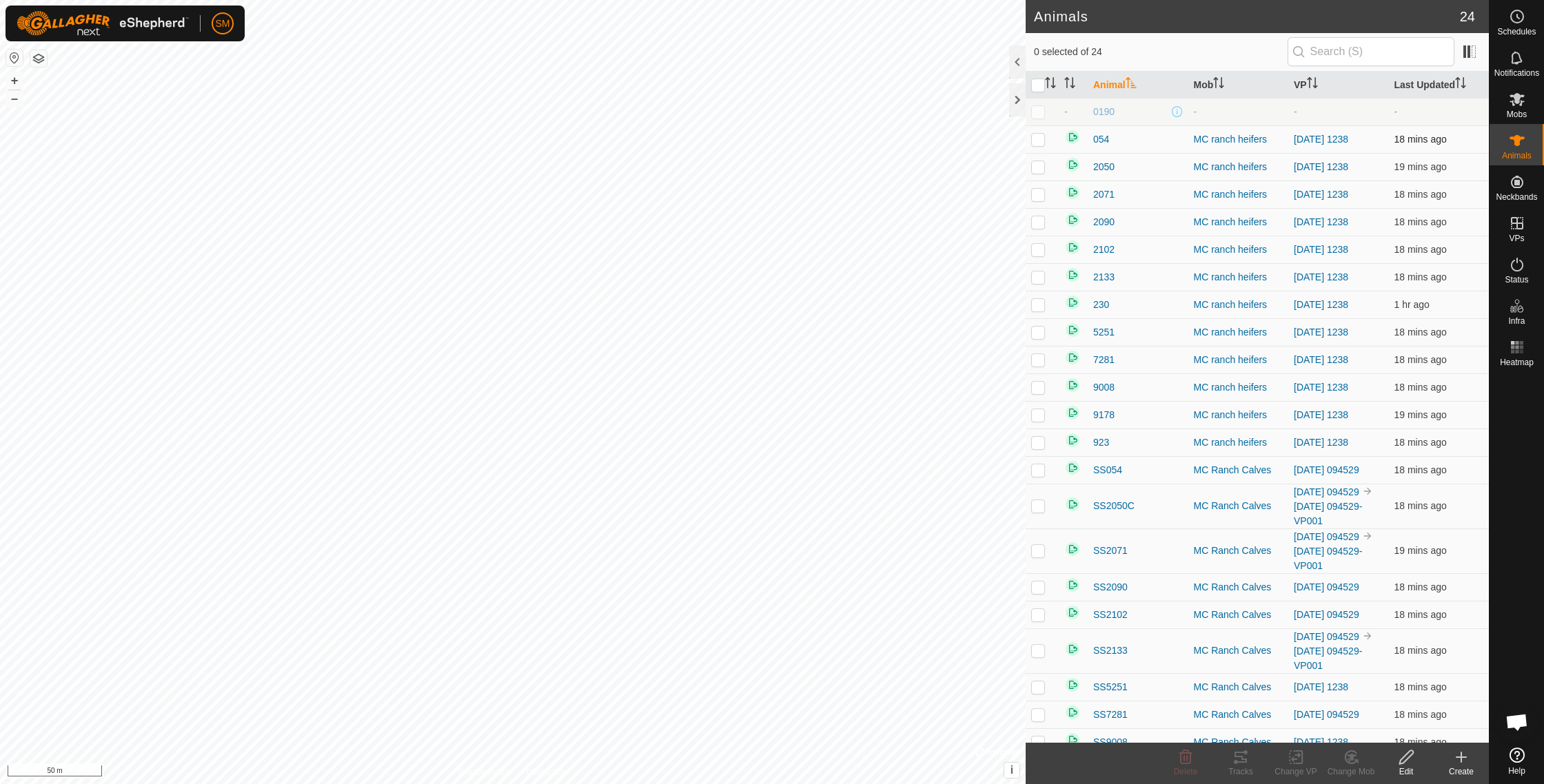
click at [1038, 143] on p-checkbox at bounding box center [1037, 139] width 14 height 11
checkbox input "true"
click at [1040, 168] on p-checkbox at bounding box center [1037, 167] width 14 height 11
checkbox input "true"
click at [1038, 194] on p-checkbox at bounding box center [1037, 194] width 14 height 11
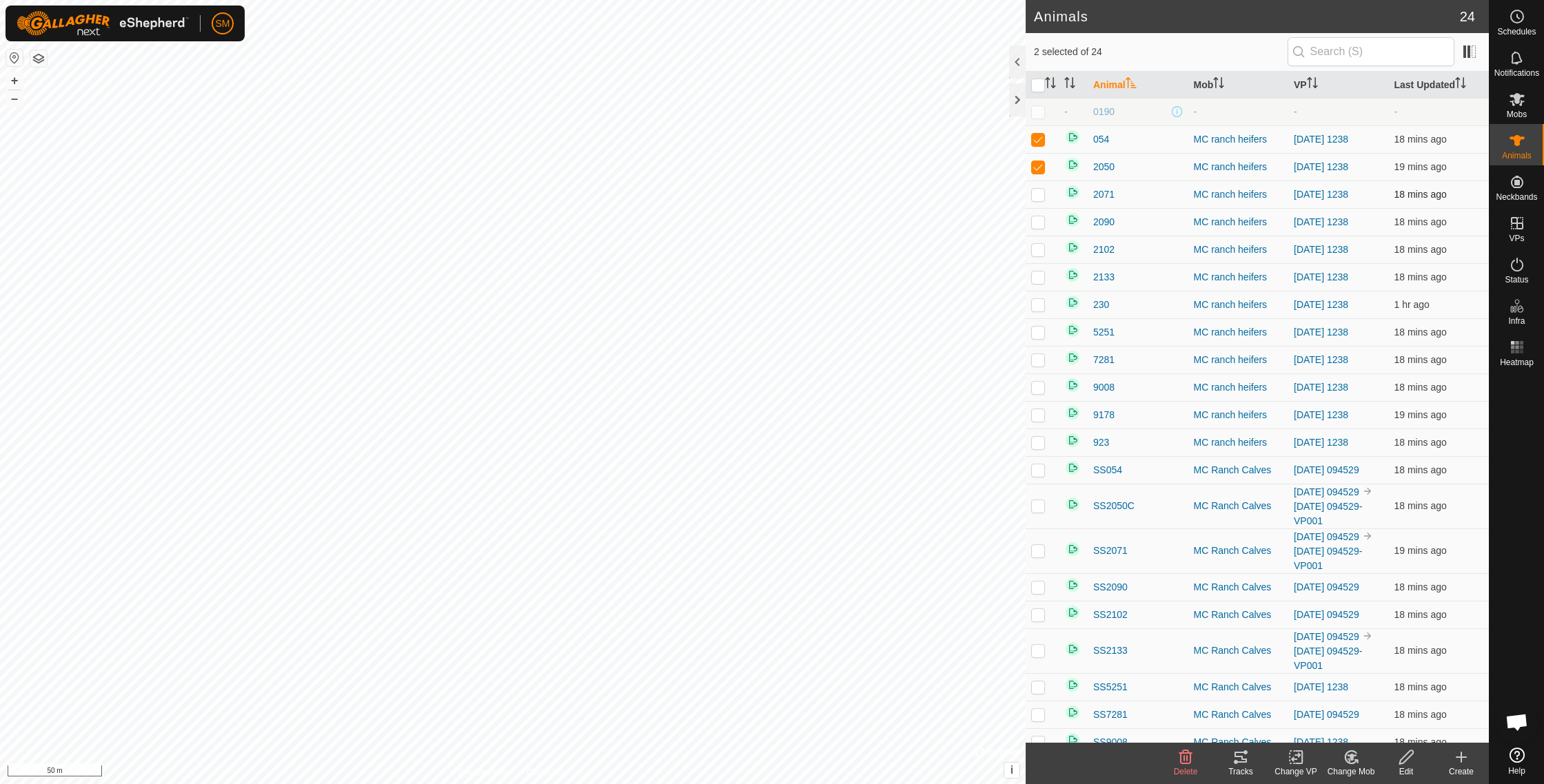
checkbox input "true"
click at [1039, 221] on p-checkbox at bounding box center [1037, 222] width 14 height 11
checkbox input "true"
click at [1039, 248] on p-checkbox at bounding box center [1037, 249] width 14 height 11
checkbox input "true"
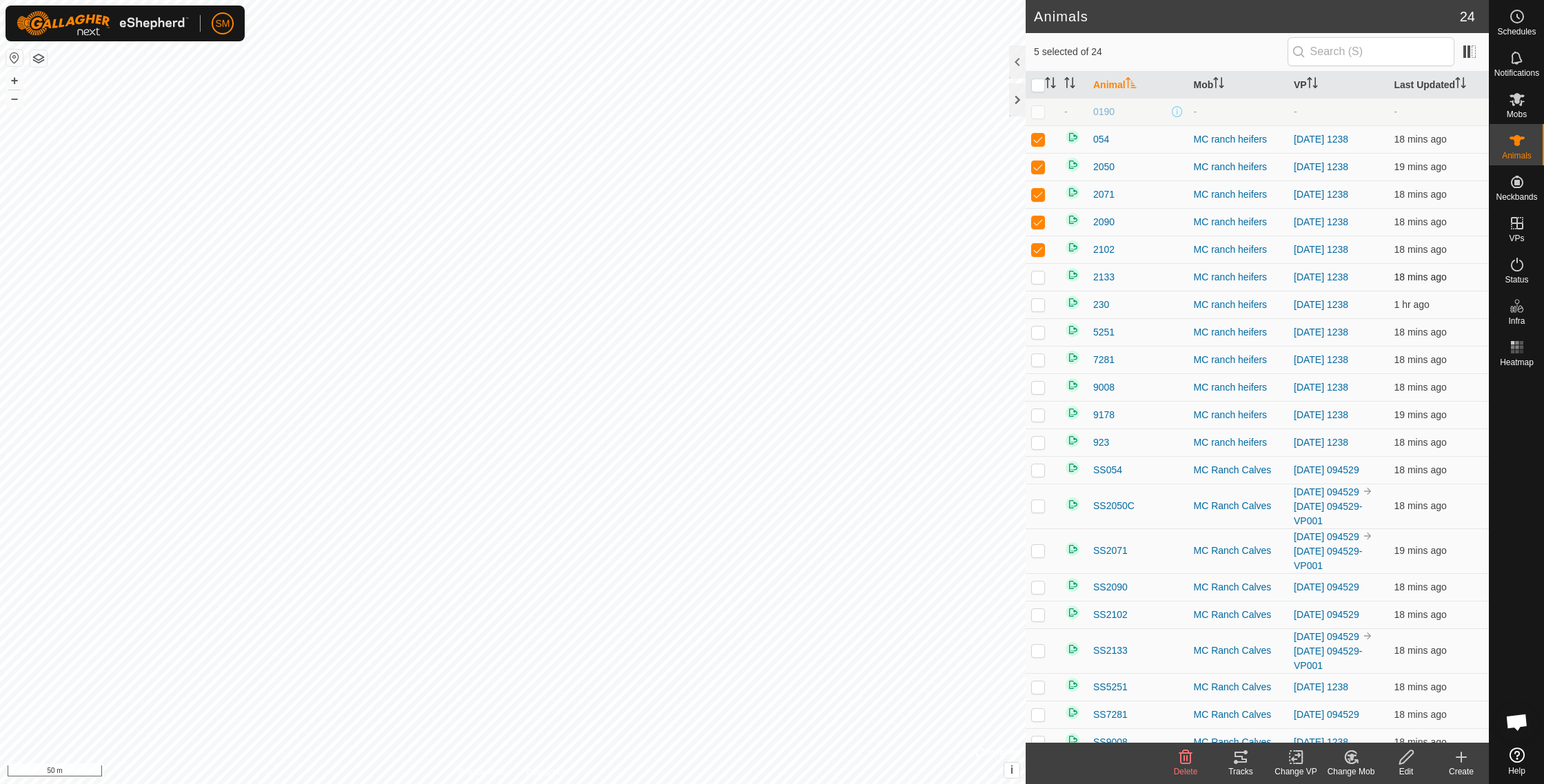
click at [1039, 281] on p-checkbox at bounding box center [1037, 277] width 14 height 11
checkbox input "true"
click at [1040, 303] on p-checkbox at bounding box center [1037, 305] width 14 height 11
checkbox input "true"
click at [1039, 333] on p-checkbox at bounding box center [1037, 332] width 14 height 11
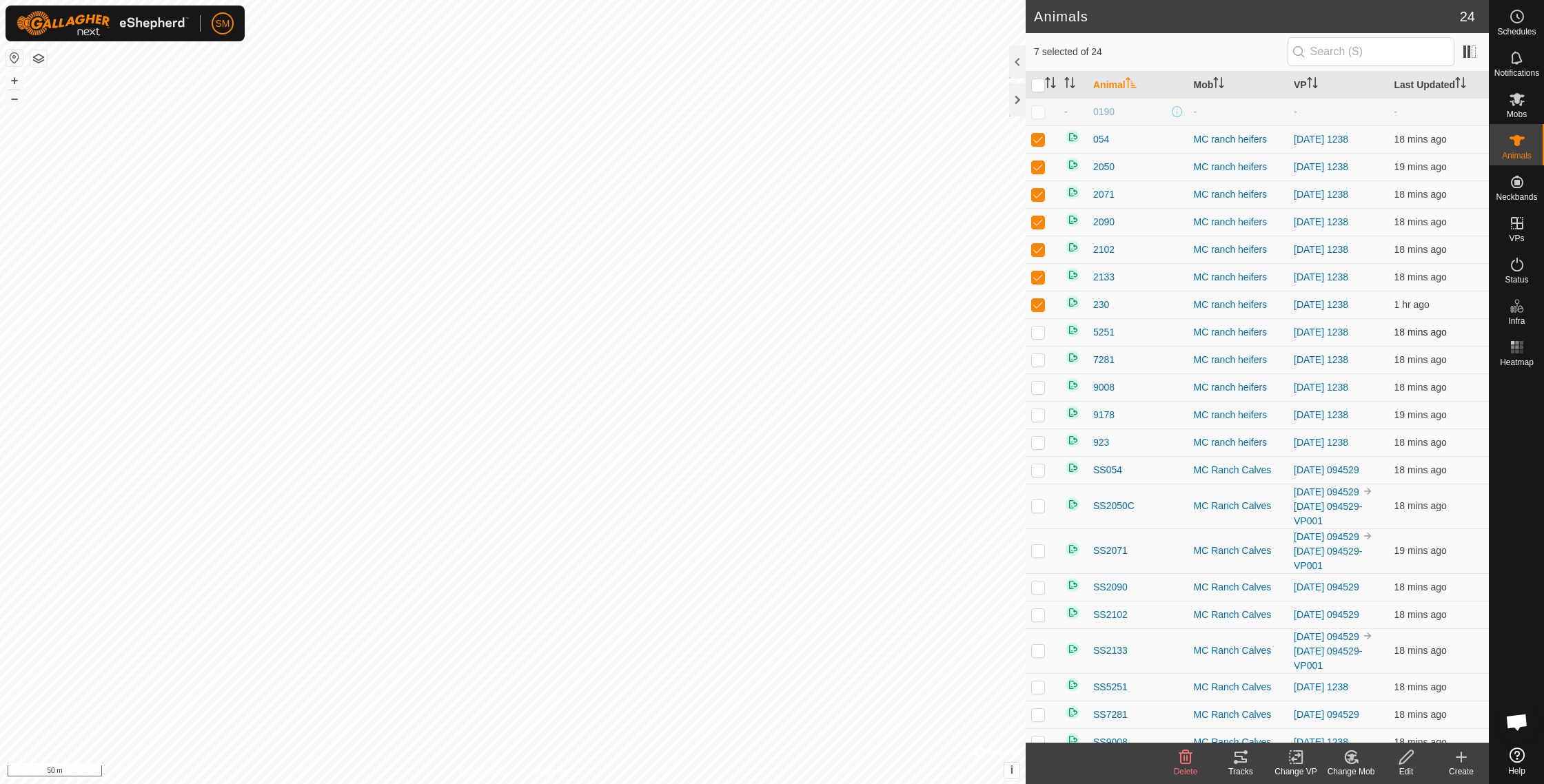
checkbox input "true"
click at [1036, 358] on p-checkbox at bounding box center [1037, 360] width 14 height 11
checkbox input "true"
click at [1043, 386] on p-checkbox at bounding box center [1037, 387] width 14 height 11
checkbox input "true"
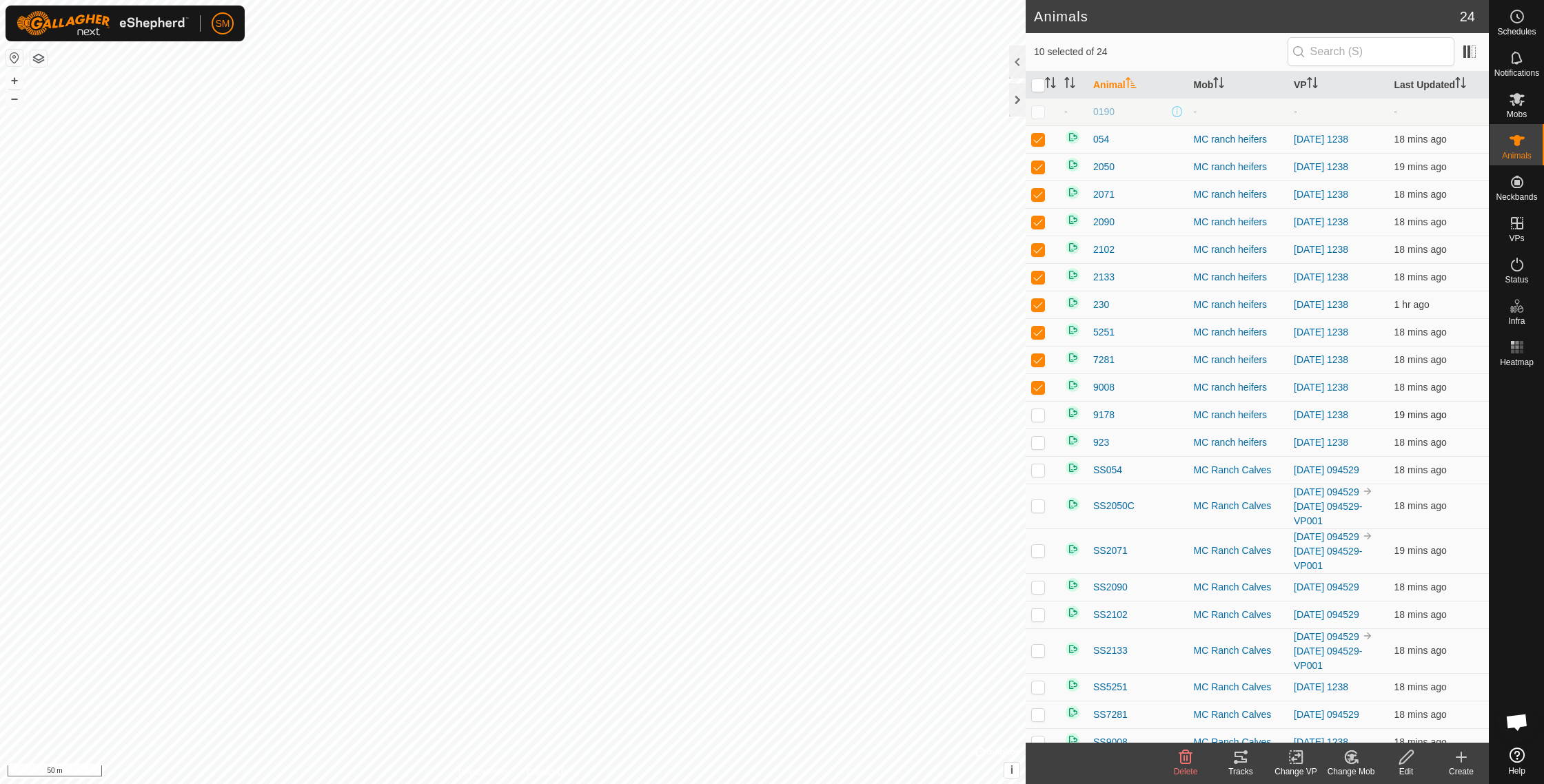
click at [1039, 414] on p-checkbox at bounding box center [1037, 414] width 14 height 11
checkbox input "true"
click at [1037, 438] on p-checkbox at bounding box center [1037, 443] width 14 height 11
checkbox input "true"
click at [997, 519] on div "Animals 24 12 selected of 24 Animal Mob VP Last Updated - 0190 - - - 054 MC ran…" at bounding box center [744, 392] width 1489 height 784
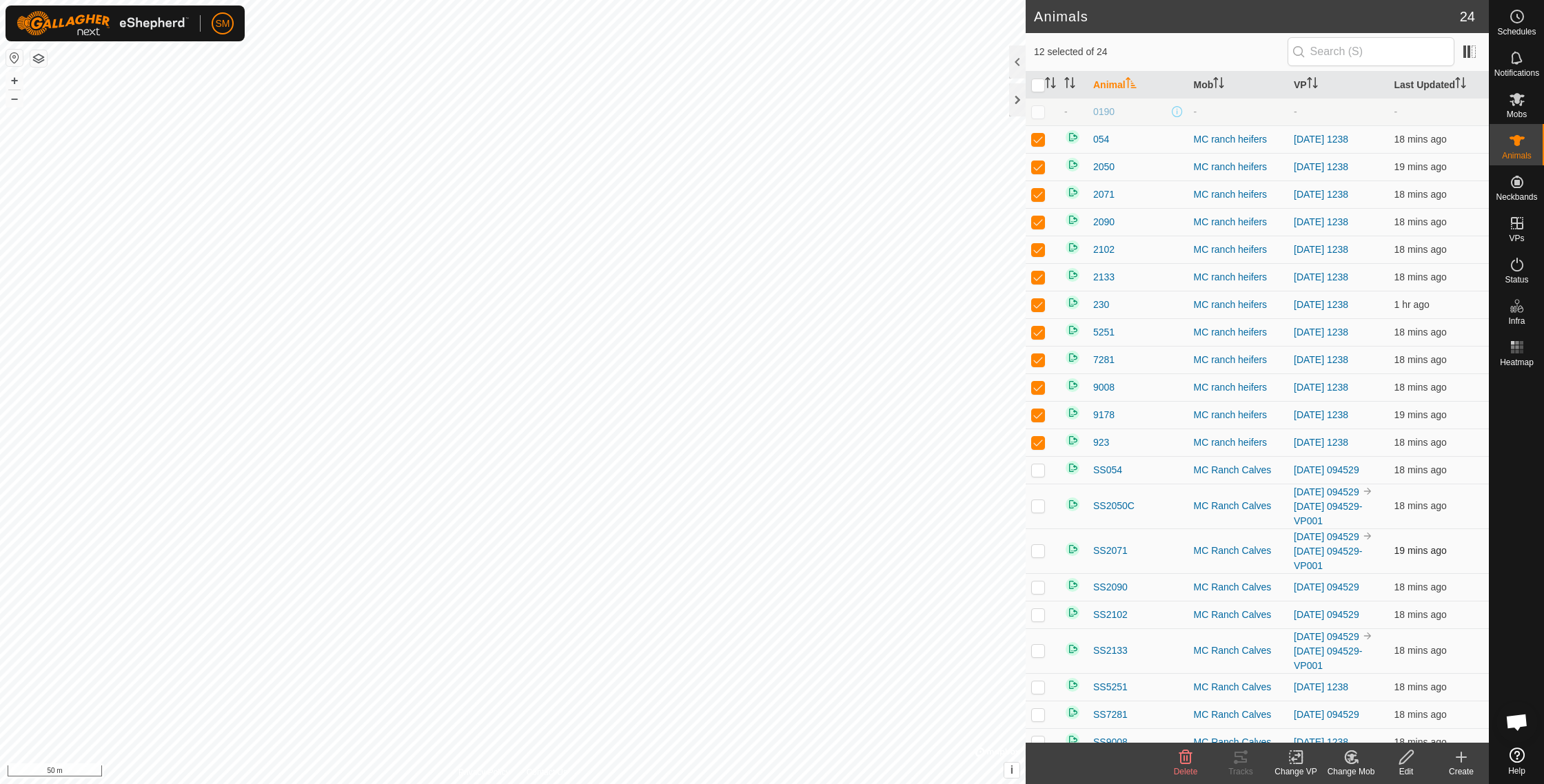
click at [1080, 561] on td at bounding box center [1073, 551] width 29 height 45
click at [1037, 688] on p-checkbox at bounding box center [1037, 687] width 14 height 11
checkbox input "true"
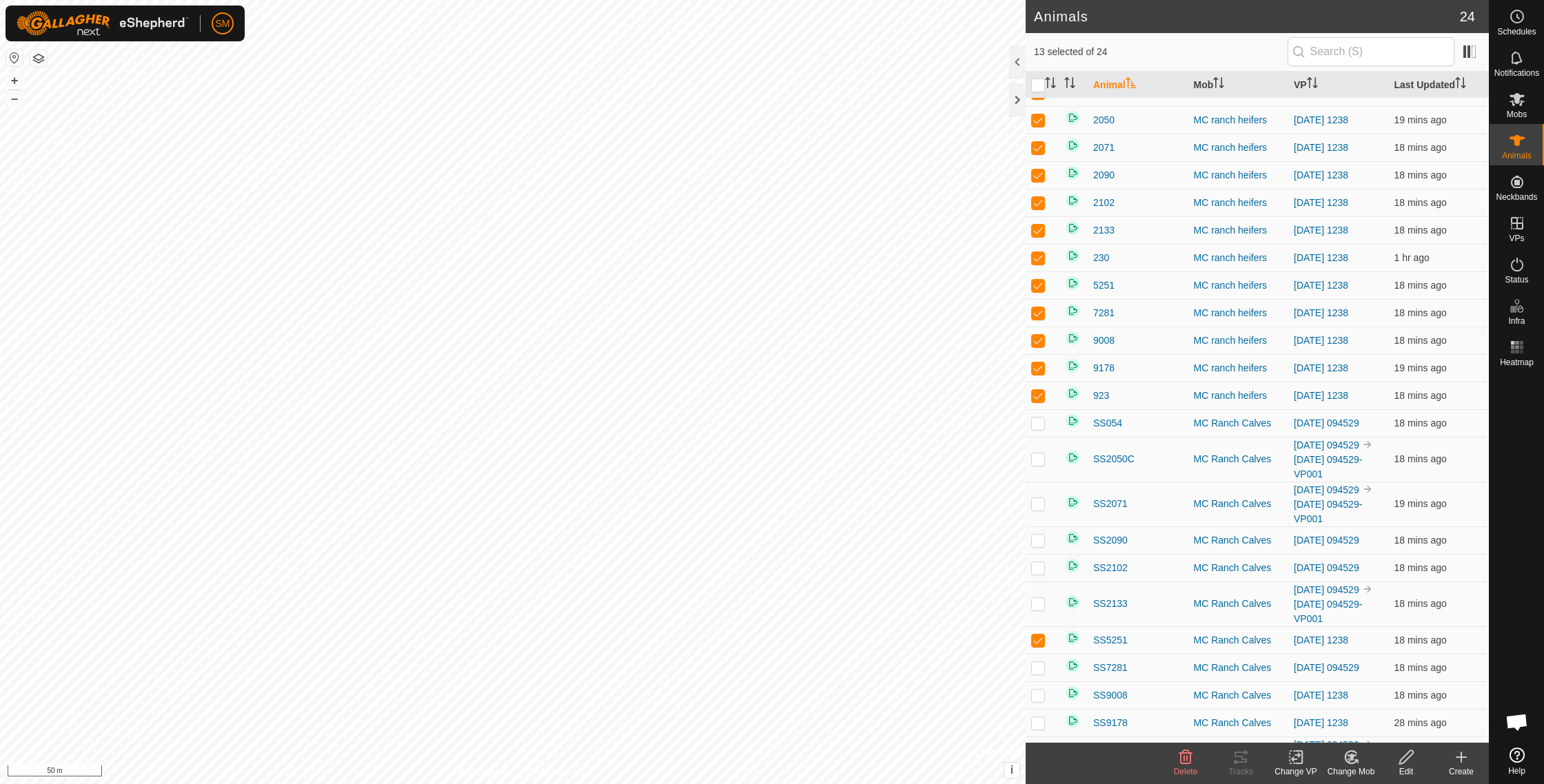
scroll to position [84, 0]
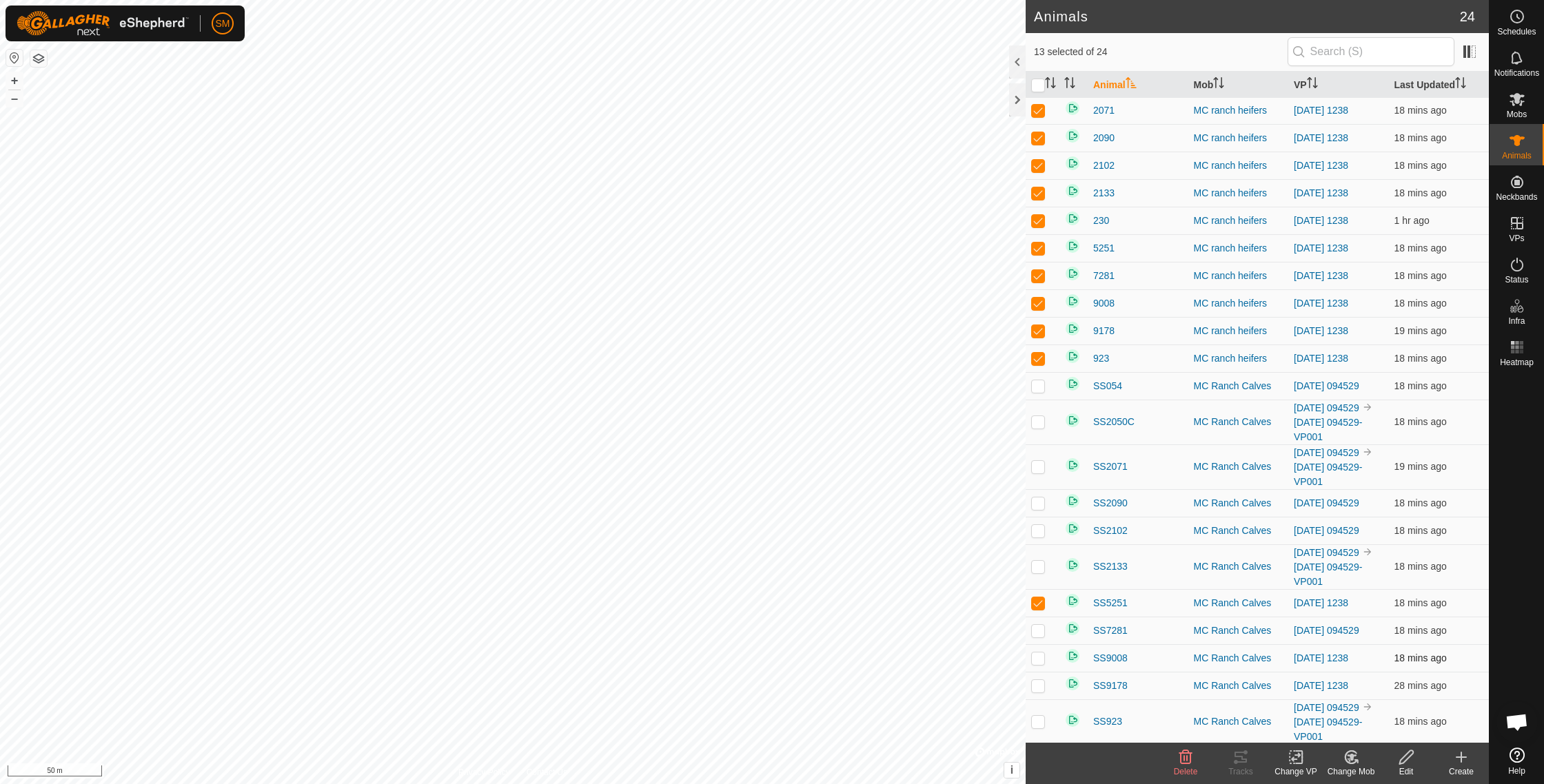
click at [1037, 662] on td at bounding box center [1041, 657] width 33 height 27
checkbox input "true"
click at [1038, 685] on p-checkbox at bounding box center [1037, 685] width 14 height 11
checkbox input "true"
click at [1297, 761] on icon at bounding box center [1295, 757] width 17 height 17
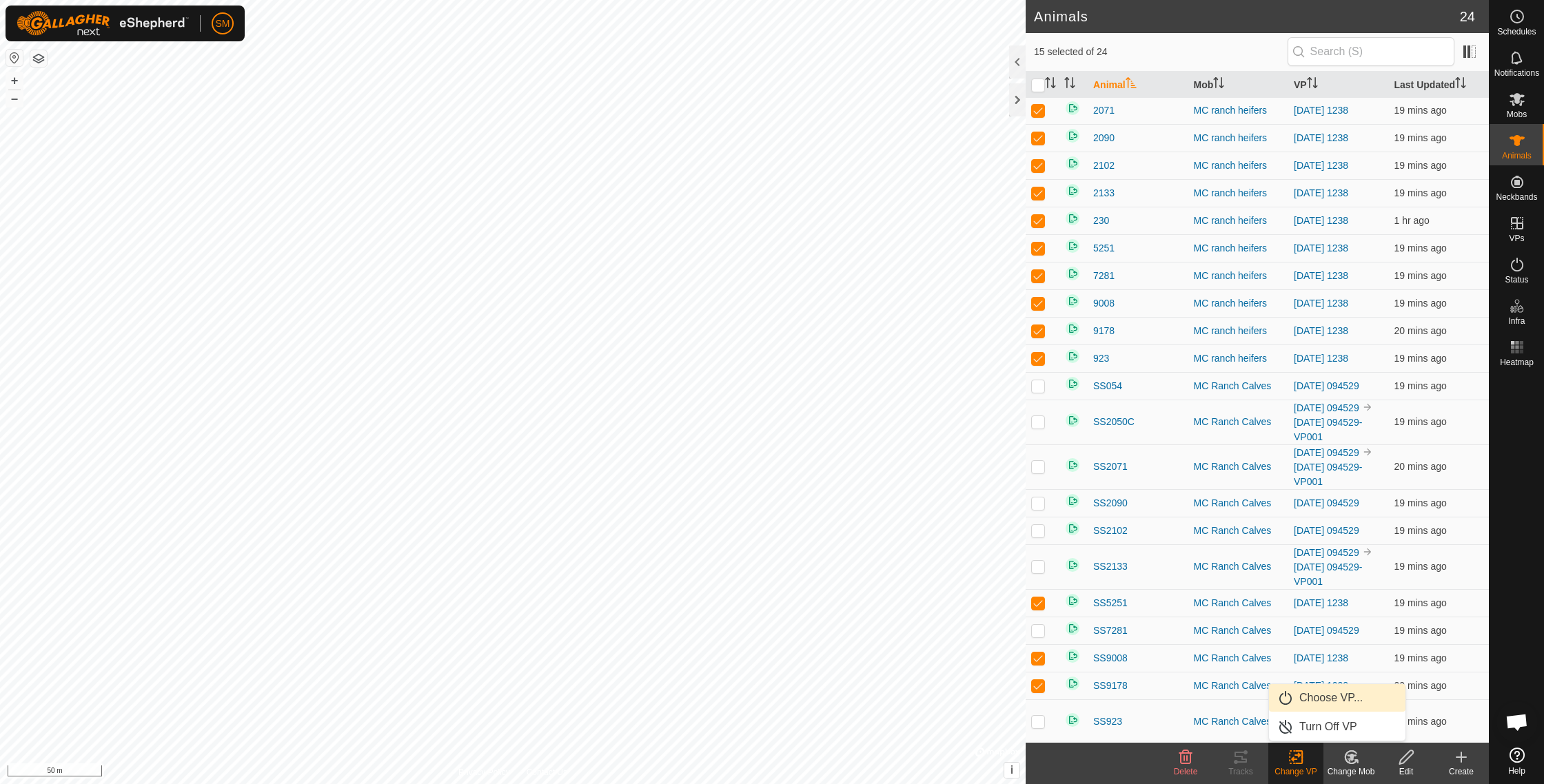
click at [1306, 703] on link "Choose VP..." at bounding box center [1337, 697] width 136 height 27
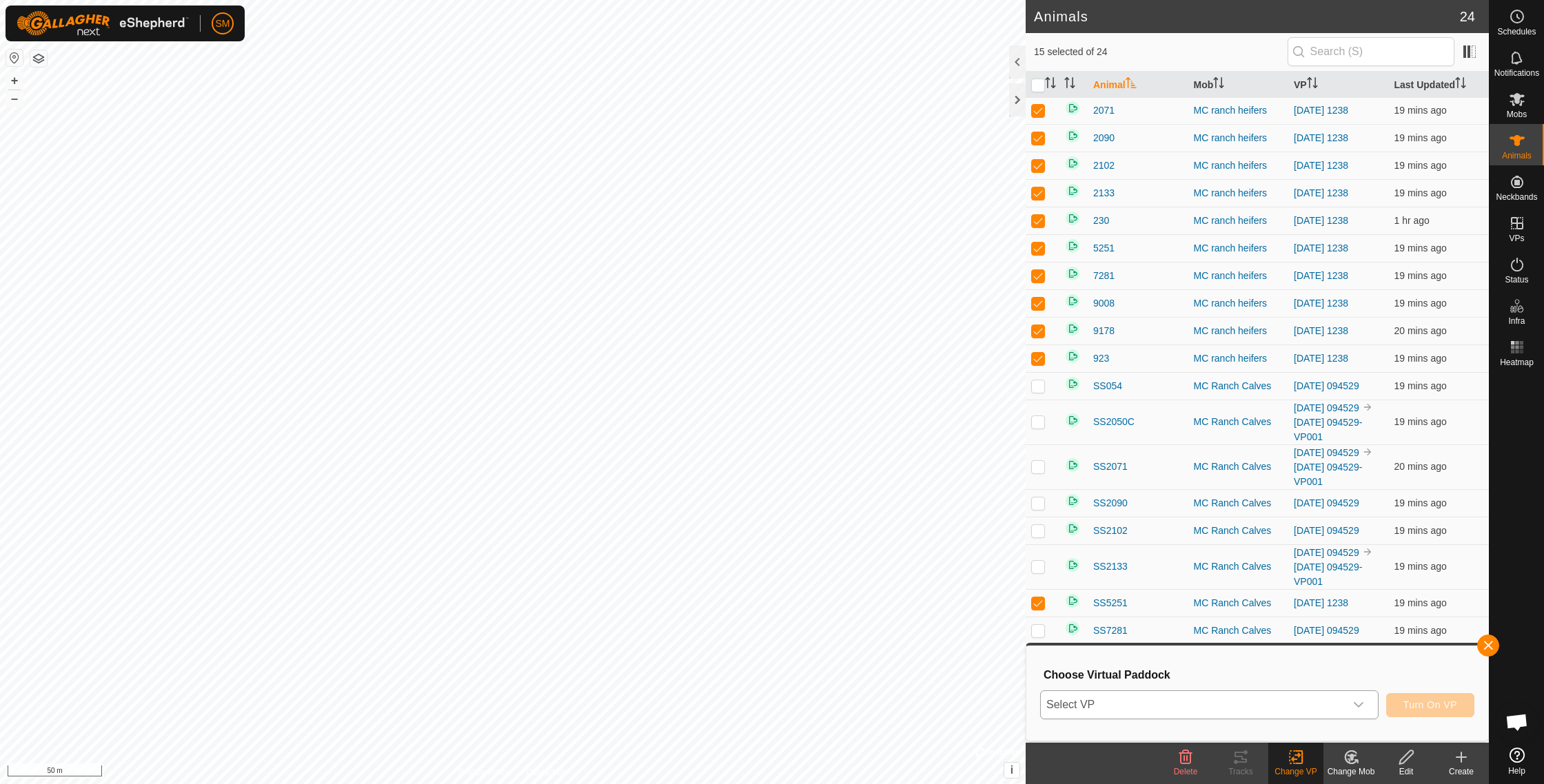
click at [1341, 702] on span "Select VP" at bounding box center [1192, 705] width 304 height 27
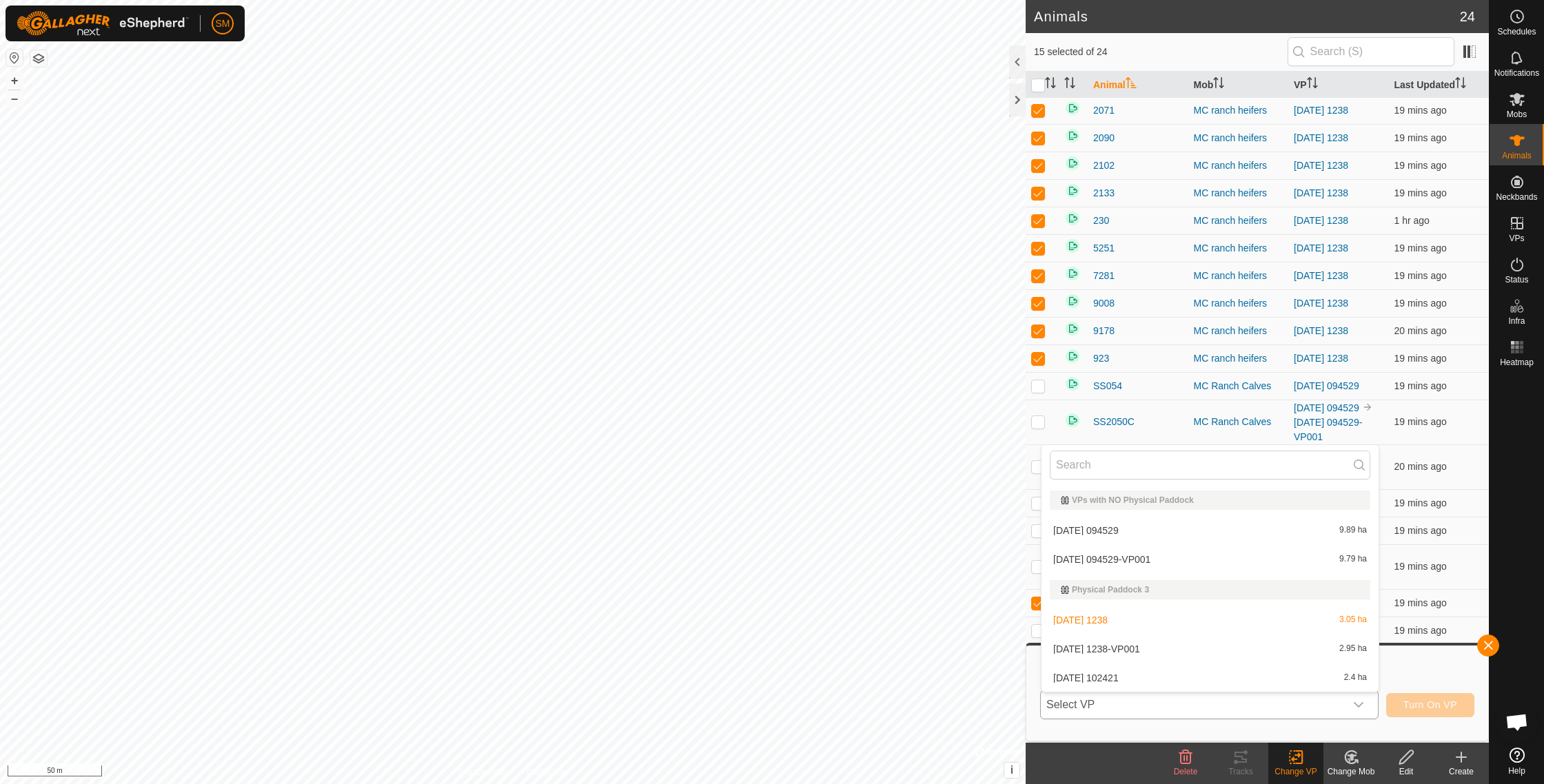
click at [1140, 651] on li "[DATE] 1238-VP001 2.95 ha" at bounding box center [1210, 649] width 337 height 27
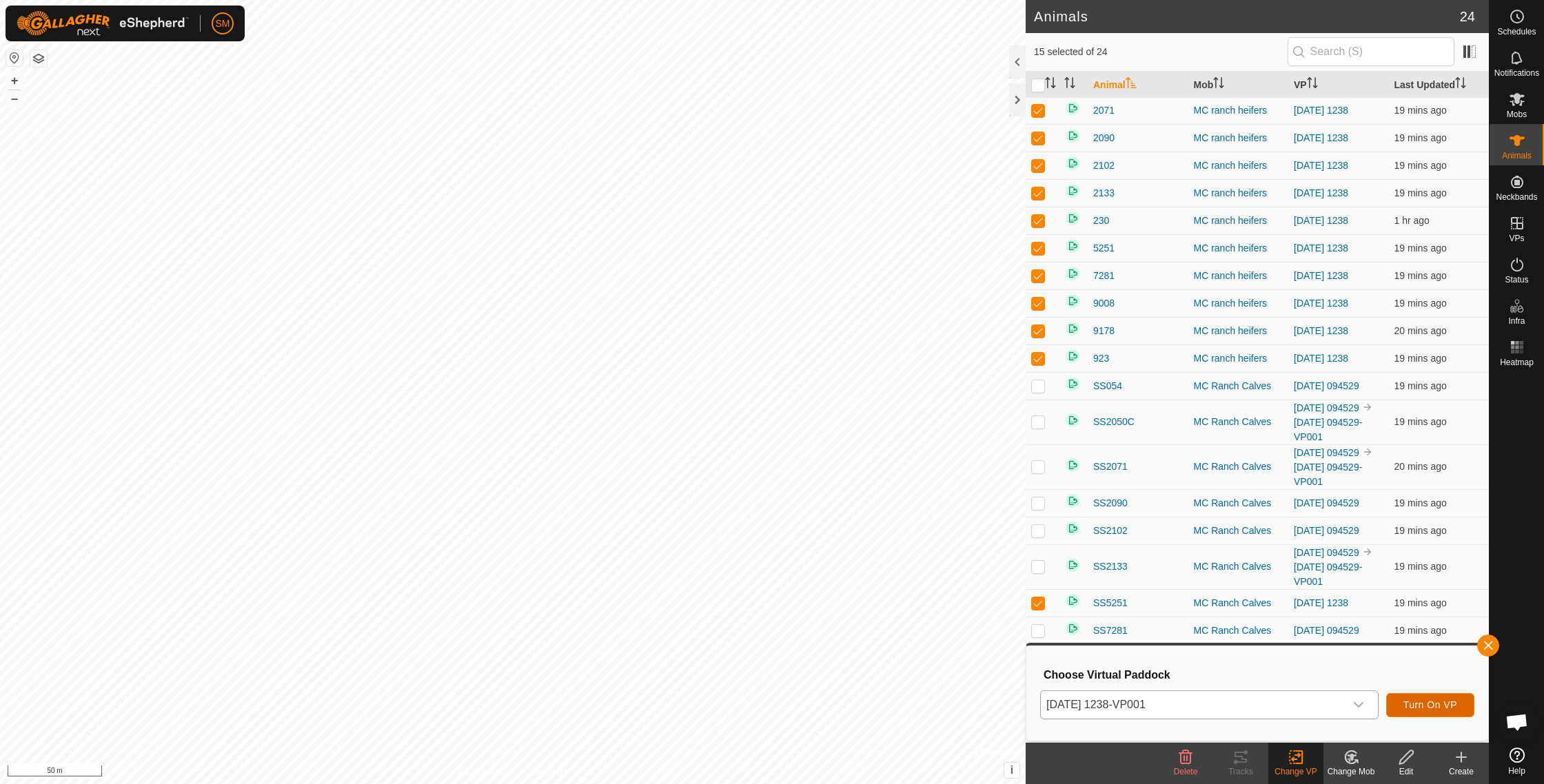
click at [1427, 702] on span "Turn On VP" at bounding box center [1429, 705] width 54 height 11
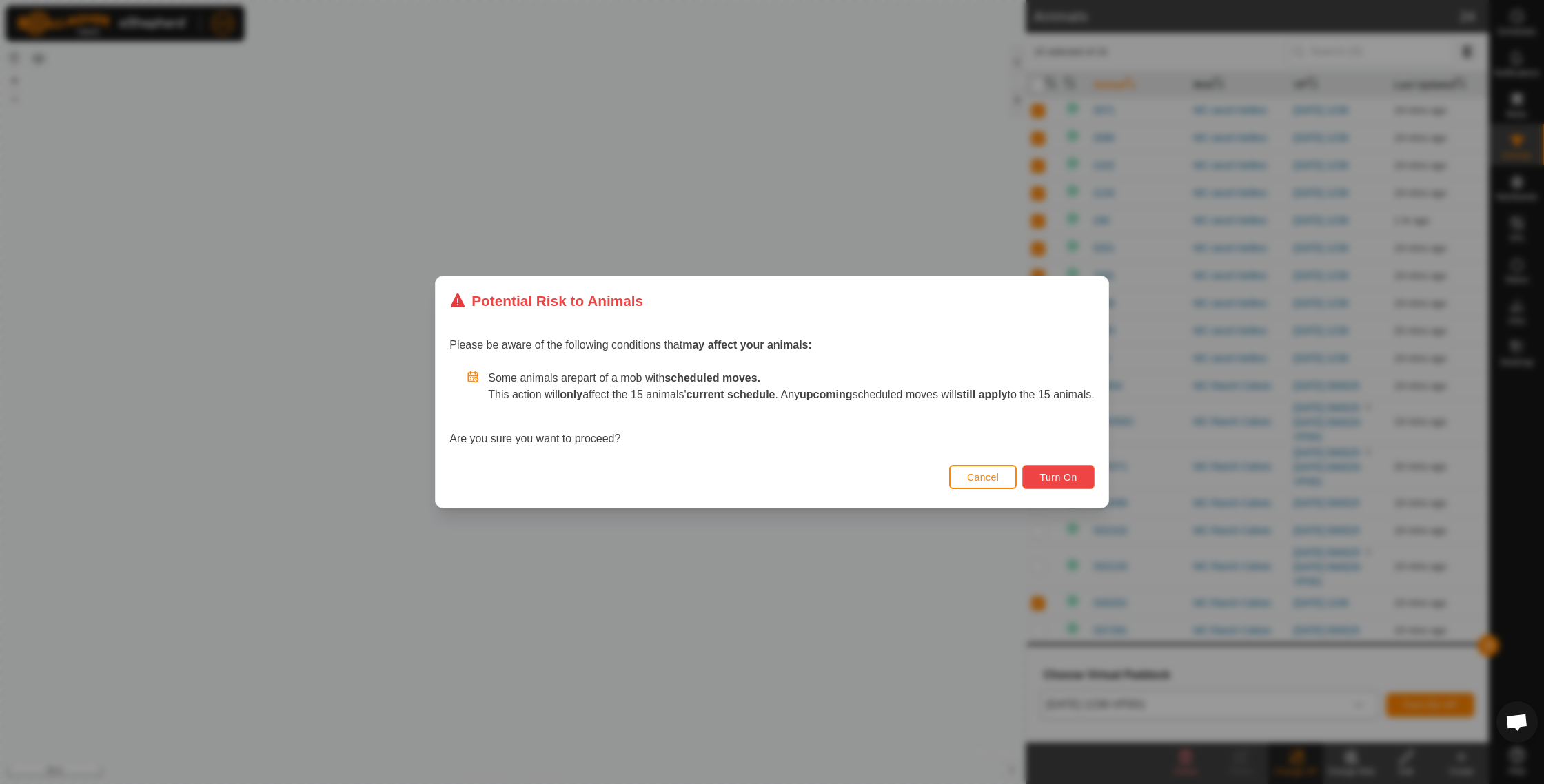
click at [1076, 478] on span "Turn On" at bounding box center [1058, 478] width 37 height 11
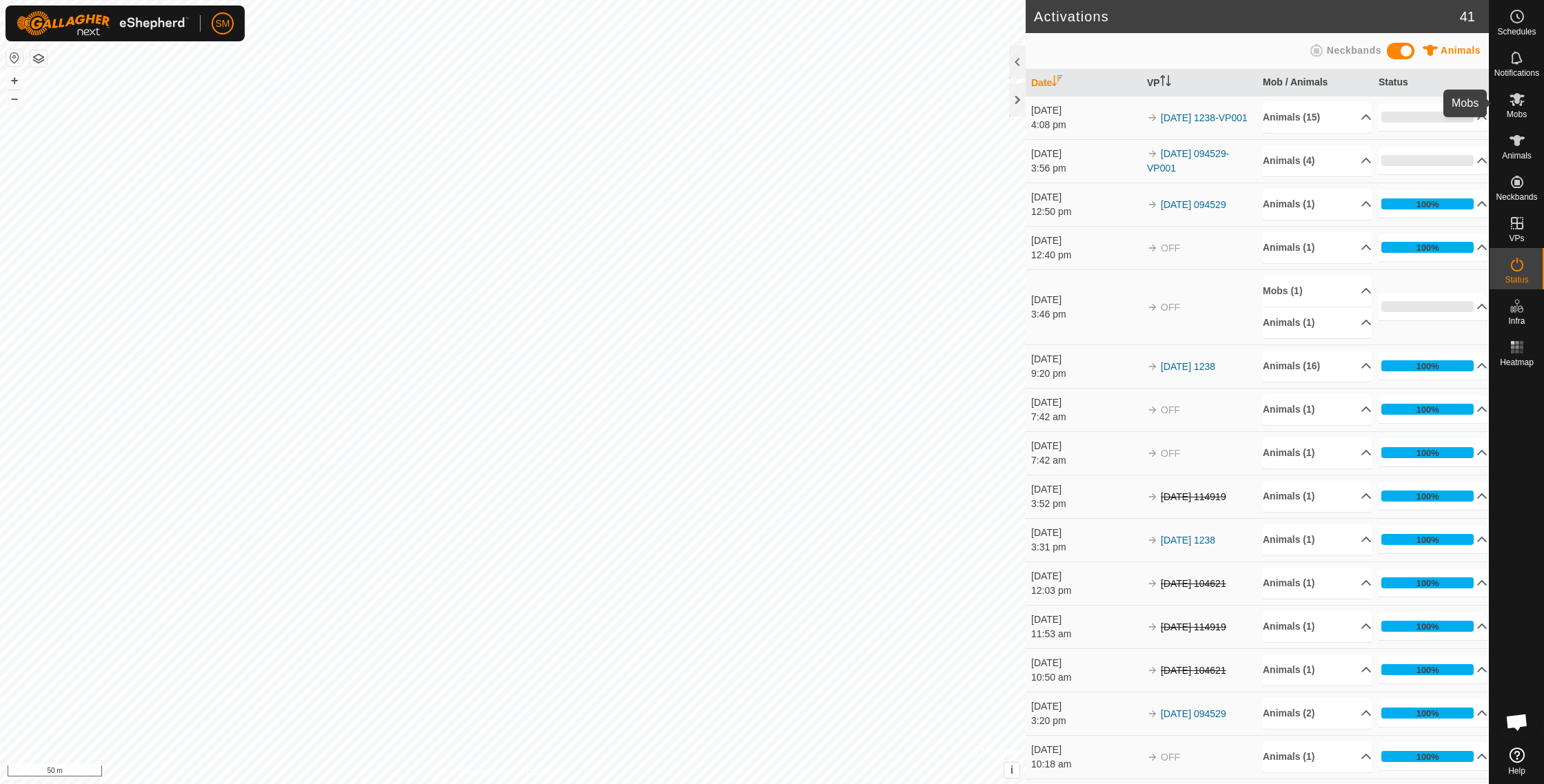
click at [1517, 111] on span "Mobs" at bounding box center [1516, 114] width 20 height 8
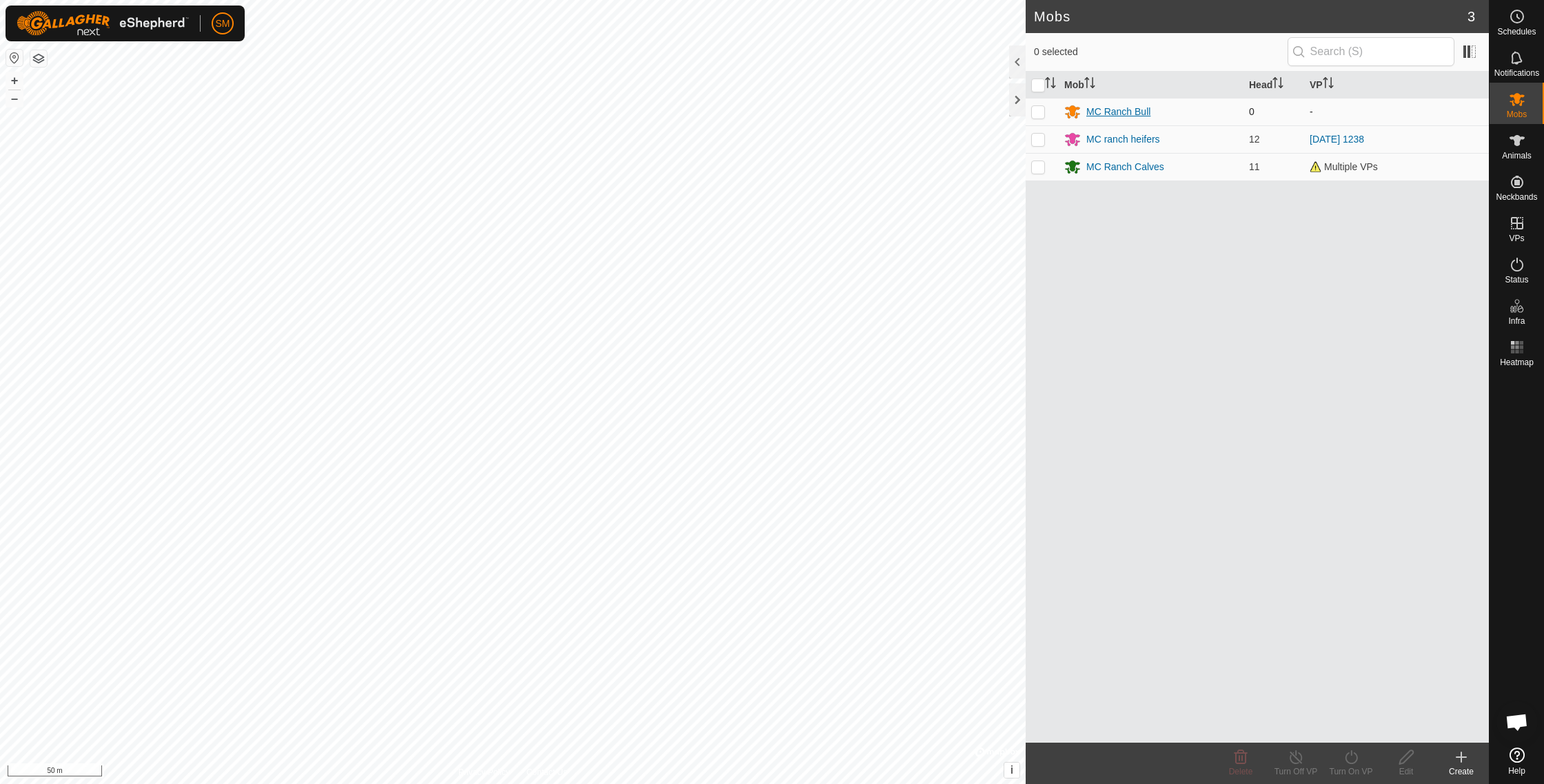
click at [1185, 116] on div "MC Ranch Bull" at bounding box center [1151, 111] width 174 height 17
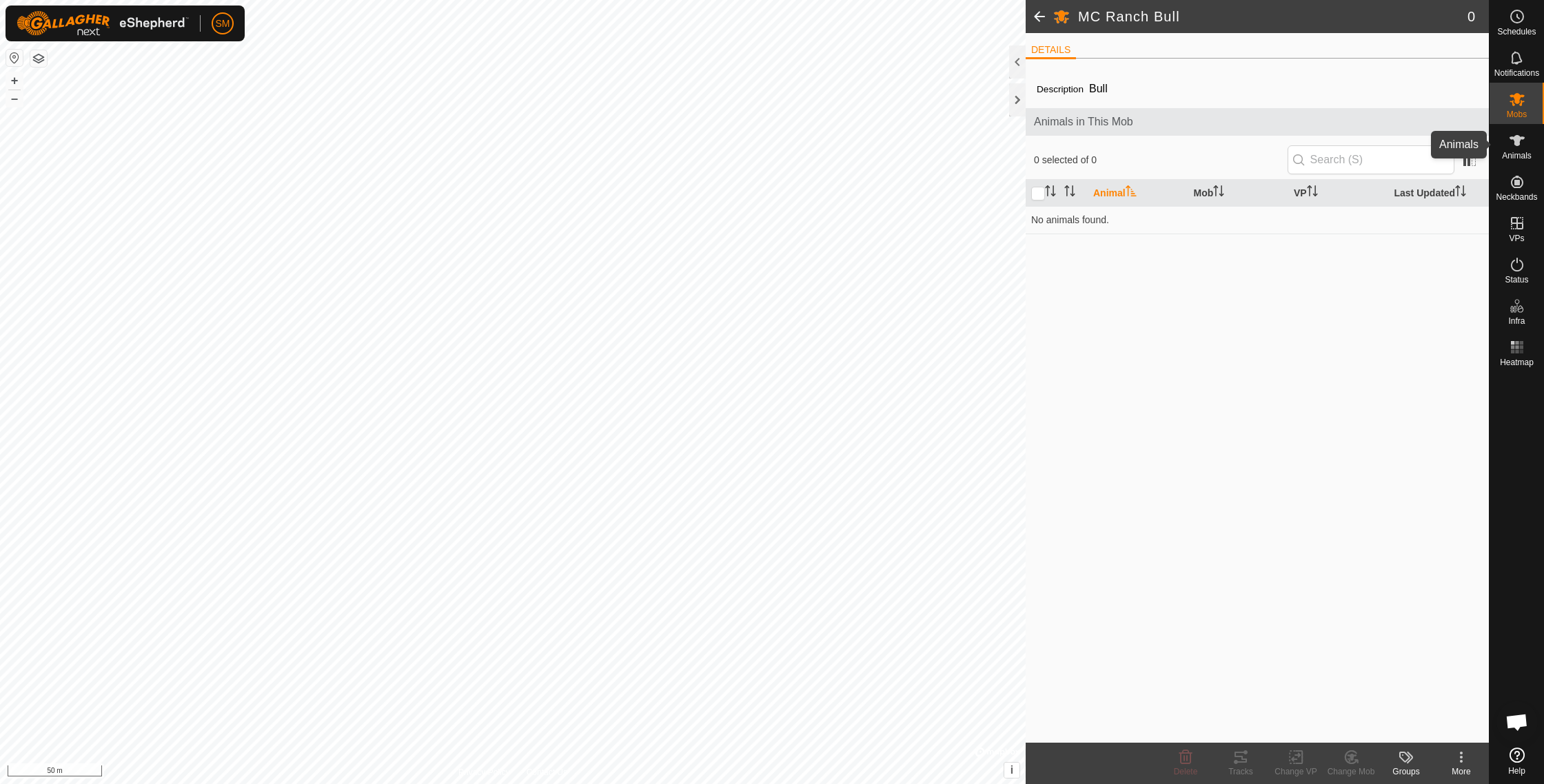
click at [1523, 151] on div "Animals" at bounding box center [1517, 145] width 55 height 42
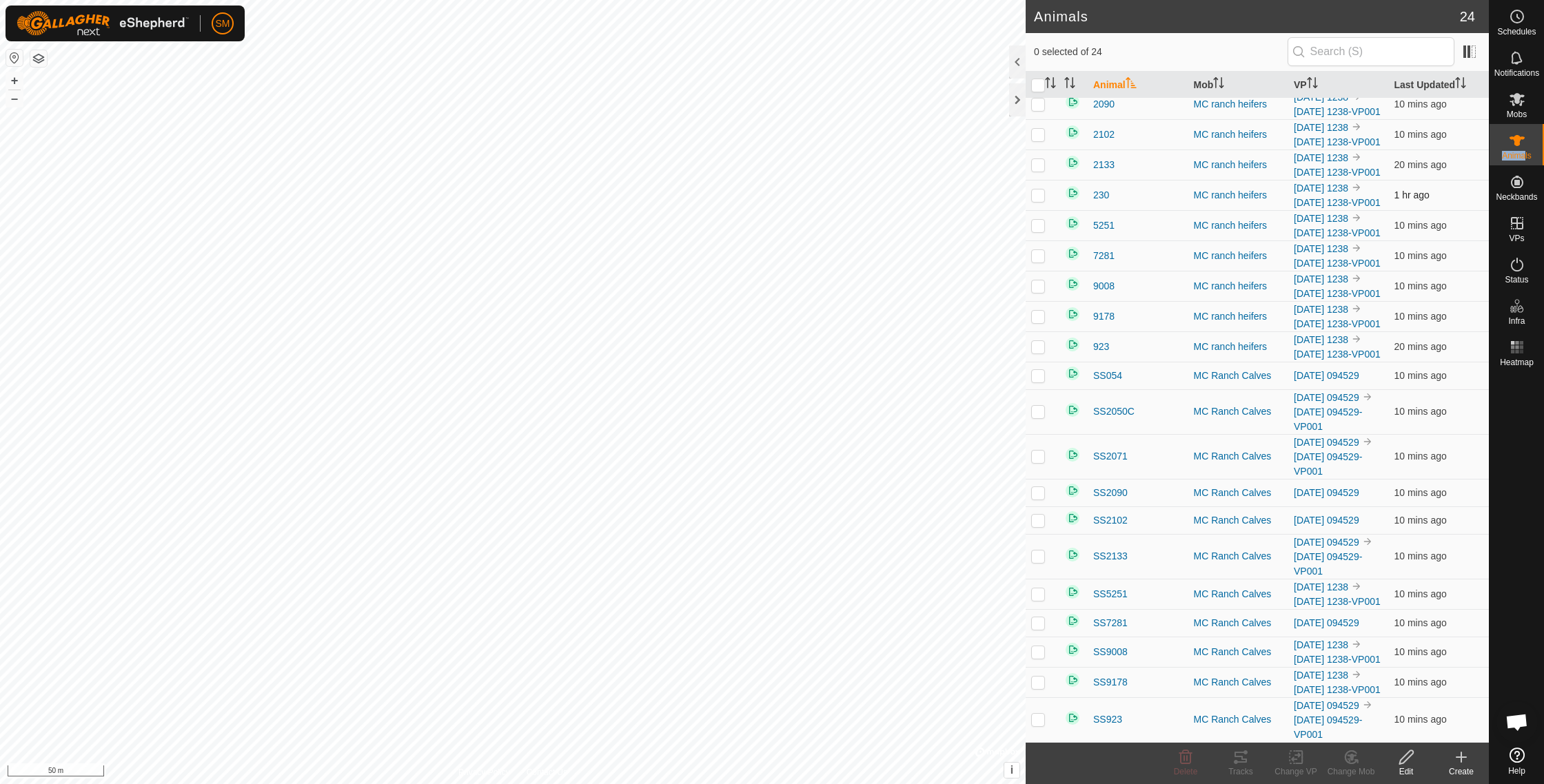
scroll to position [253, 0]
click at [1019, 105] on div at bounding box center [1017, 99] width 17 height 33
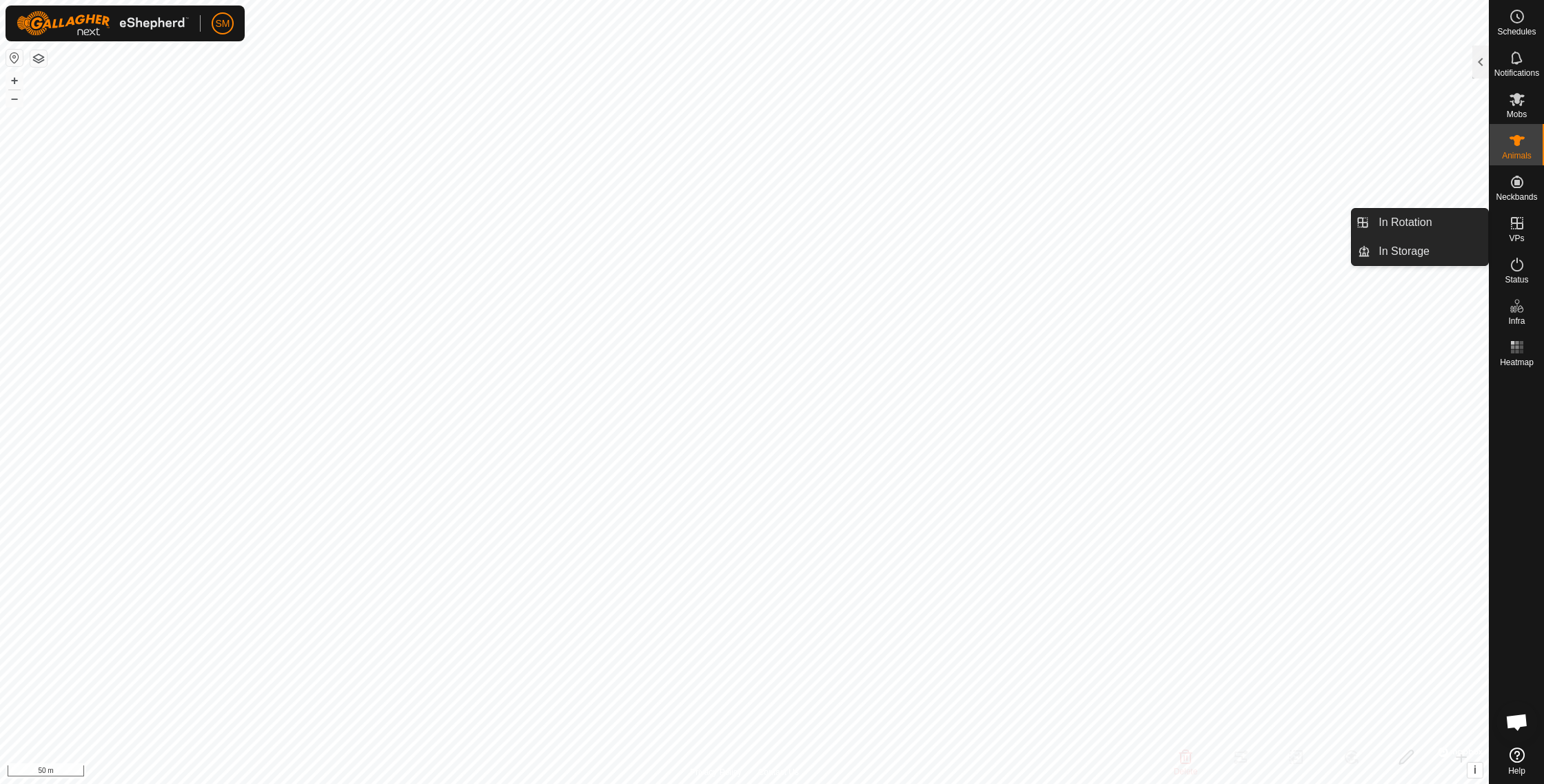
click at [1516, 243] on div "VPs" at bounding box center [1517, 228] width 55 height 42
click at [1505, 229] on es-virtualpaddocks-svg-icon at bounding box center [1517, 223] width 25 height 22
click at [1478, 229] on link "In Rotation" at bounding box center [1429, 222] width 118 height 27
click at [1454, 224] on link "In Rotation" at bounding box center [1429, 222] width 118 height 27
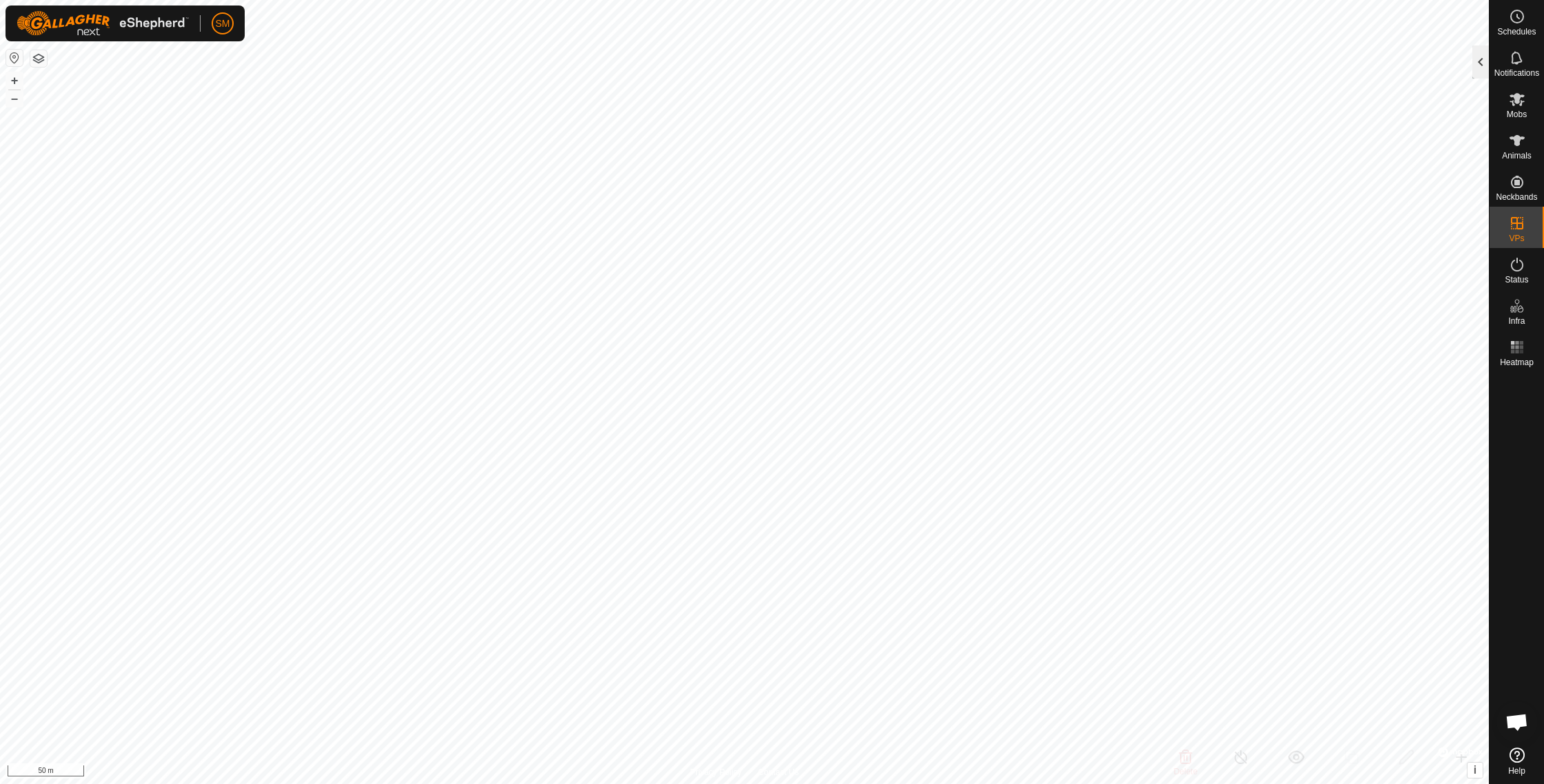
click at [1485, 67] on div at bounding box center [1480, 62] width 17 height 33
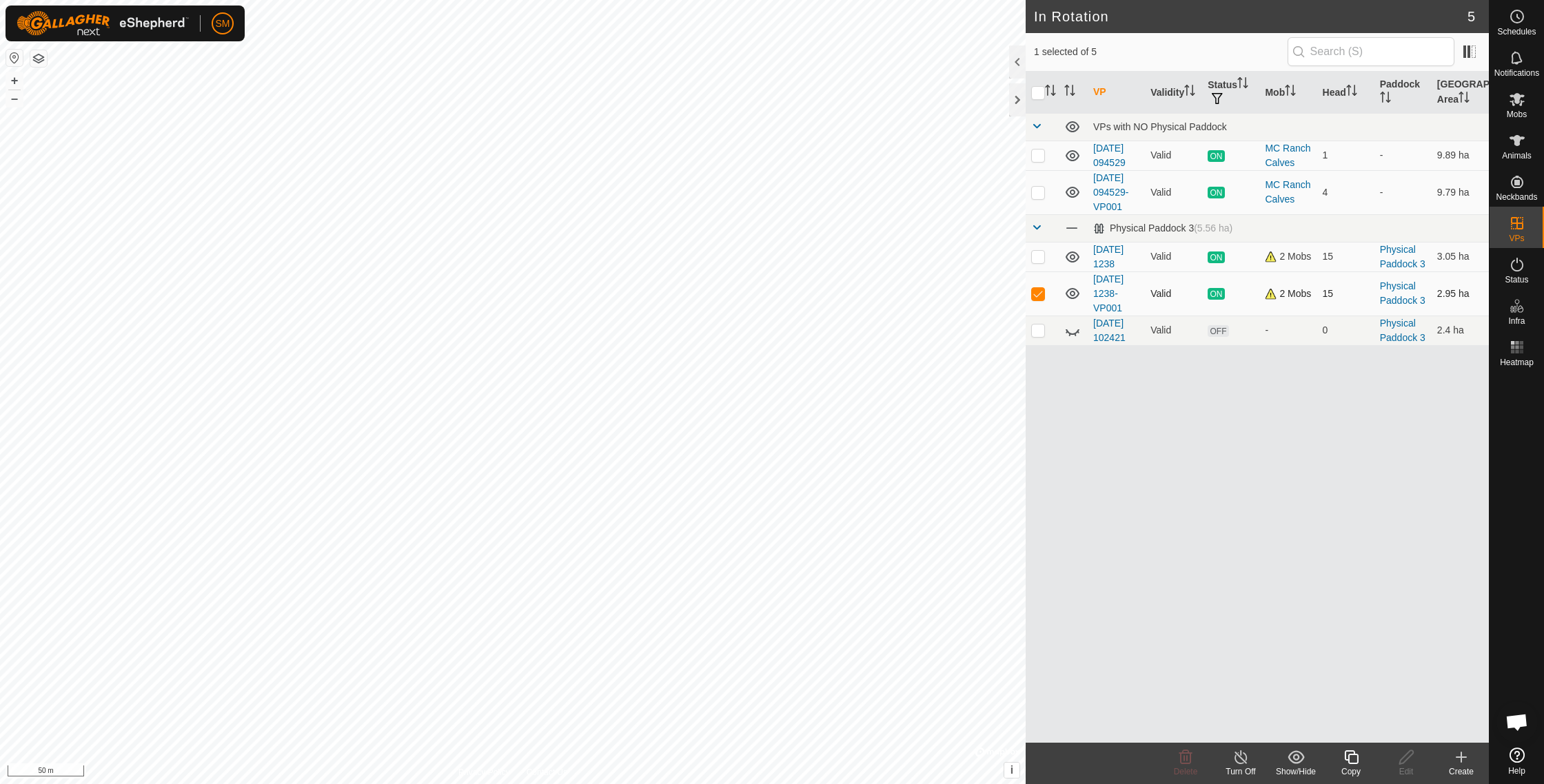
click at [1037, 299] on p-checkbox at bounding box center [1037, 293] width 14 height 11
checkbox input "false"
click at [1522, 16] on icon at bounding box center [1517, 16] width 17 height 17
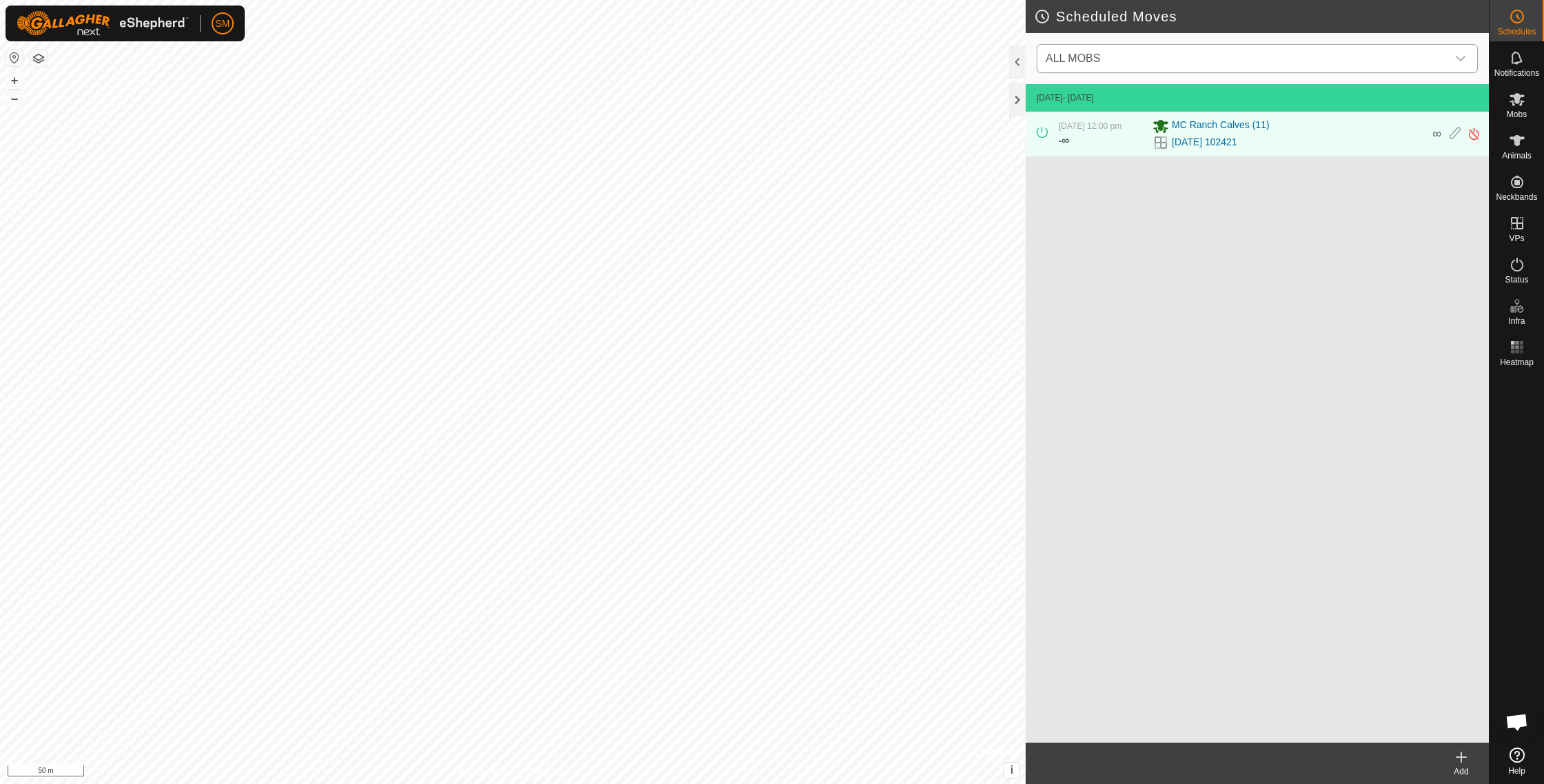
click at [1464, 57] on icon "dropdown trigger" at bounding box center [1461, 59] width 10 height 6
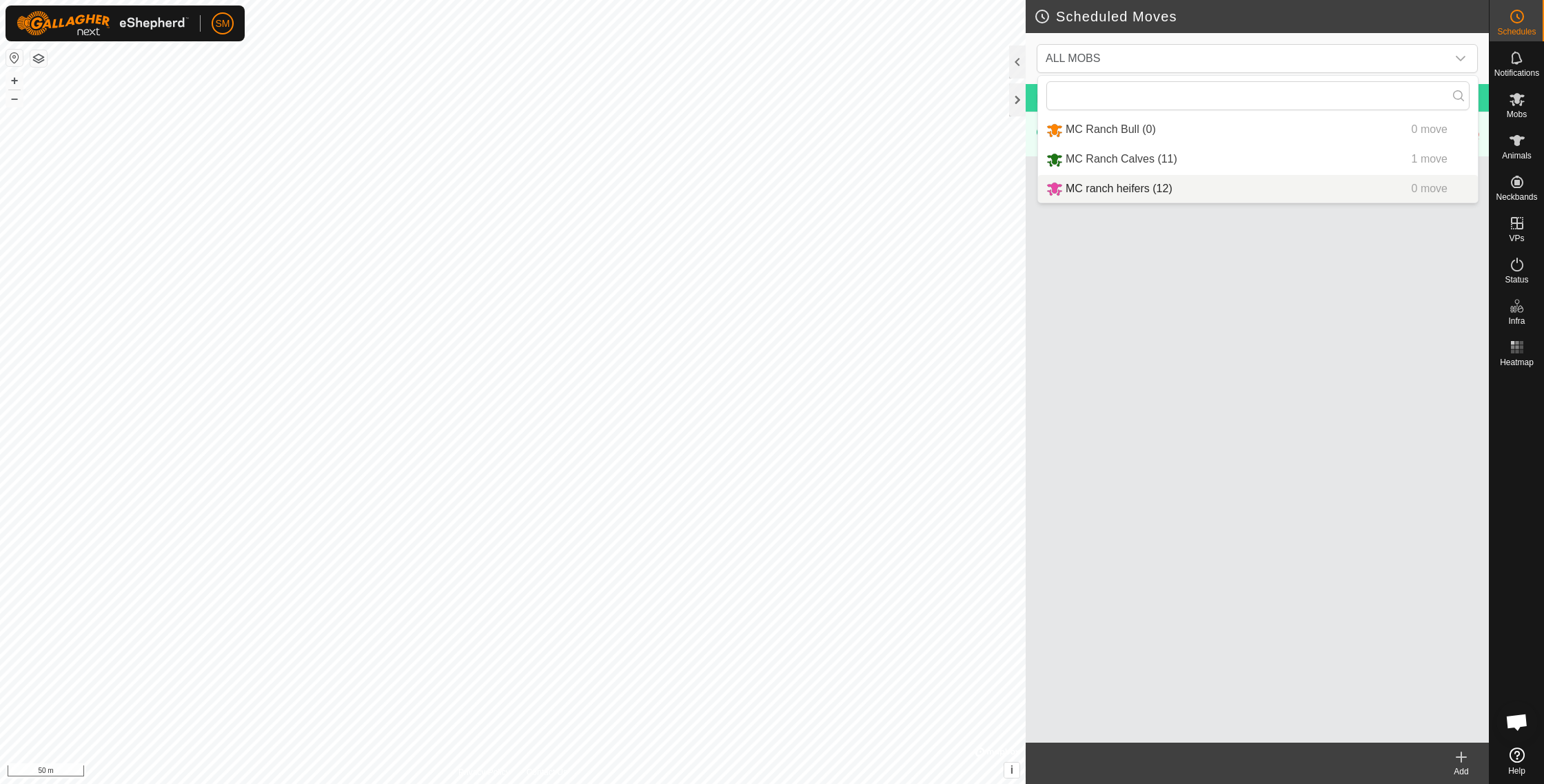
click at [1405, 370] on div "[DATE] - [DATE] [DATE] 12:00 pm - ∞ MC Ranch Calves [PHONE_NUMBER][DATE] 102421…" at bounding box center [1256, 413] width 463 height 658
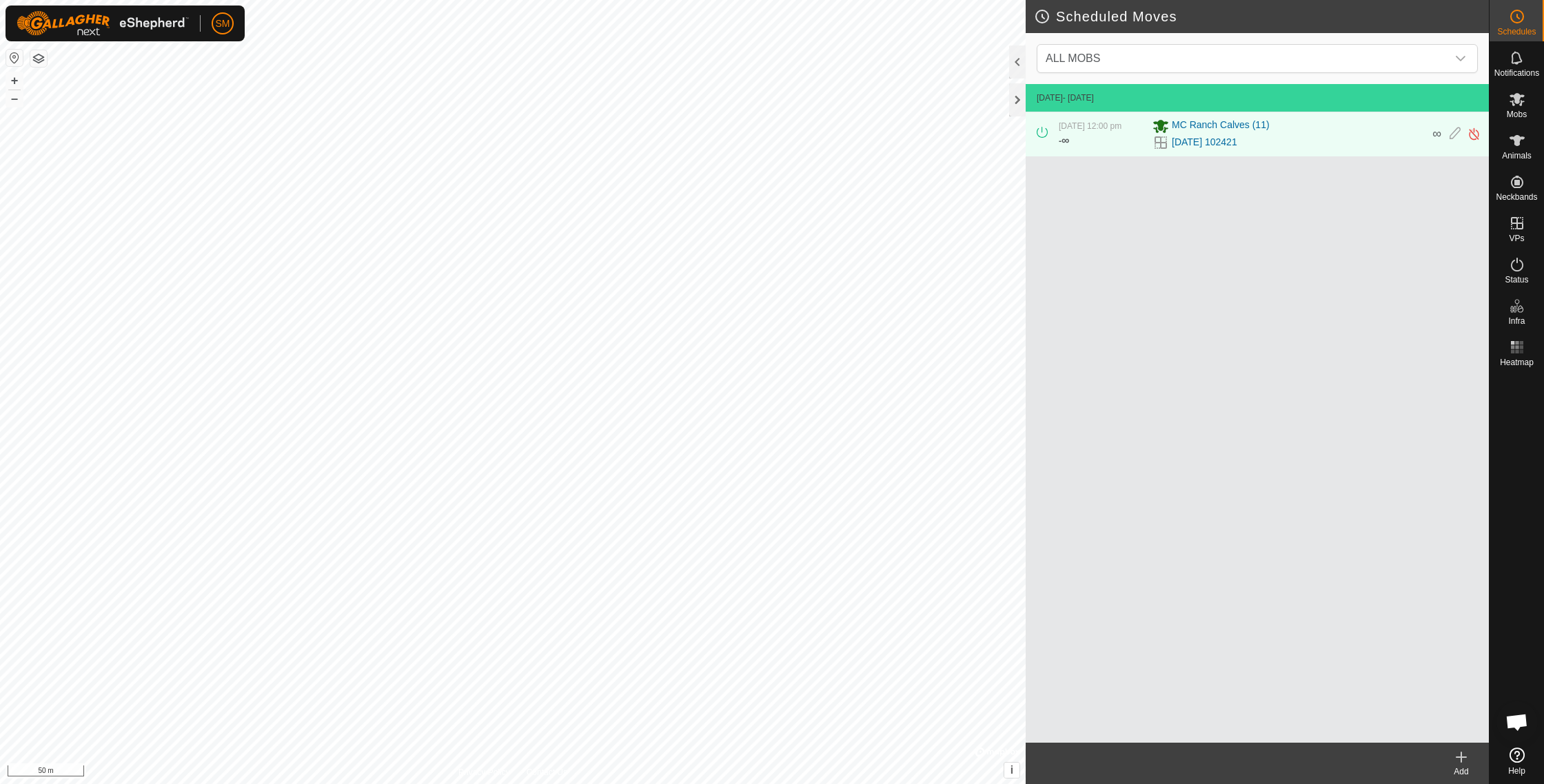
click at [1463, 759] on icon at bounding box center [1461, 757] width 17 height 17
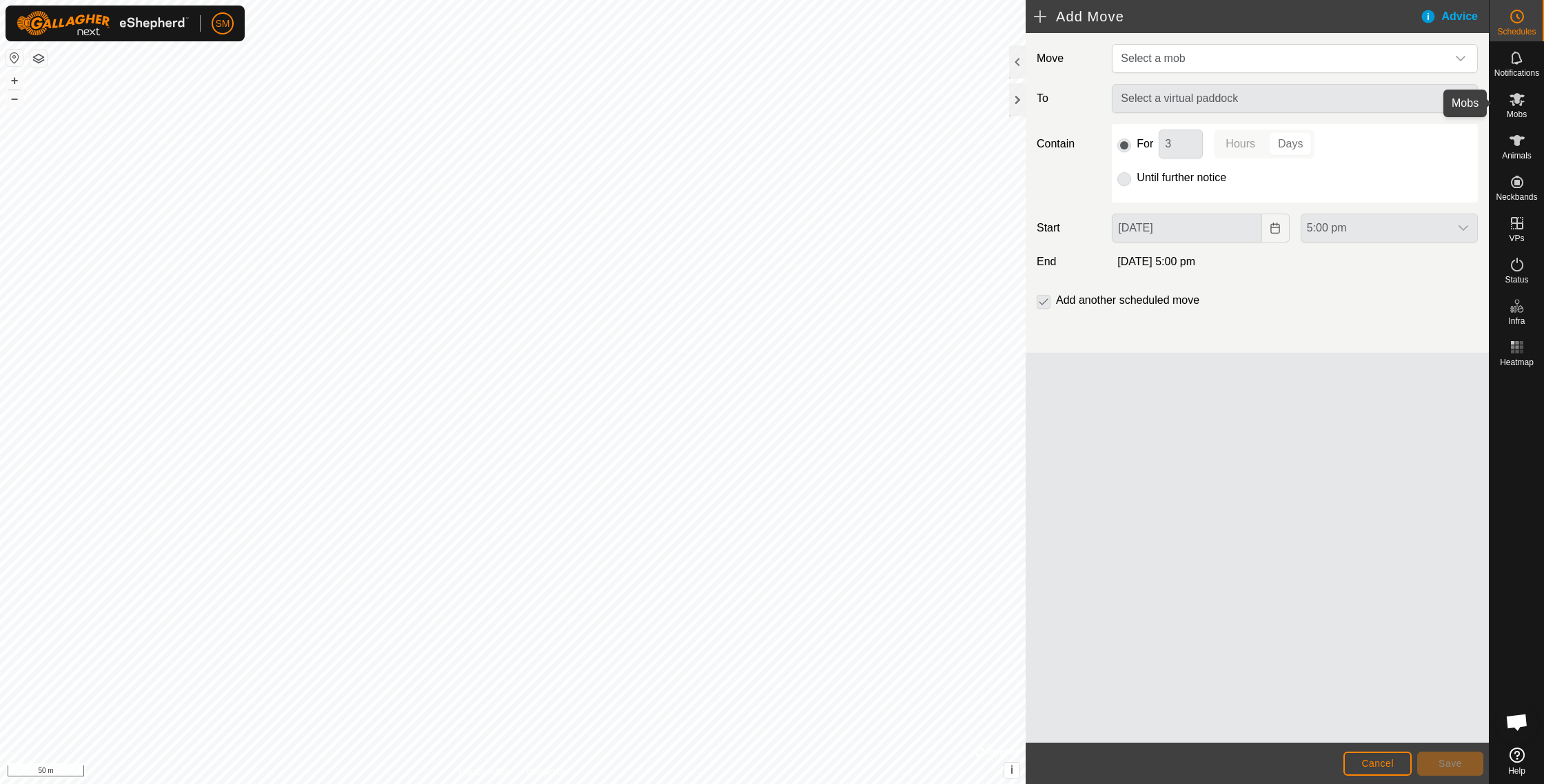
click at [1516, 107] on es-mob-svg-icon at bounding box center [1517, 99] width 25 height 22
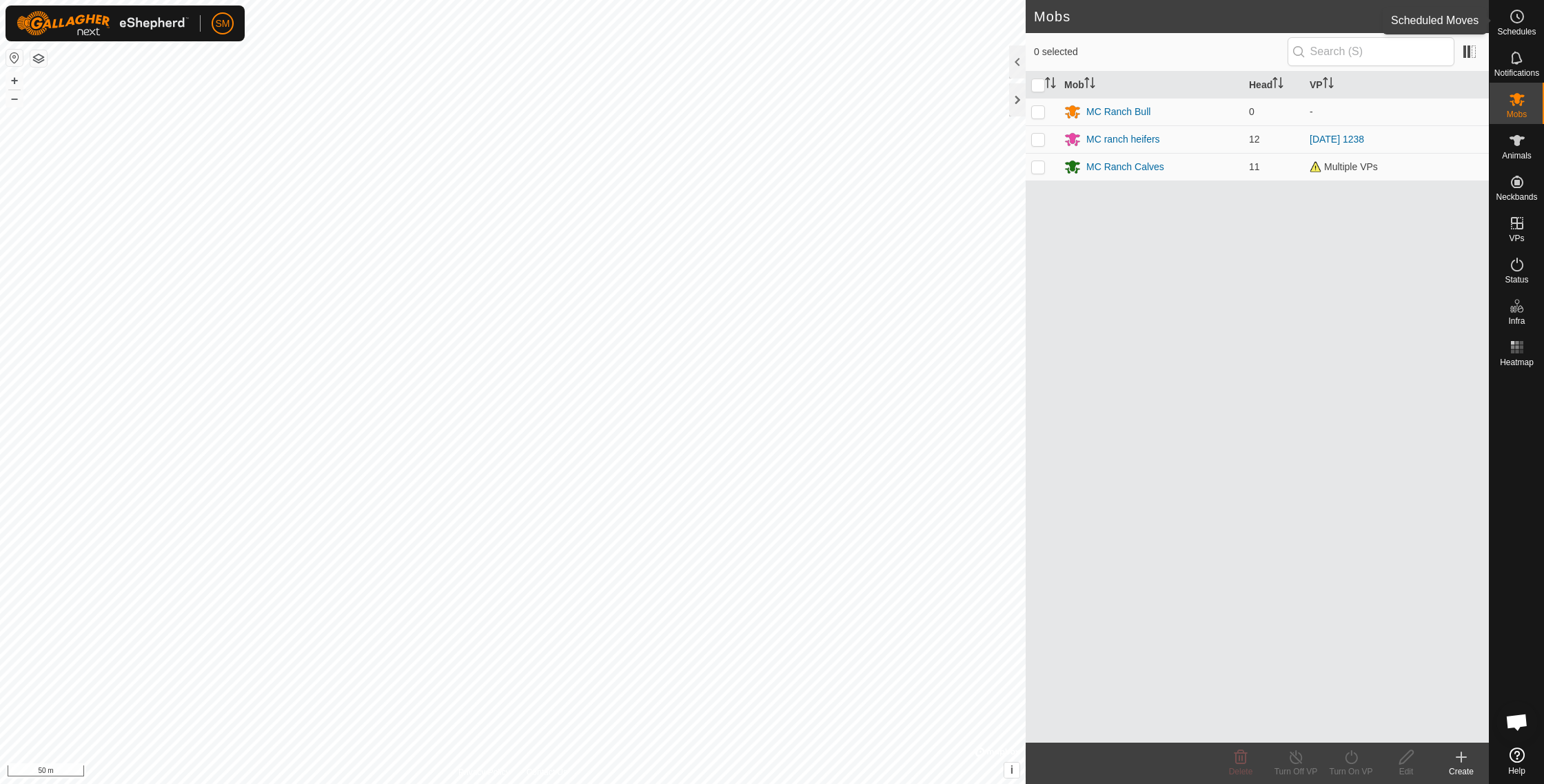
click at [1522, 15] on circle at bounding box center [1516, 16] width 12 height 12
